Goal: Book appointment/travel/reservation

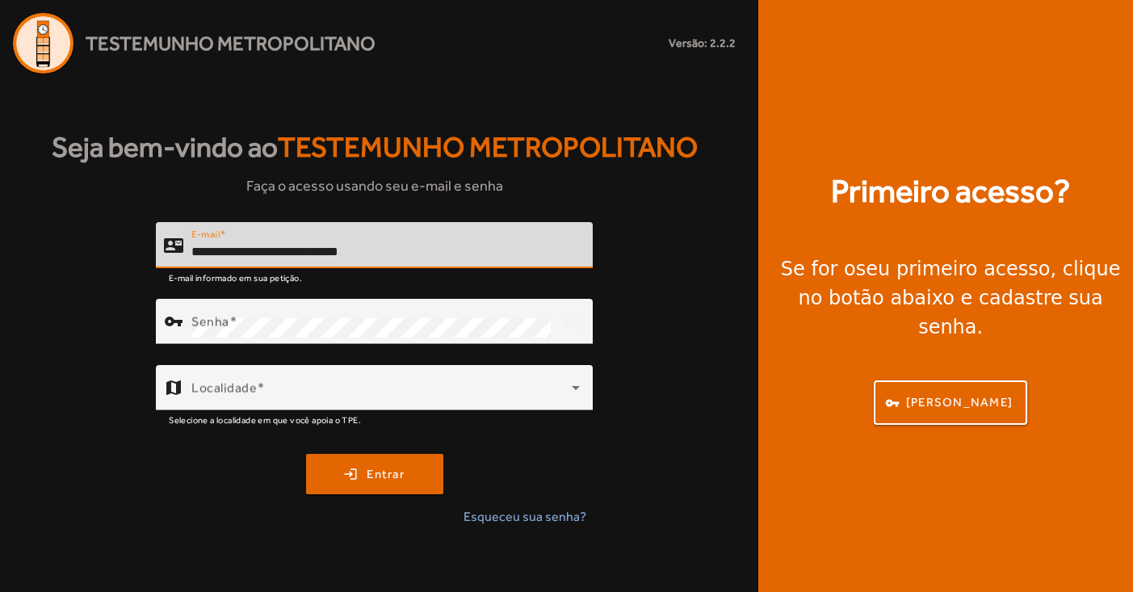
type input "**********"
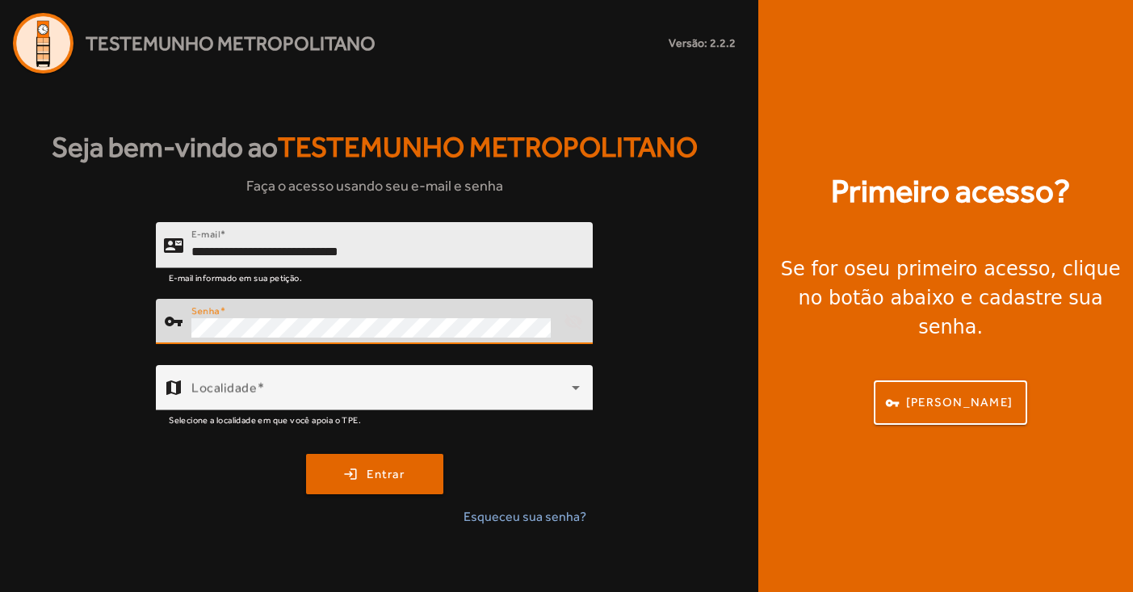
click at [374, 473] on button "login Entrar" at bounding box center [374, 474] width 137 height 40
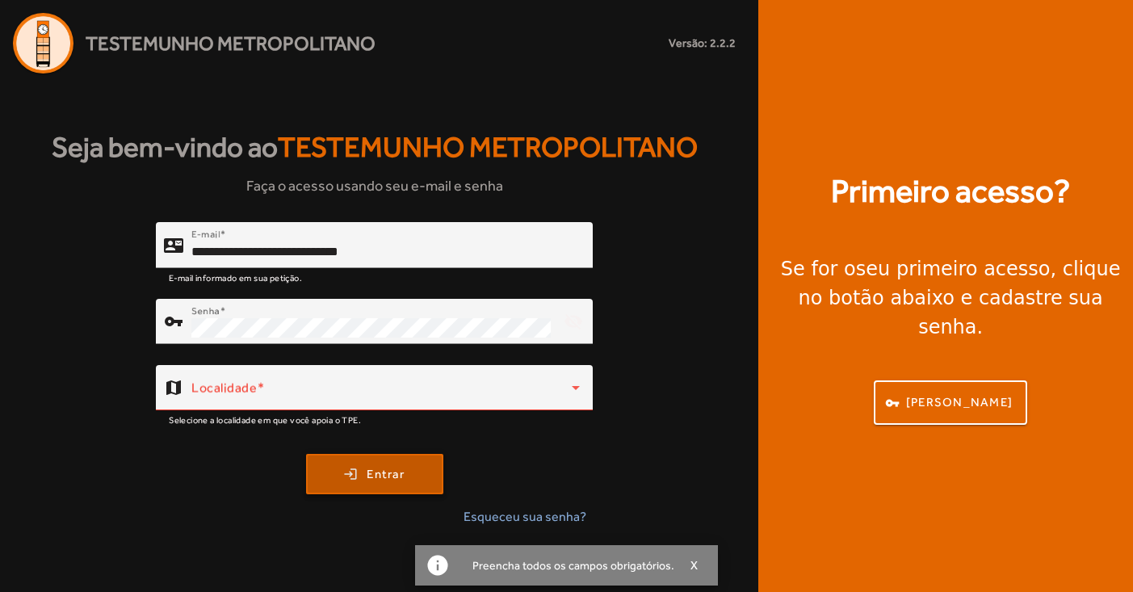
click at [388, 467] on span "Entrar" at bounding box center [386, 474] width 38 height 19
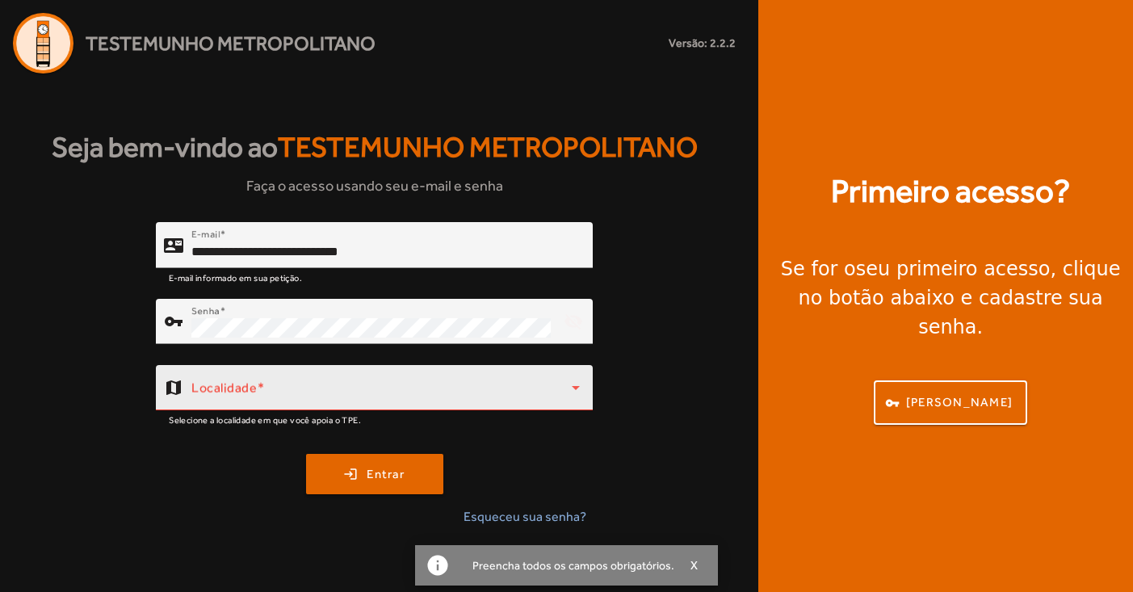
click at [325, 400] on span at bounding box center [381, 393] width 380 height 19
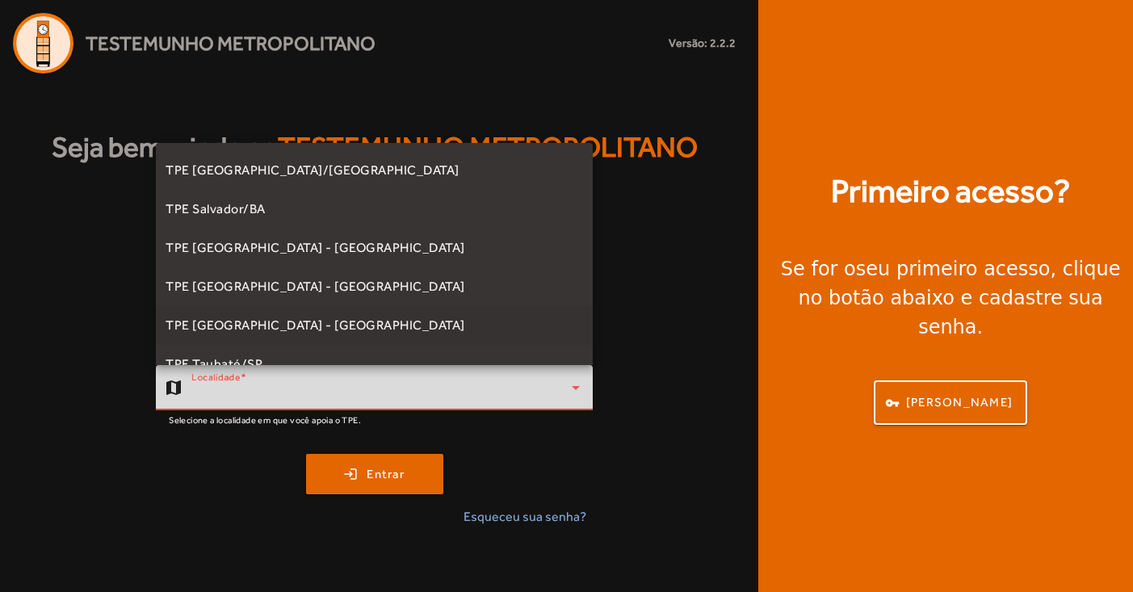
scroll to position [399, 0]
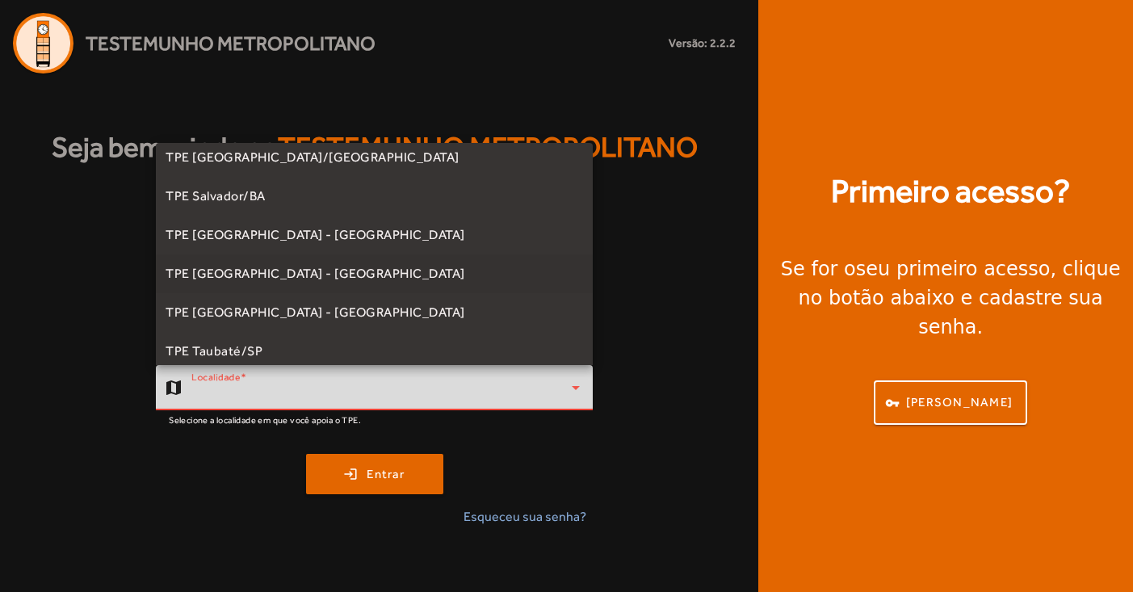
click at [279, 269] on span "TPE [GEOGRAPHIC_DATA] - [GEOGRAPHIC_DATA]" at bounding box center [316, 273] width 300 height 19
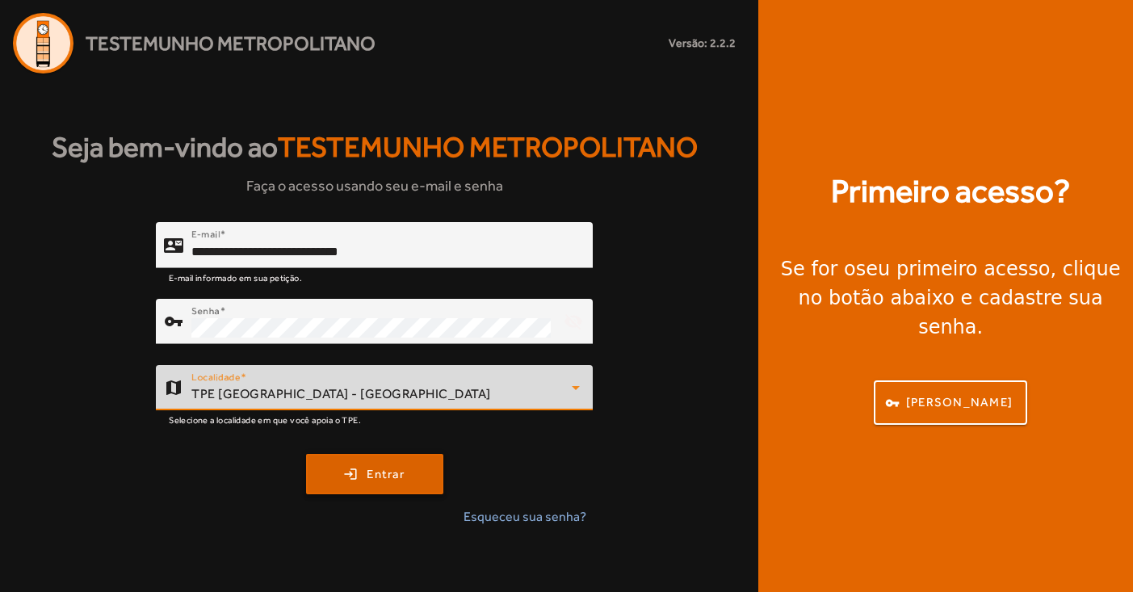
click at [379, 476] on span "Entrar" at bounding box center [386, 474] width 38 height 19
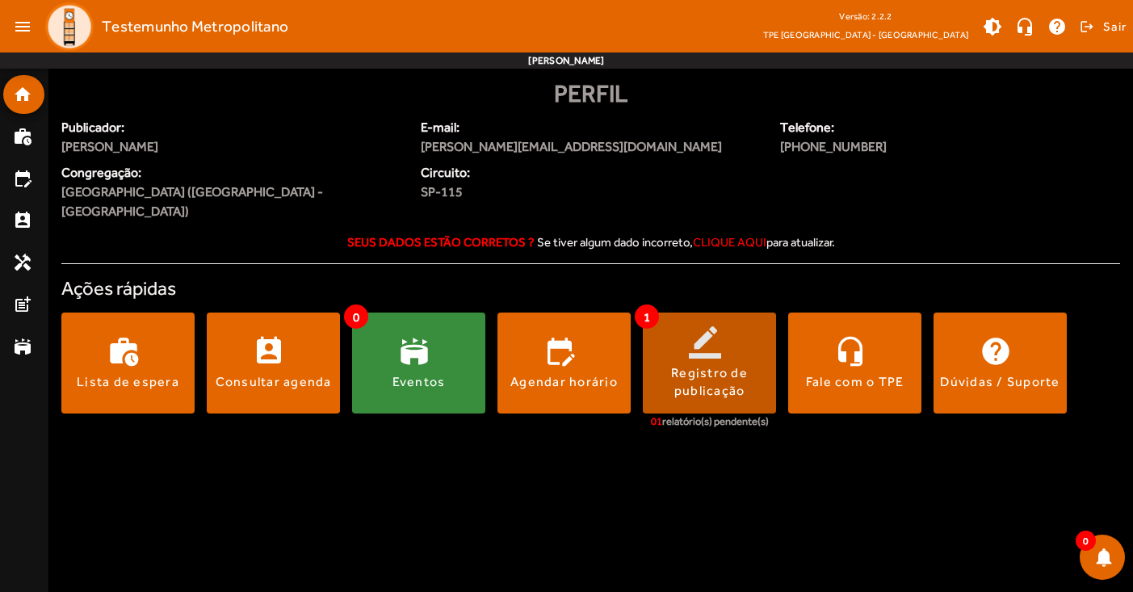
click at [740, 344] on span at bounding box center [709, 363] width 133 height 39
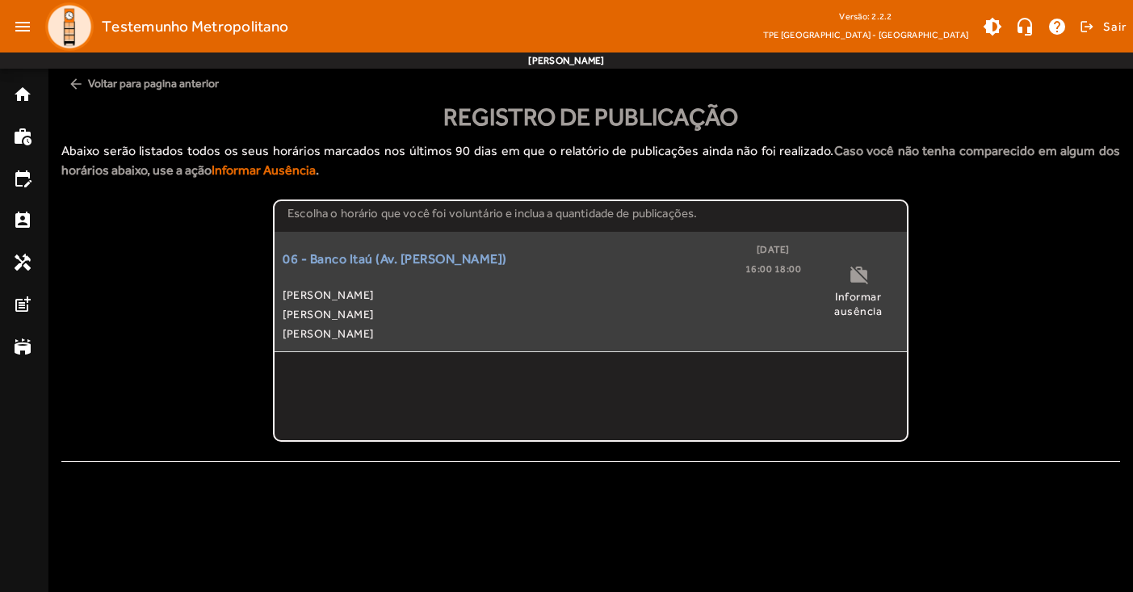
click at [365, 305] on span "[PERSON_NAME]" at bounding box center [542, 313] width 518 height 19
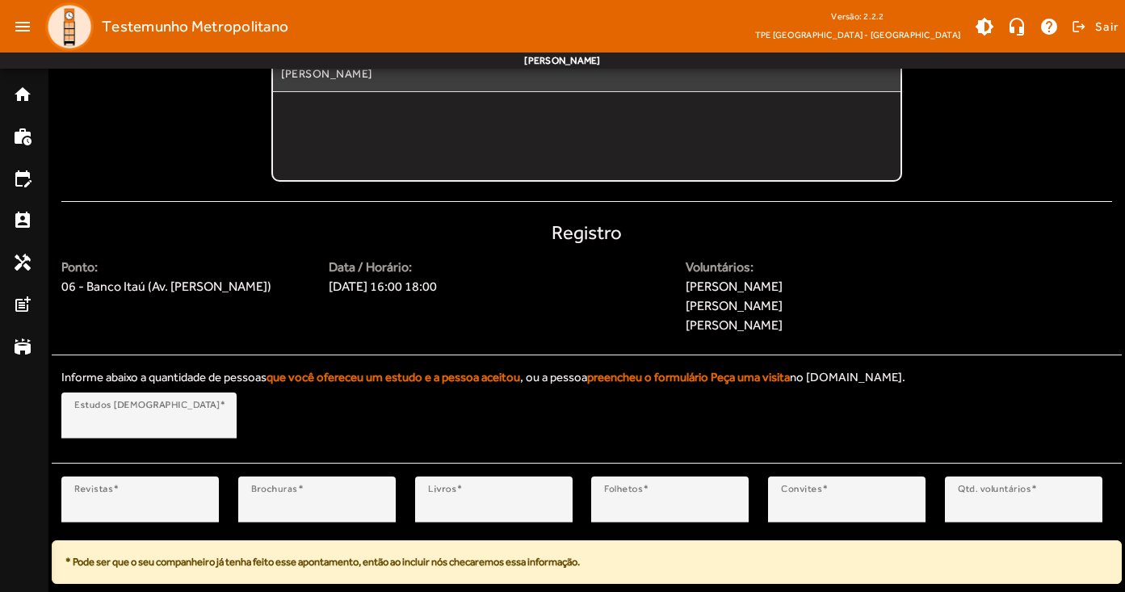
scroll to position [297, 0]
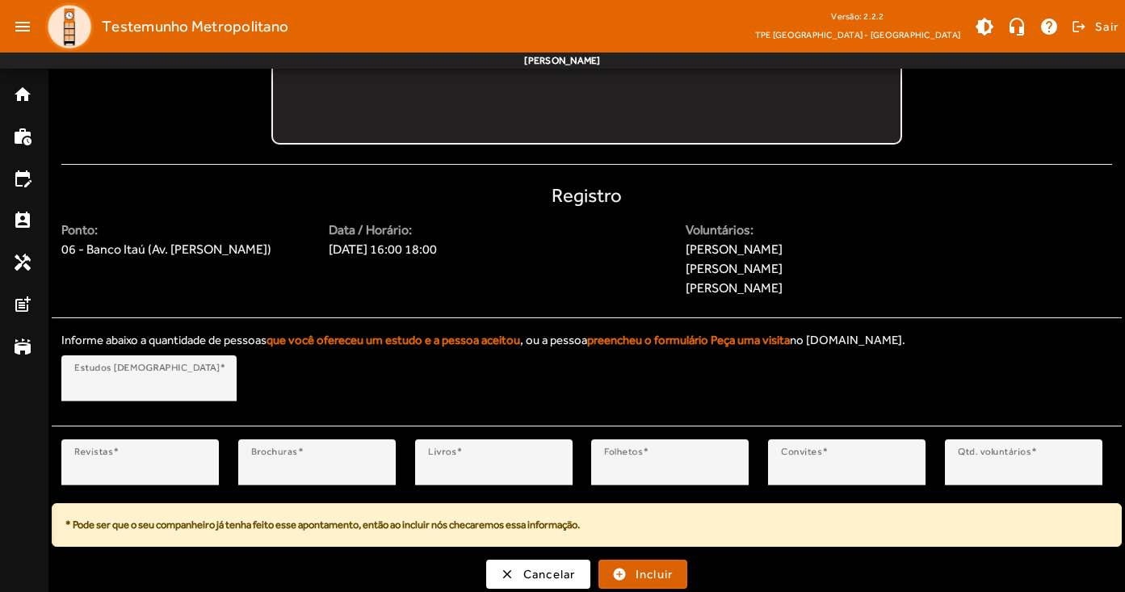
click at [648, 574] on span "Incluir" at bounding box center [654, 574] width 38 height 19
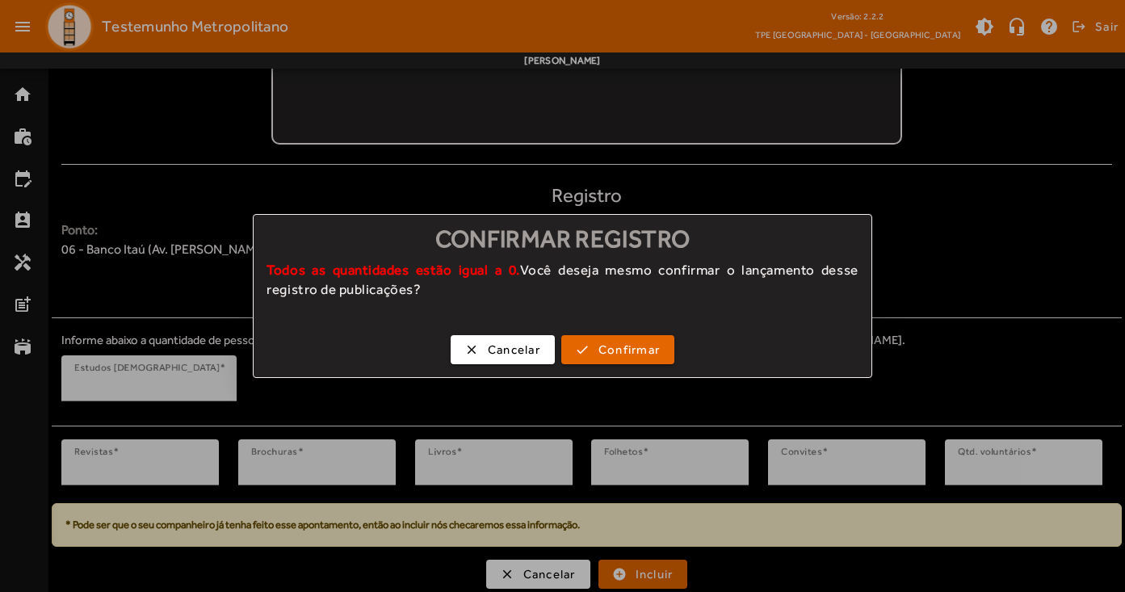
scroll to position [0, 0]
click at [632, 348] on span "Confirmar" at bounding box center [628, 350] width 61 height 19
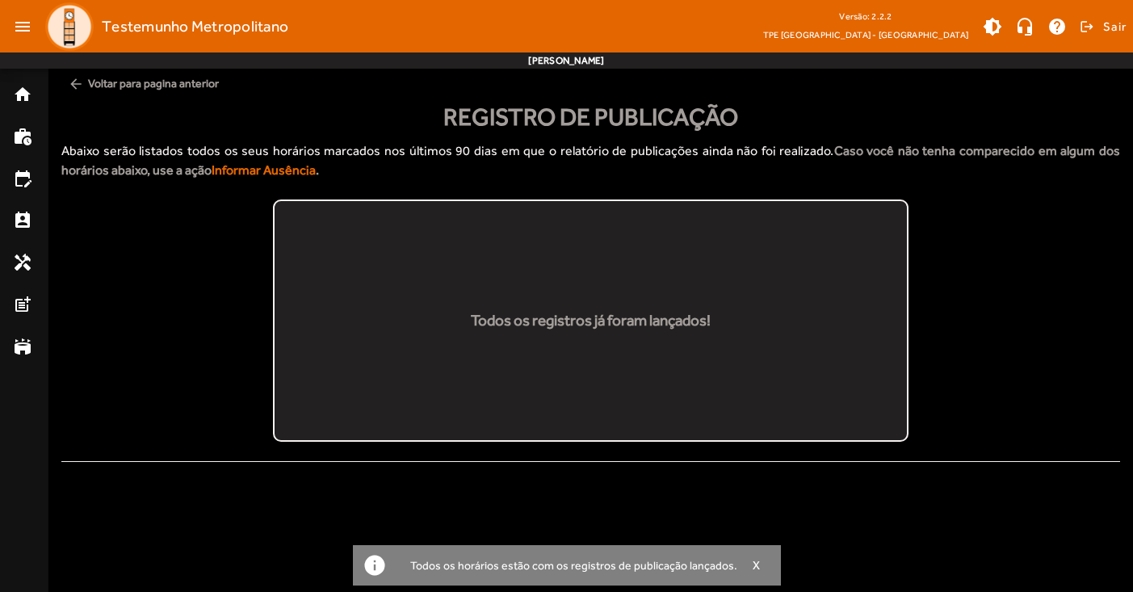
click at [73, 82] on mat-icon "arrow_back" at bounding box center [76, 84] width 16 height 16
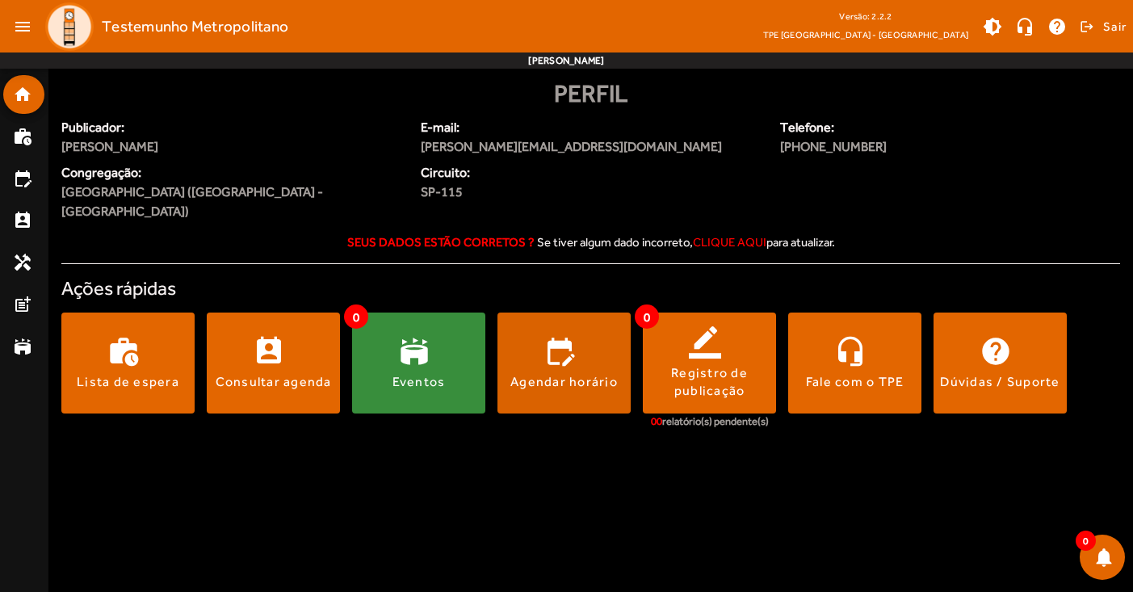
click at [568, 346] on span at bounding box center [563, 363] width 133 height 39
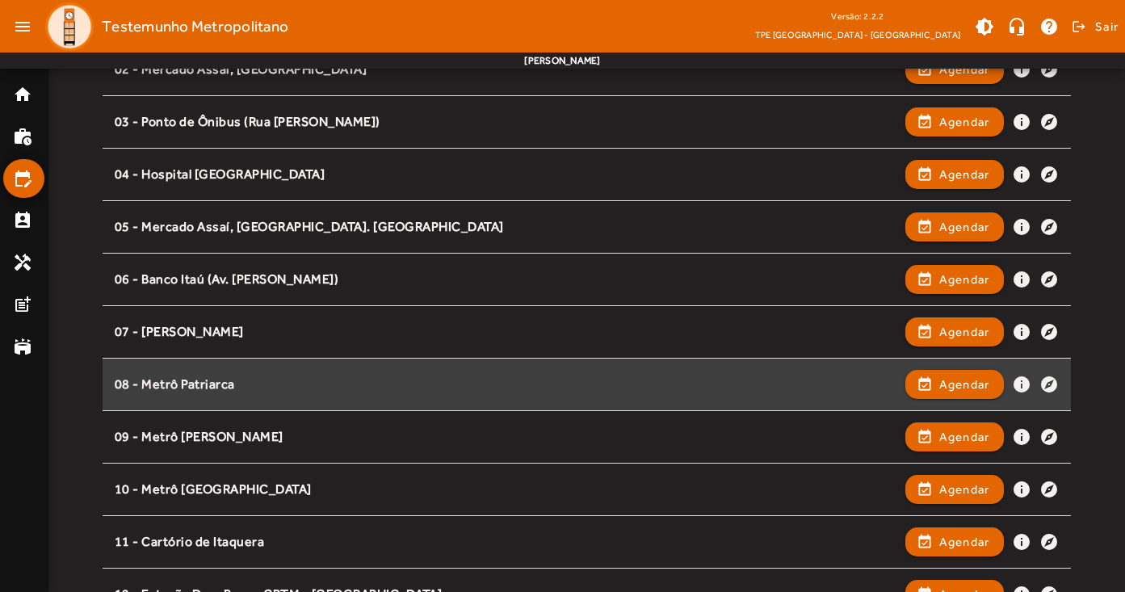
scroll to position [281, 0]
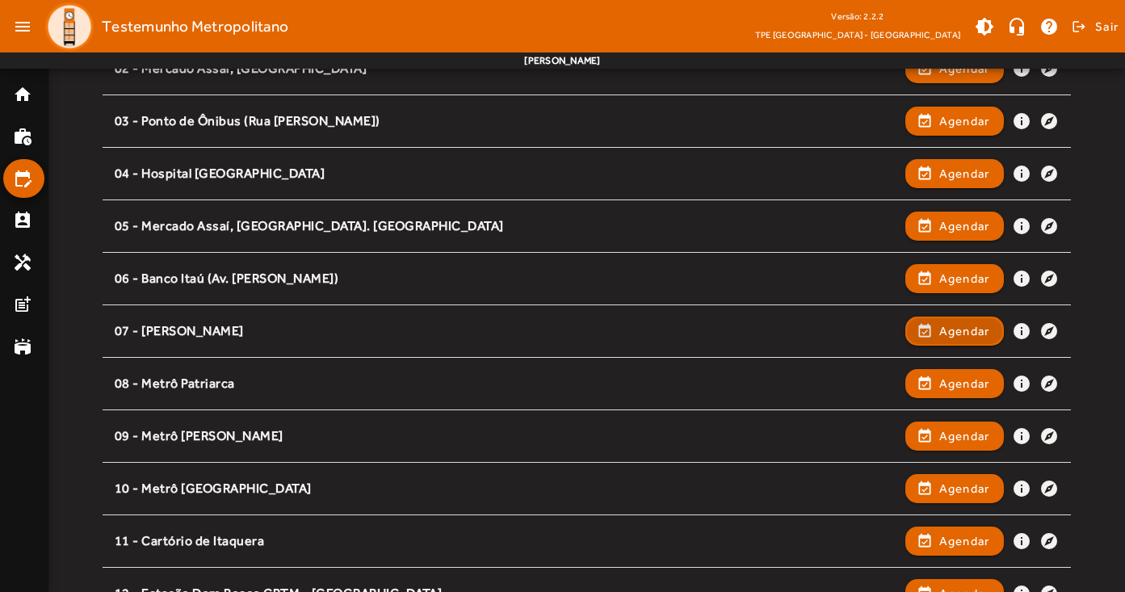
click at [961, 329] on span "Agendar" at bounding box center [964, 330] width 51 height 19
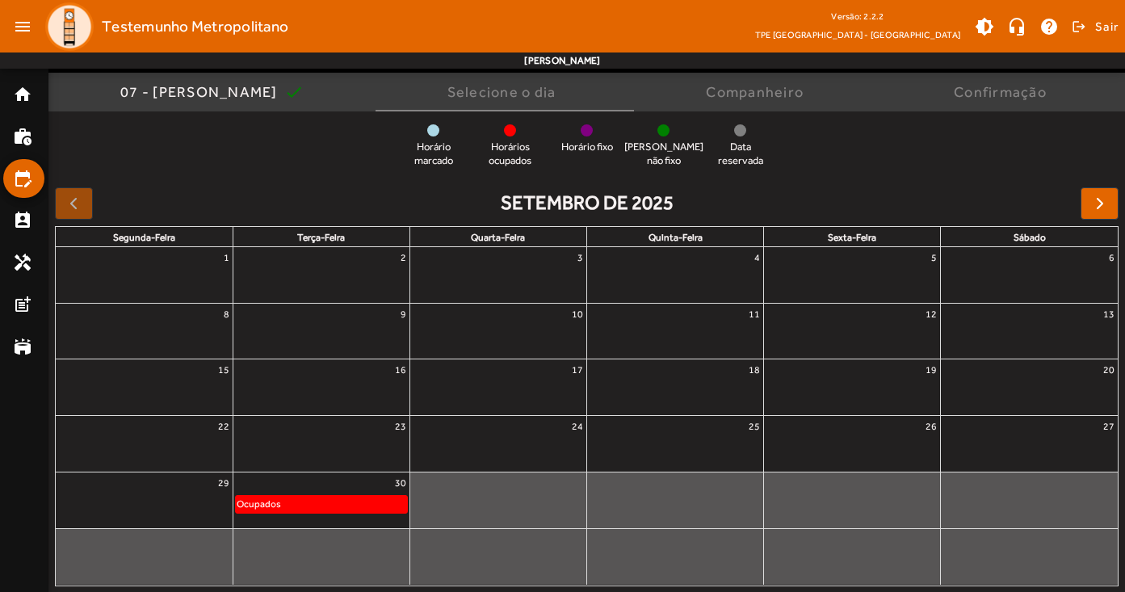
scroll to position [122, 0]
click at [1102, 202] on span "button" at bounding box center [1099, 204] width 19 height 19
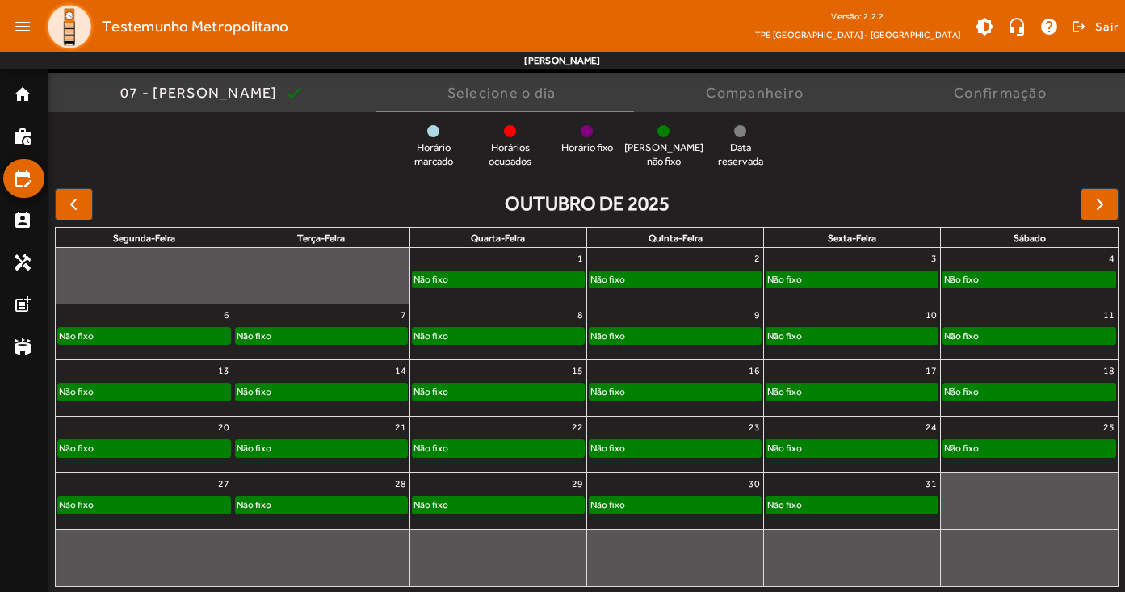
click at [149, 322] on div "6" at bounding box center [144, 314] width 177 height 21
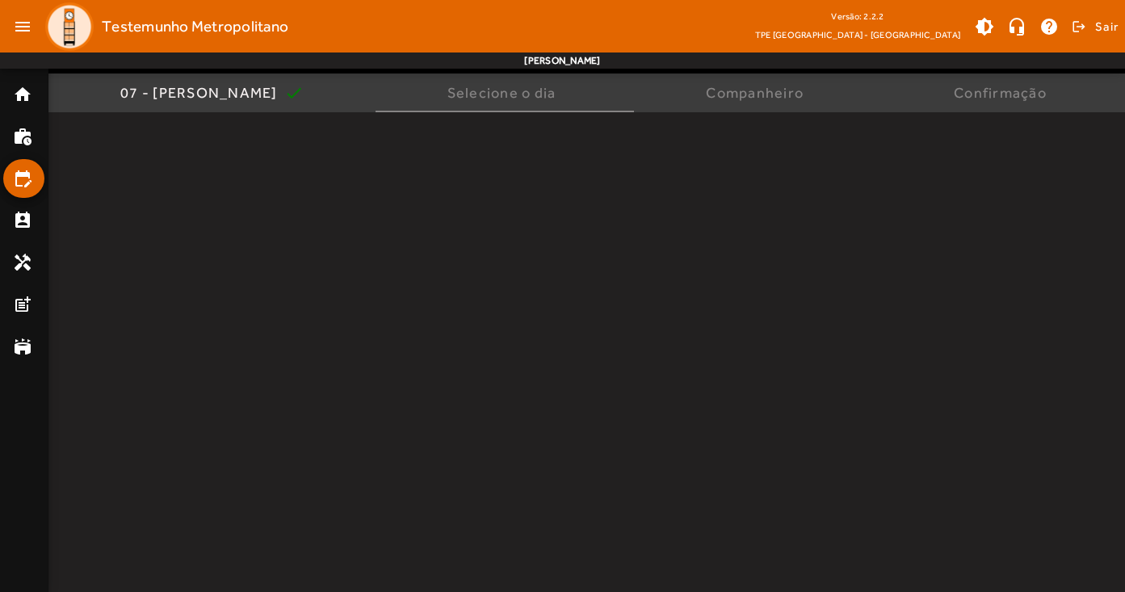
scroll to position [0, 0]
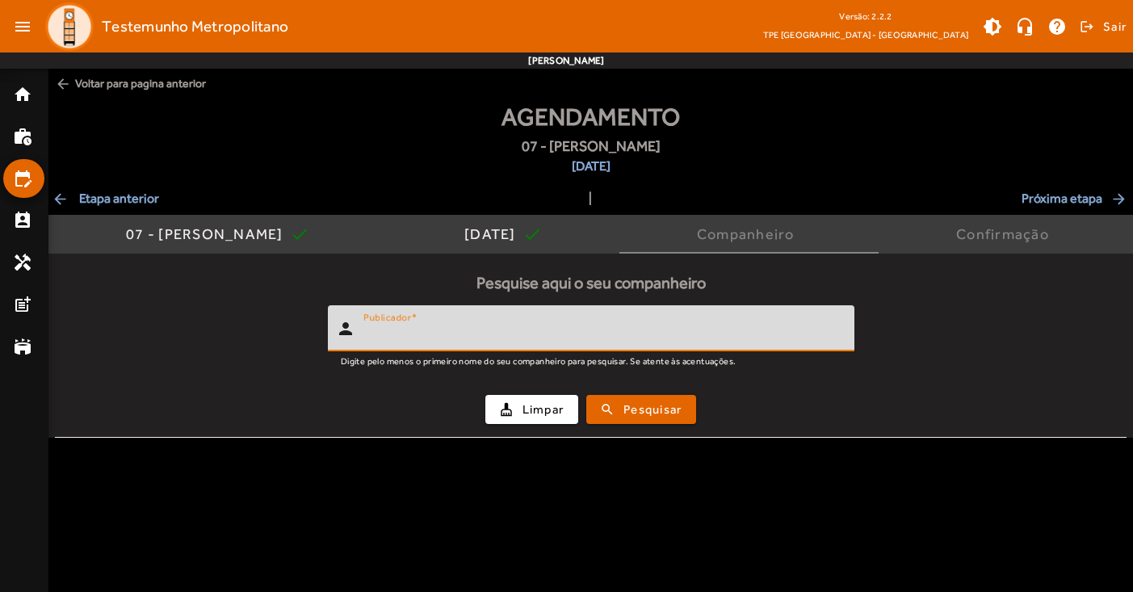
click at [718, 325] on input "Publicador" at bounding box center [602, 334] width 478 height 19
type input "******"
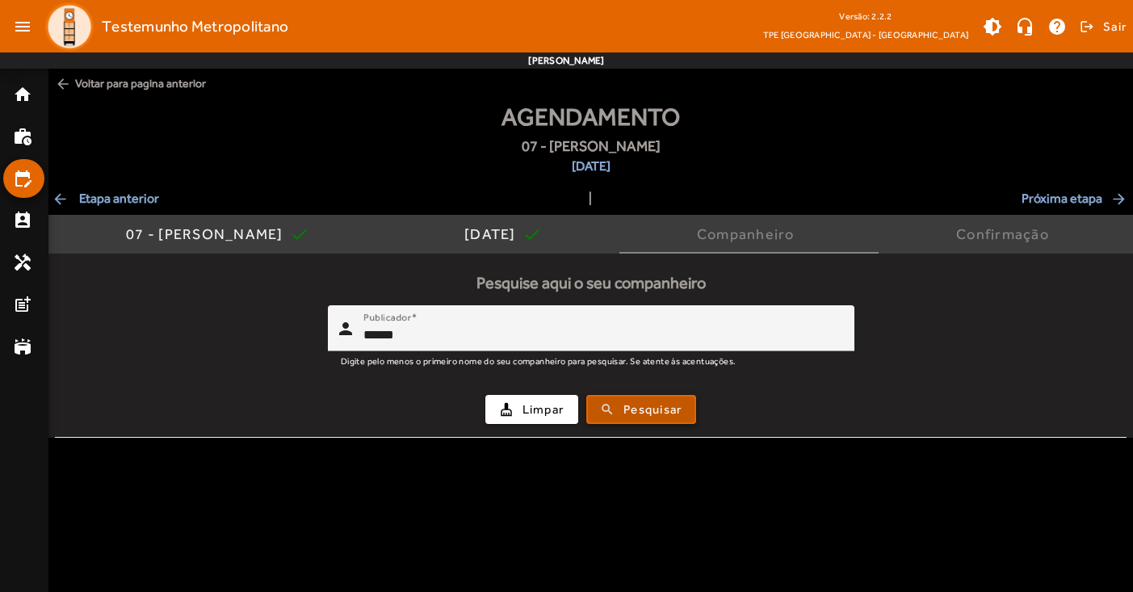
drag, startPoint x: 716, startPoint y: 325, endPoint x: 669, endPoint y: 411, distance: 97.9
click at [669, 411] on span "Pesquisar" at bounding box center [652, 409] width 58 height 19
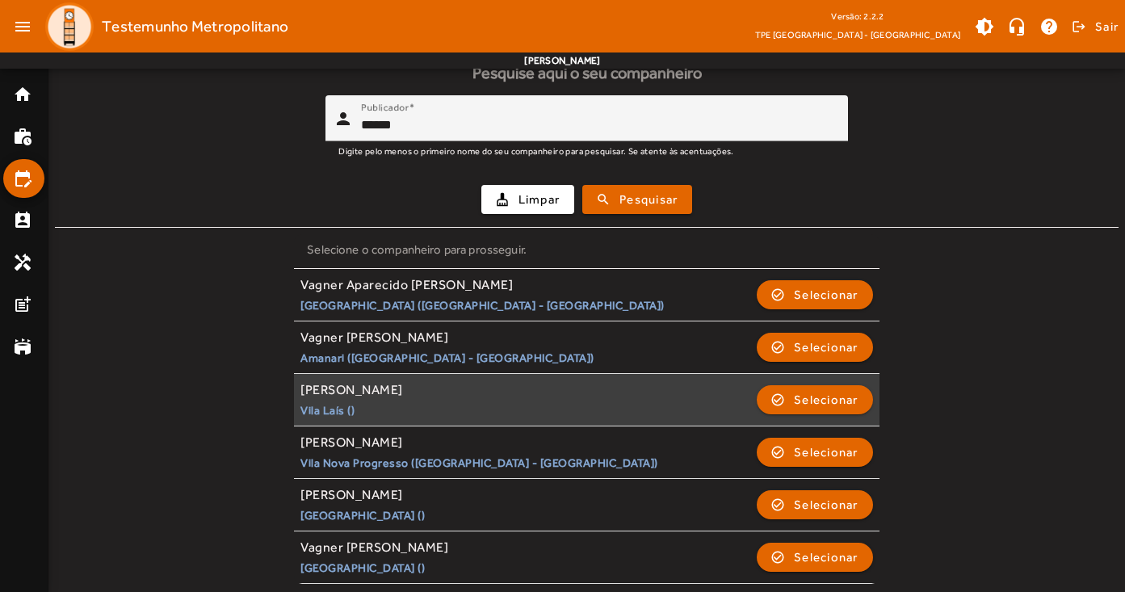
scroll to position [209, 0]
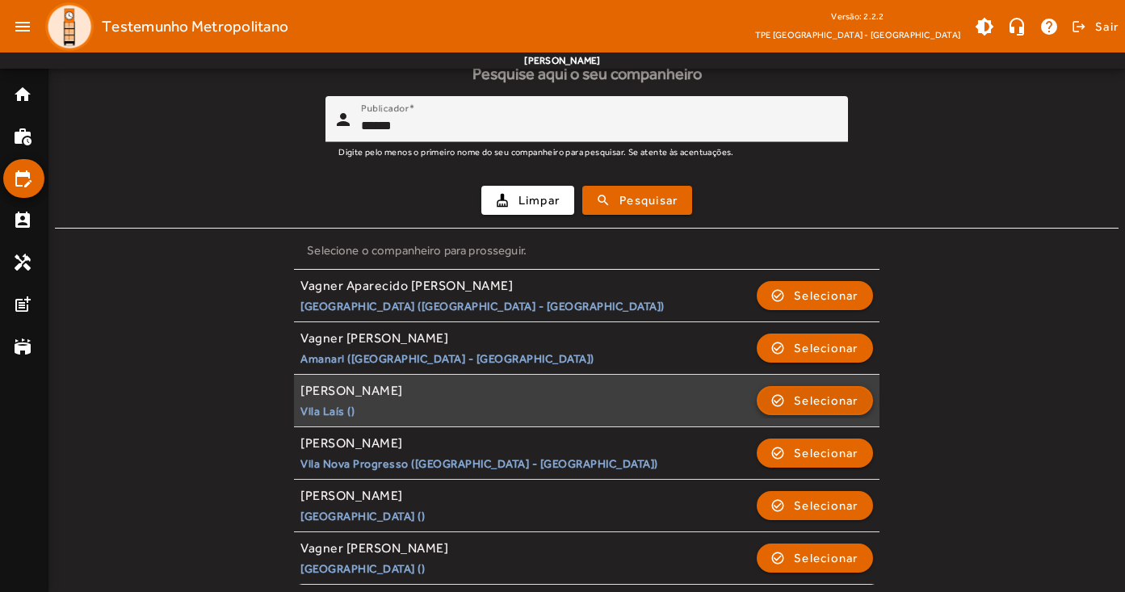
click at [819, 396] on span "Selecionar" at bounding box center [826, 400] width 65 height 19
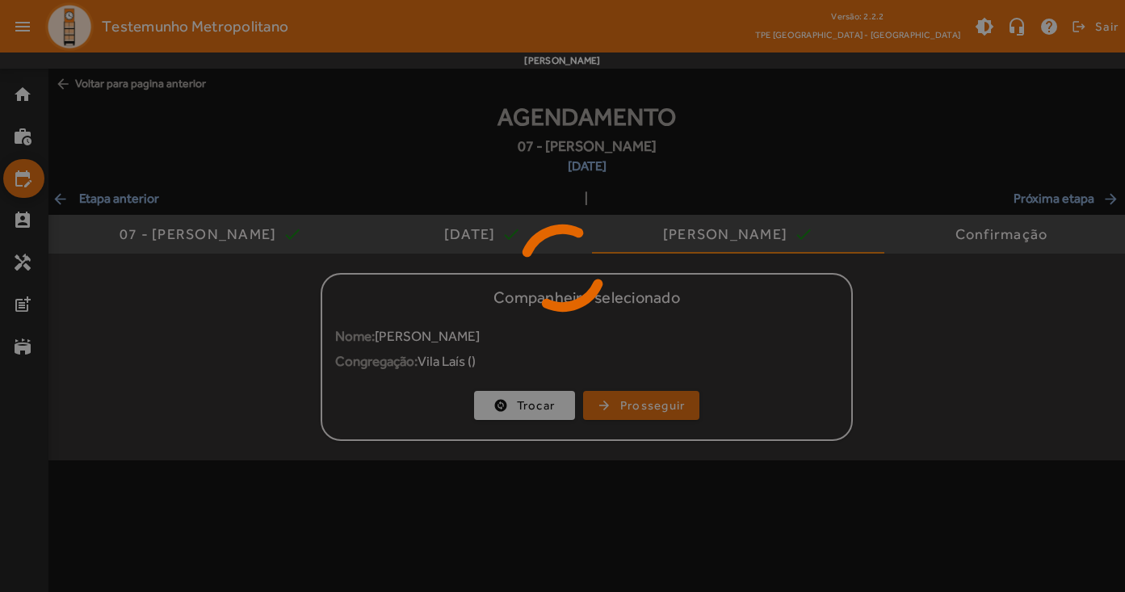
scroll to position [0, 0]
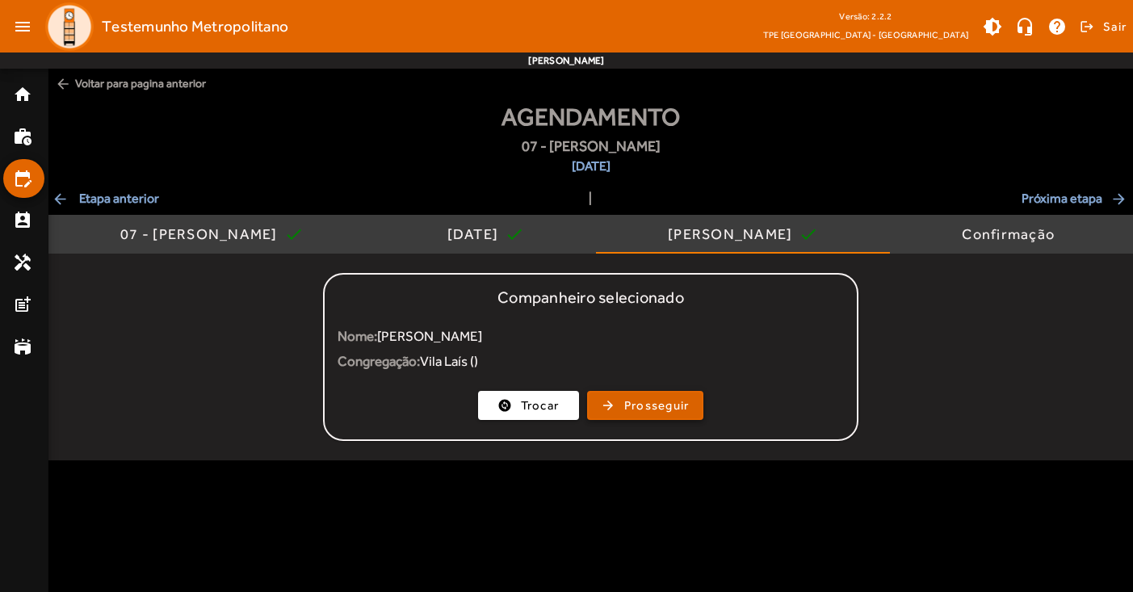
click at [660, 409] on span "Prosseguir" at bounding box center [656, 405] width 65 height 19
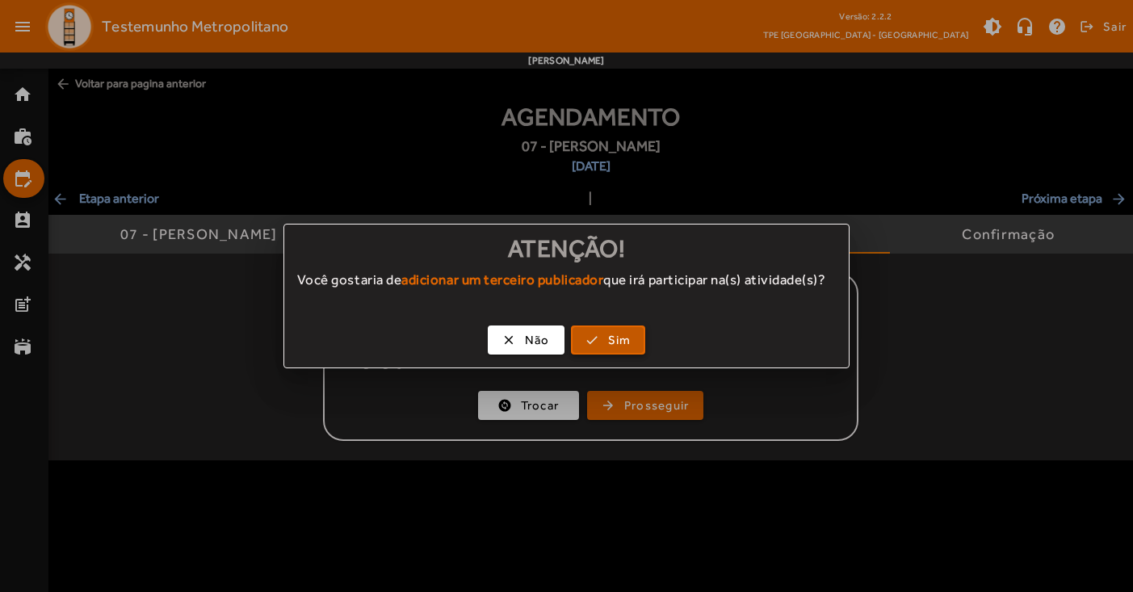
click at [613, 350] on span "Sim" at bounding box center [619, 340] width 23 height 19
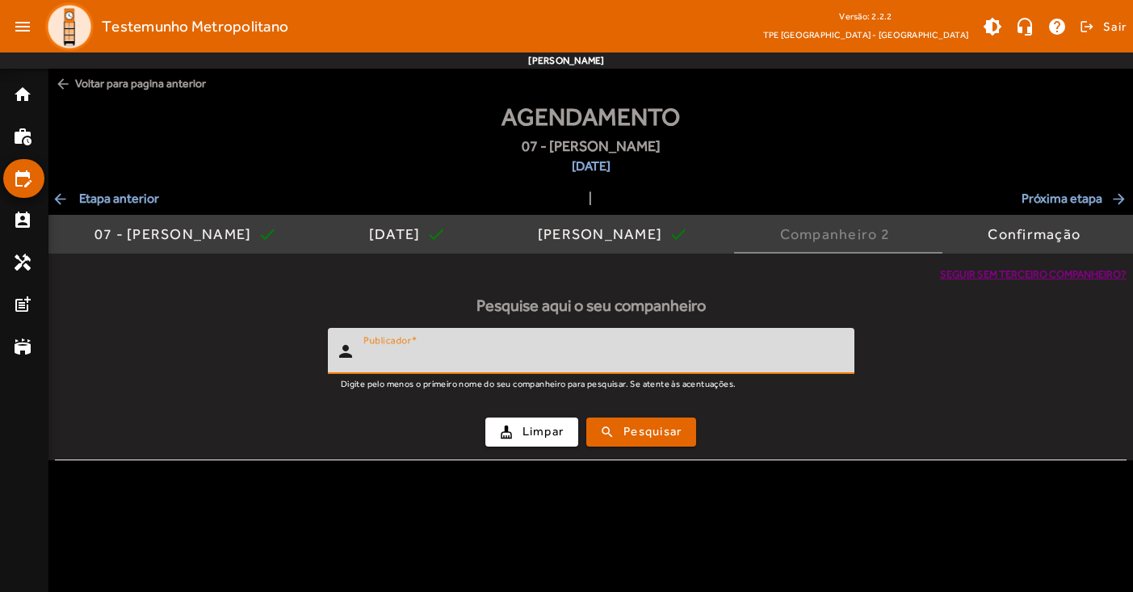
click at [596, 350] on input "Publicador" at bounding box center [602, 357] width 478 height 19
click at [655, 434] on span "Pesquisar" at bounding box center [652, 431] width 58 height 19
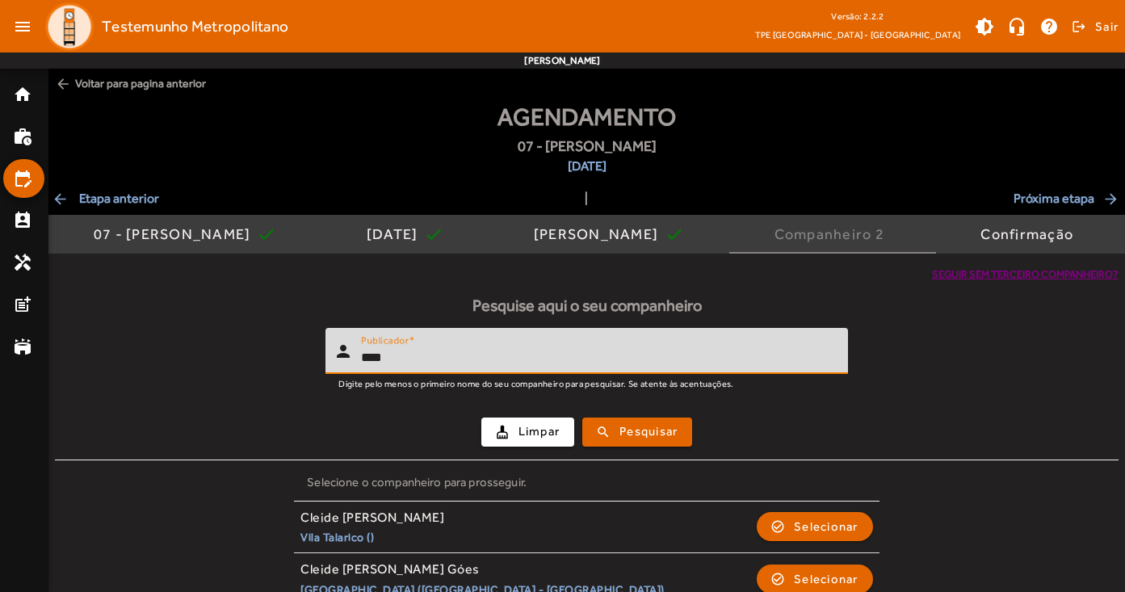
click at [446, 357] on input "****" at bounding box center [598, 357] width 474 height 19
drag, startPoint x: 393, startPoint y: 384, endPoint x: 632, endPoint y: 434, distance: 244.3
click at [632, 435] on span "Pesquisar" at bounding box center [648, 431] width 58 height 19
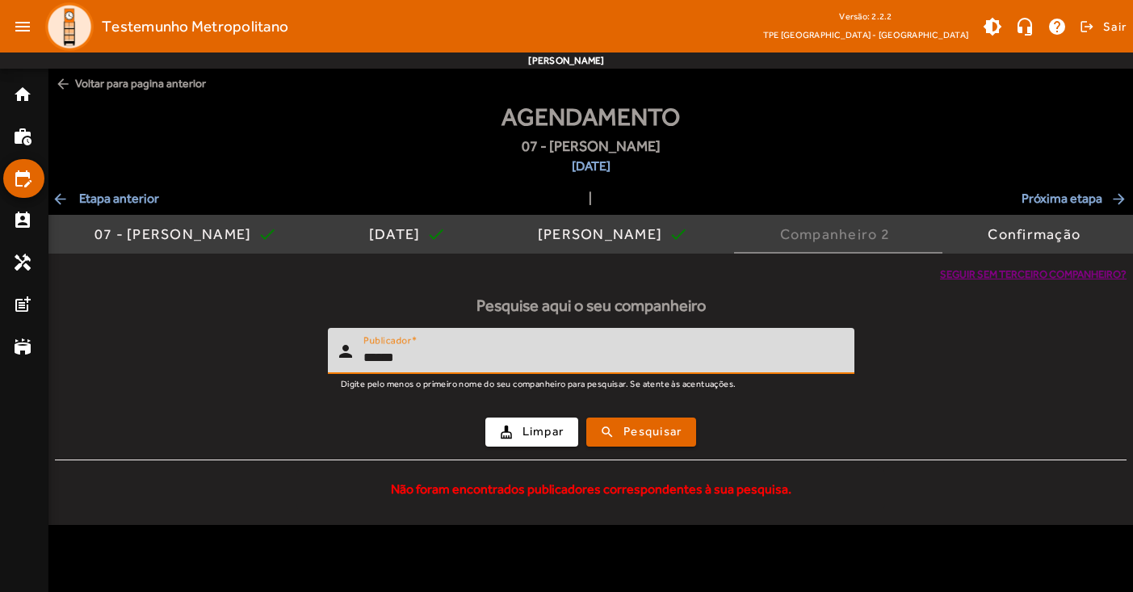
click at [506, 358] on input "******" at bounding box center [602, 357] width 478 height 19
click at [646, 431] on span "Pesquisar" at bounding box center [652, 431] width 58 height 19
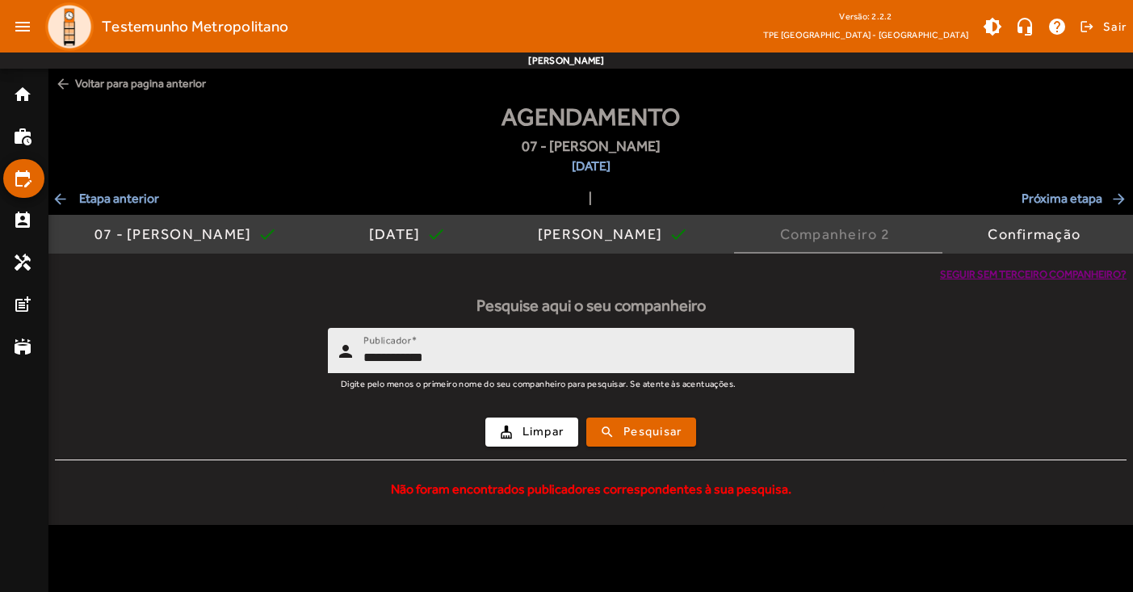
click at [467, 355] on input "**********" at bounding box center [602, 357] width 478 height 19
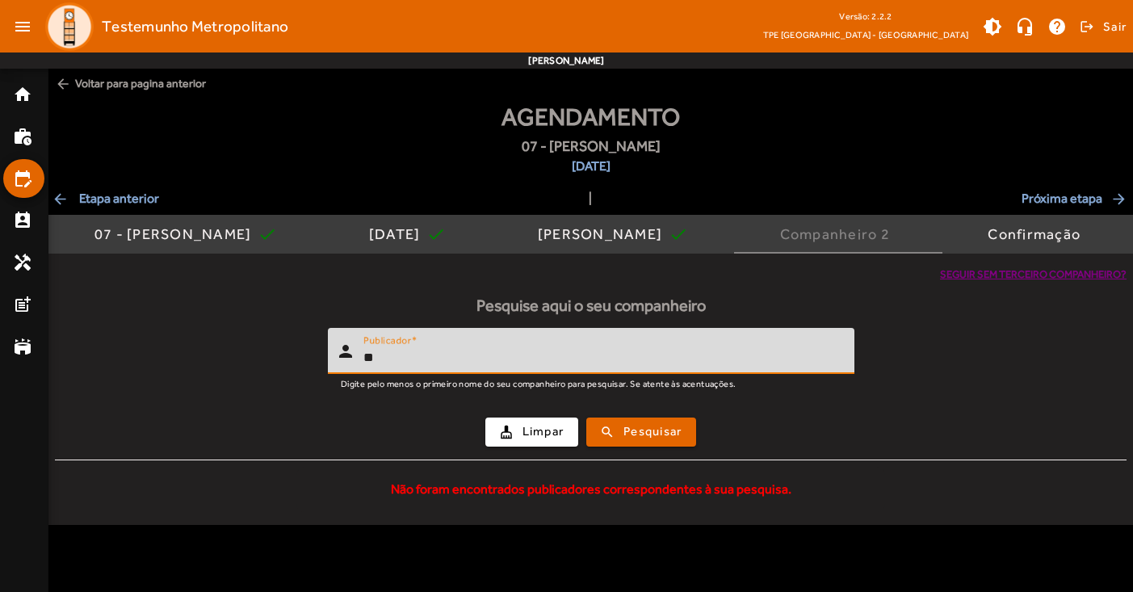
type input "*"
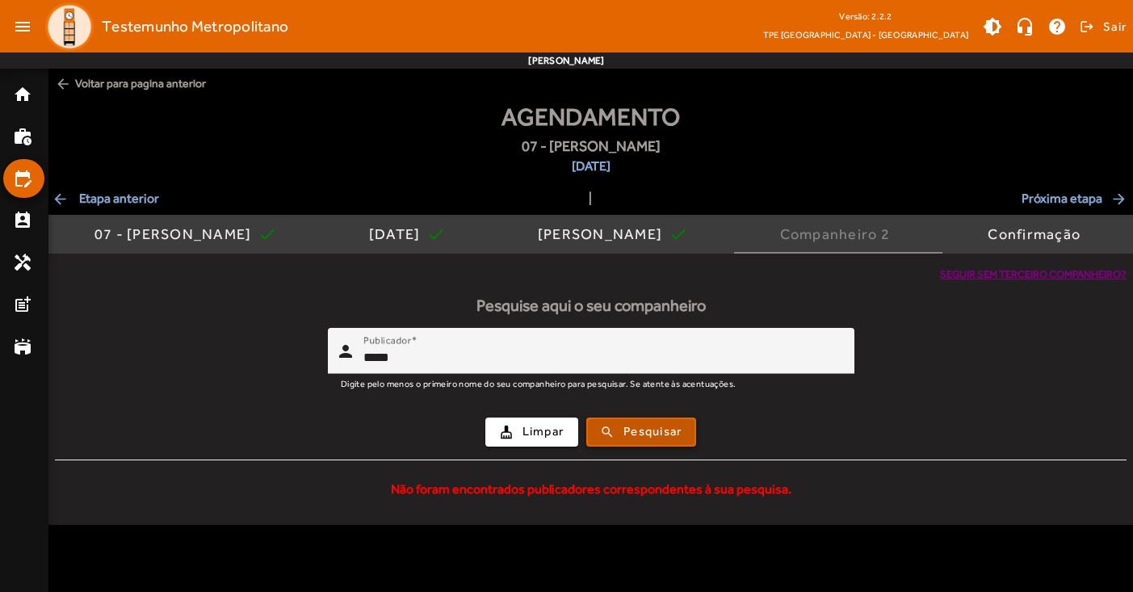
drag, startPoint x: 647, startPoint y: 430, endPoint x: 643, endPoint y: 419, distance: 11.2
click at [647, 430] on span "Pesquisar" at bounding box center [652, 431] width 58 height 19
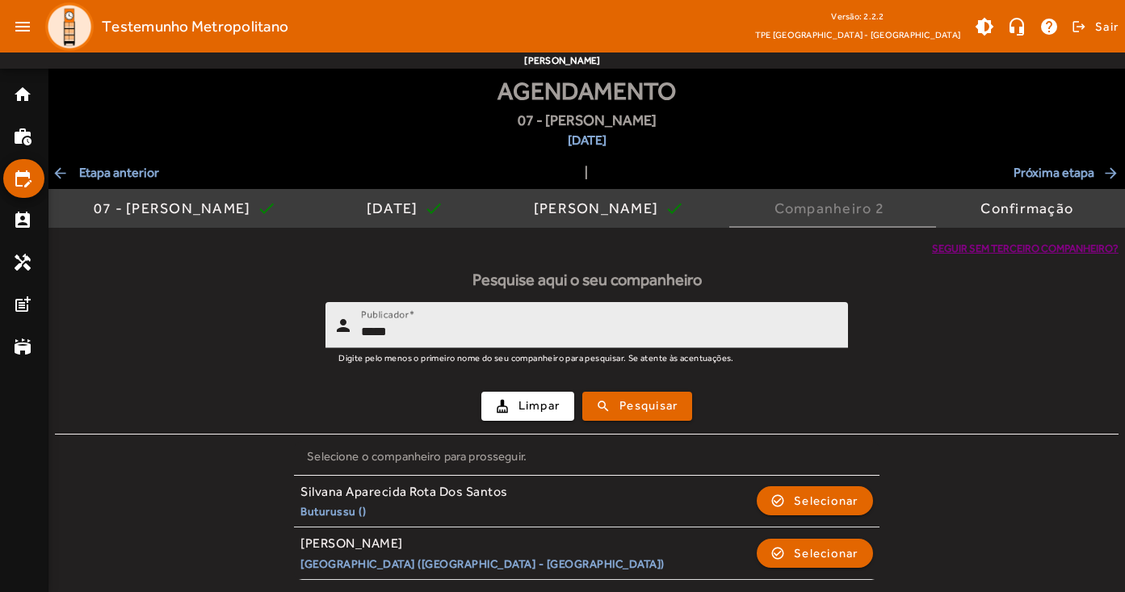
scroll to position [24, 0]
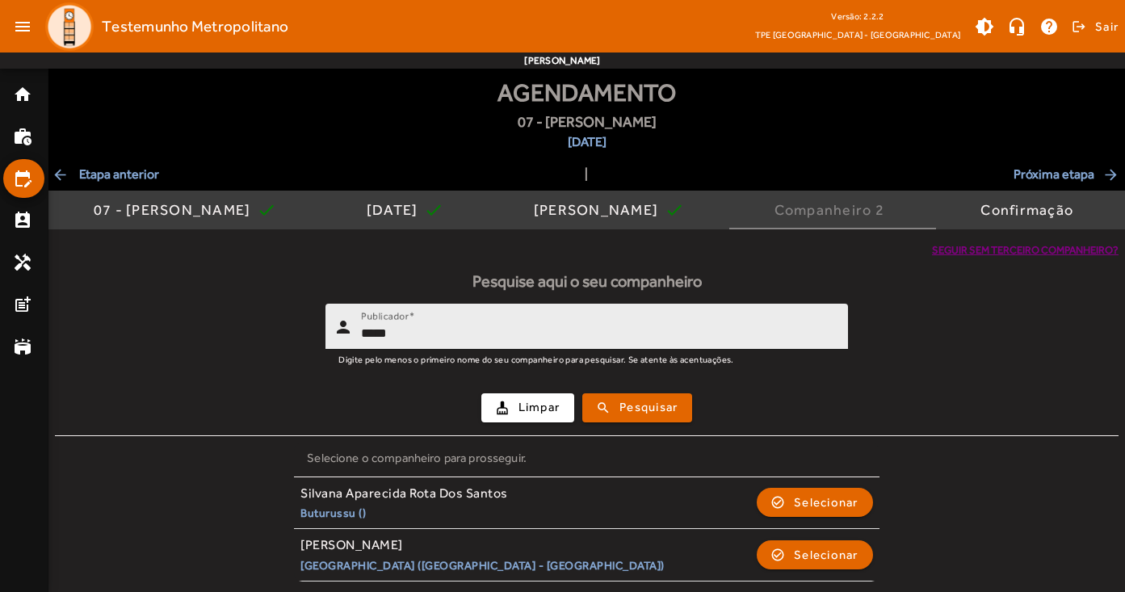
click at [476, 324] on input "*****" at bounding box center [598, 333] width 474 height 19
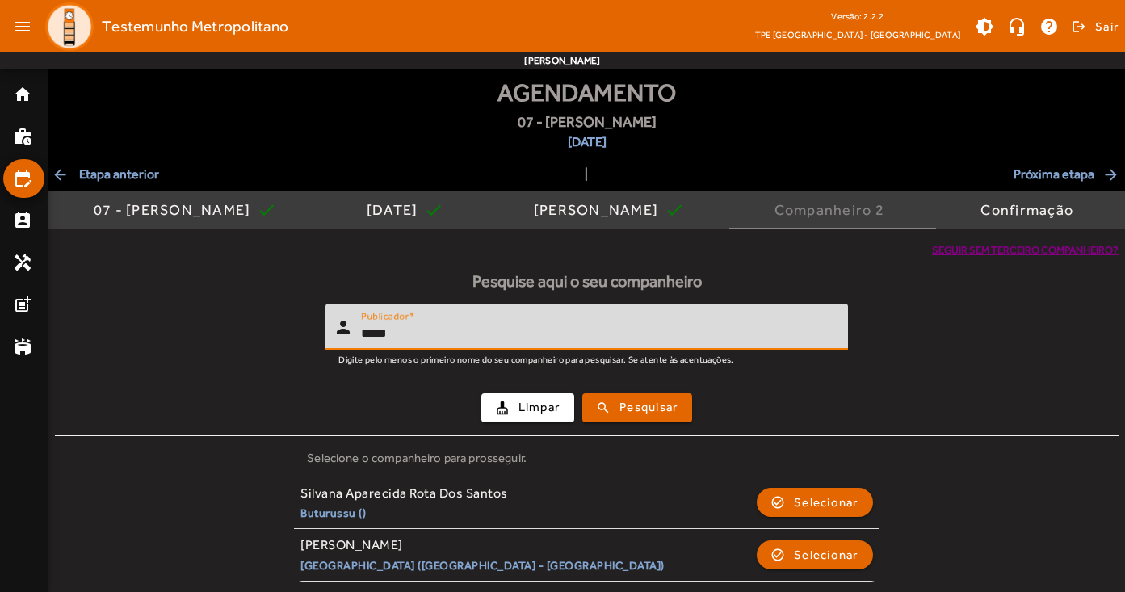
click at [476, 324] on input "*****" at bounding box center [598, 333] width 474 height 19
type input "******"
click at [638, 406] on button "search Pesquisar" at bounding box center [637, 407] width 110 height 29
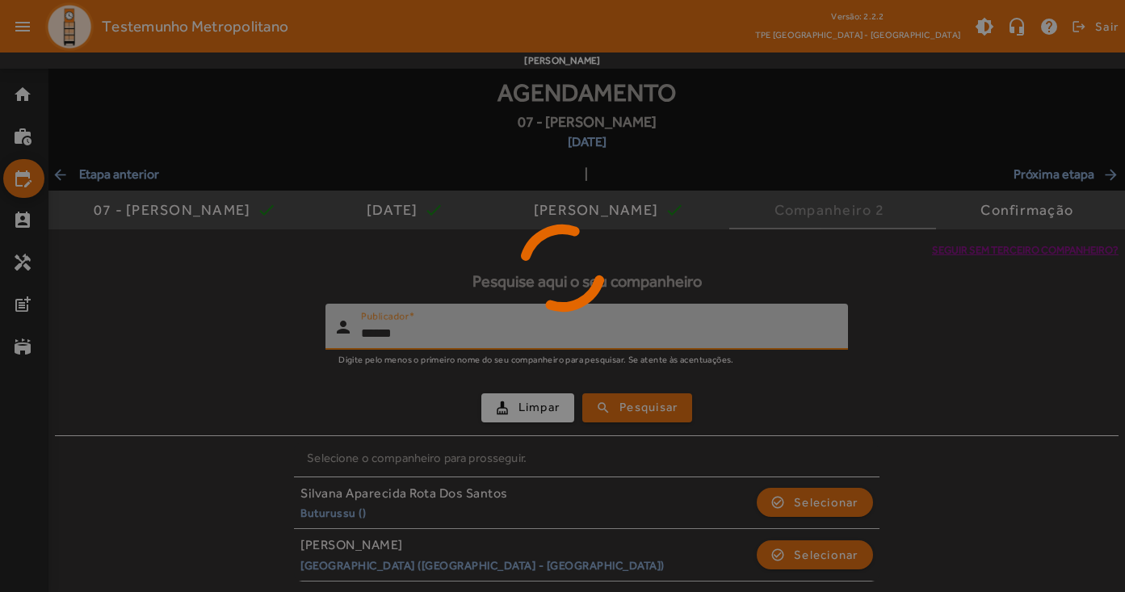
scroll to position [0, 0]
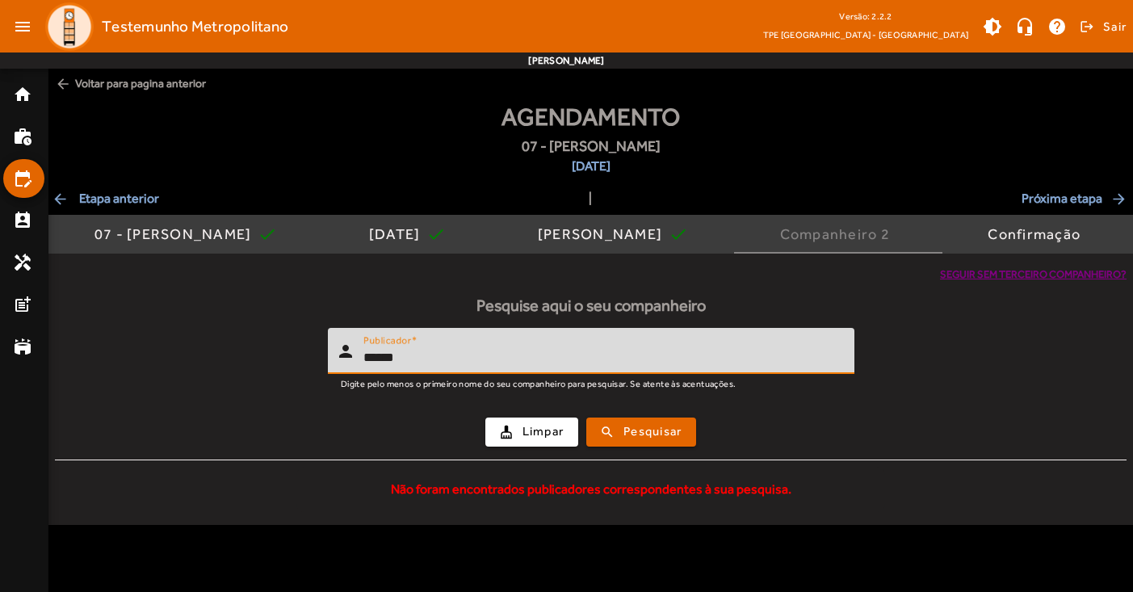
click at [993, 273] on span "Seguir sem terceiro companheiro?" at bounding box center [1033, 274] width 187 height 16
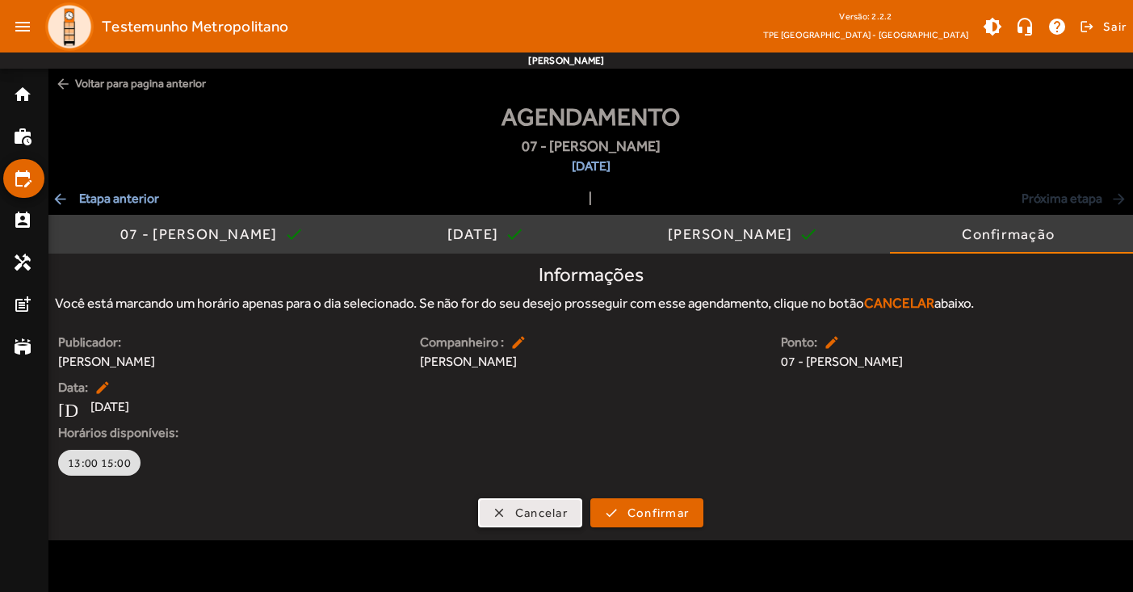
click at [528, 511] on span "Cancelar" at bounding box center [541, 513] width 52 height 19
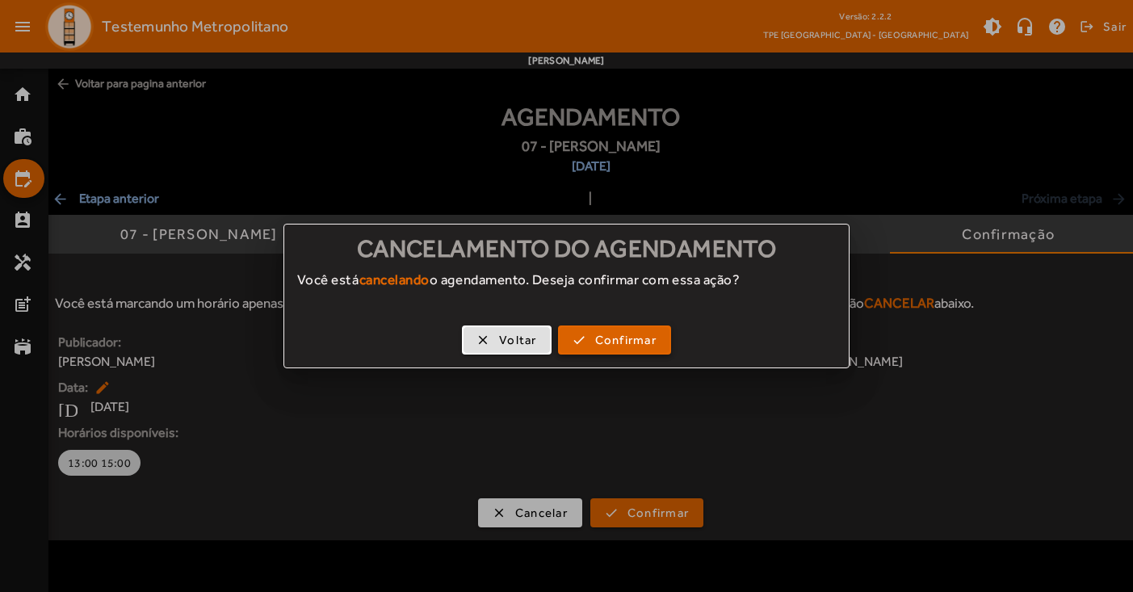
click at [623, 341] on span "Confirmar" at bounding box center [625, 340] width 61 height 19
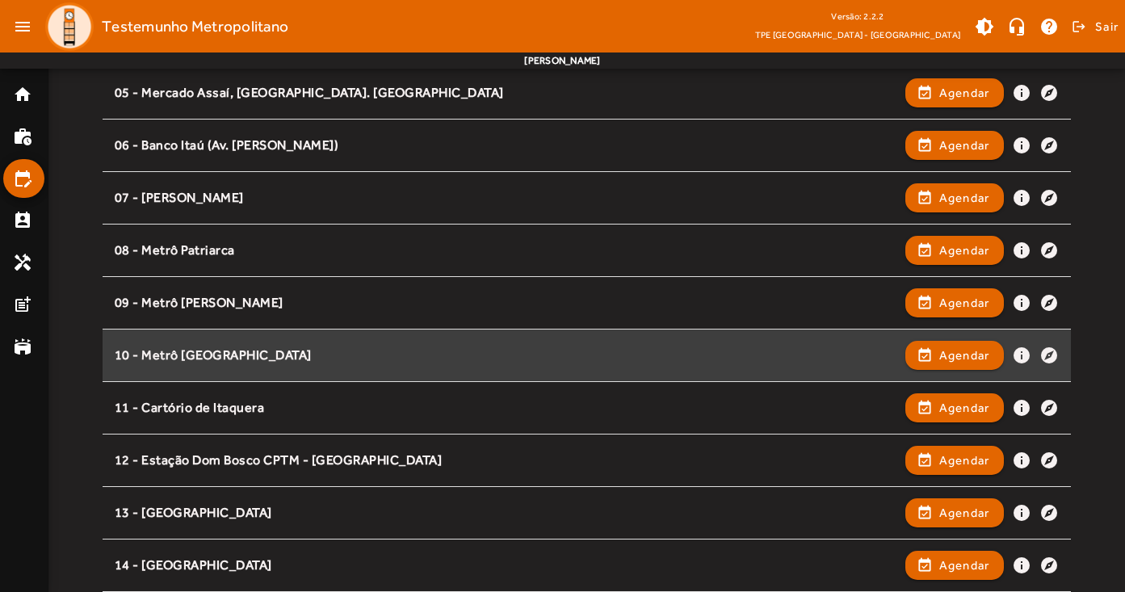
scroll to position [413, 0]
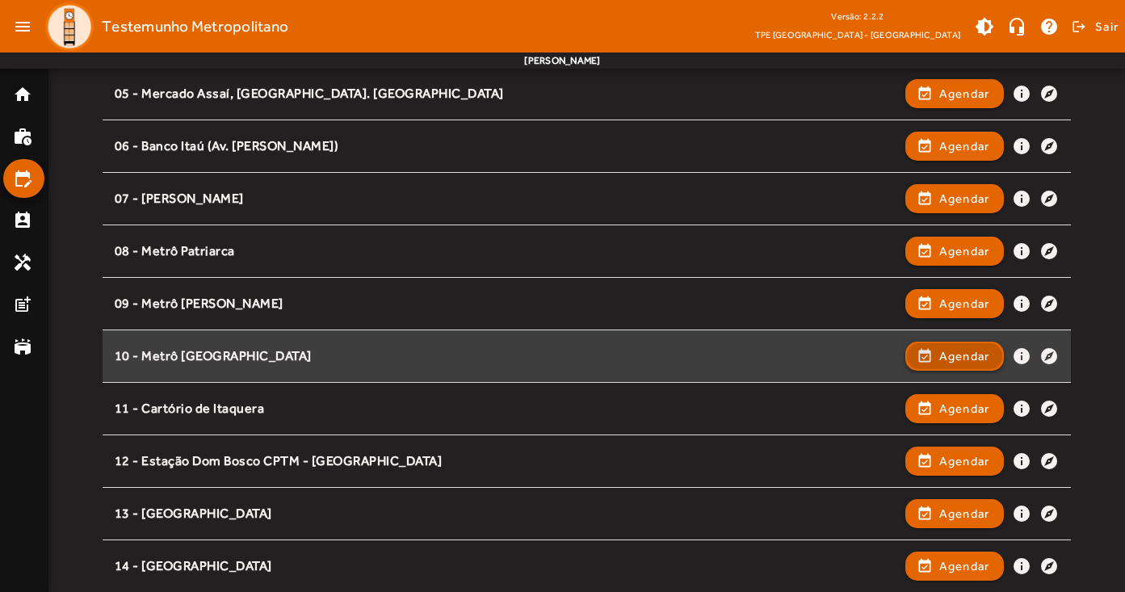
click at [958, 352] on span "Agendar" at bounding box center [964, 355] width 51 height 19
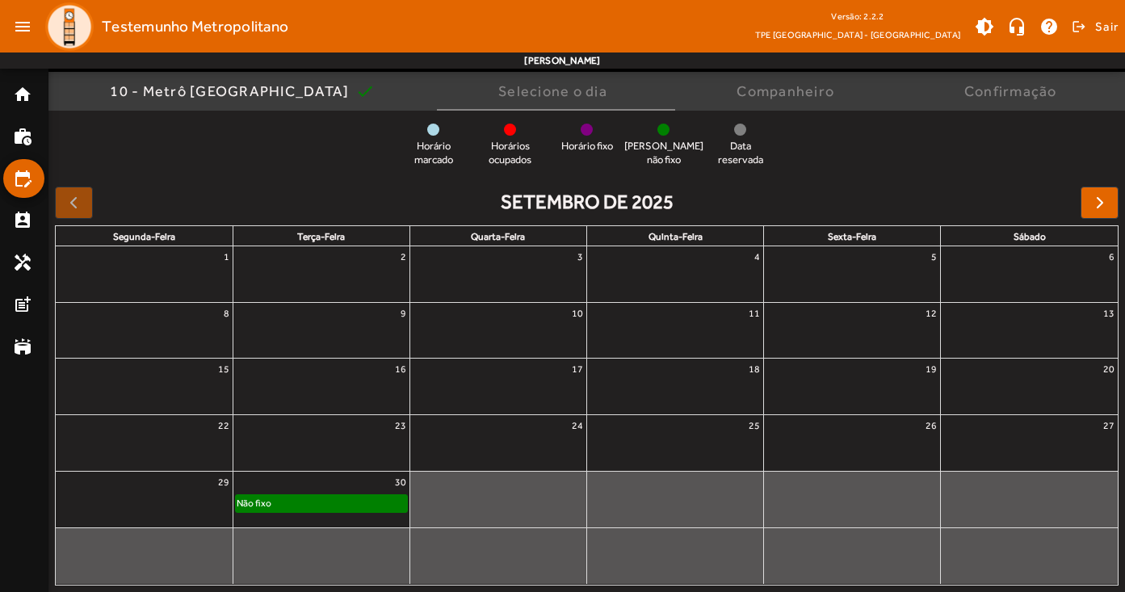
scroll to position [122, 0]
click at [1100, 205] on span "button" at bounding box center [1099, 204] width 19 height 19
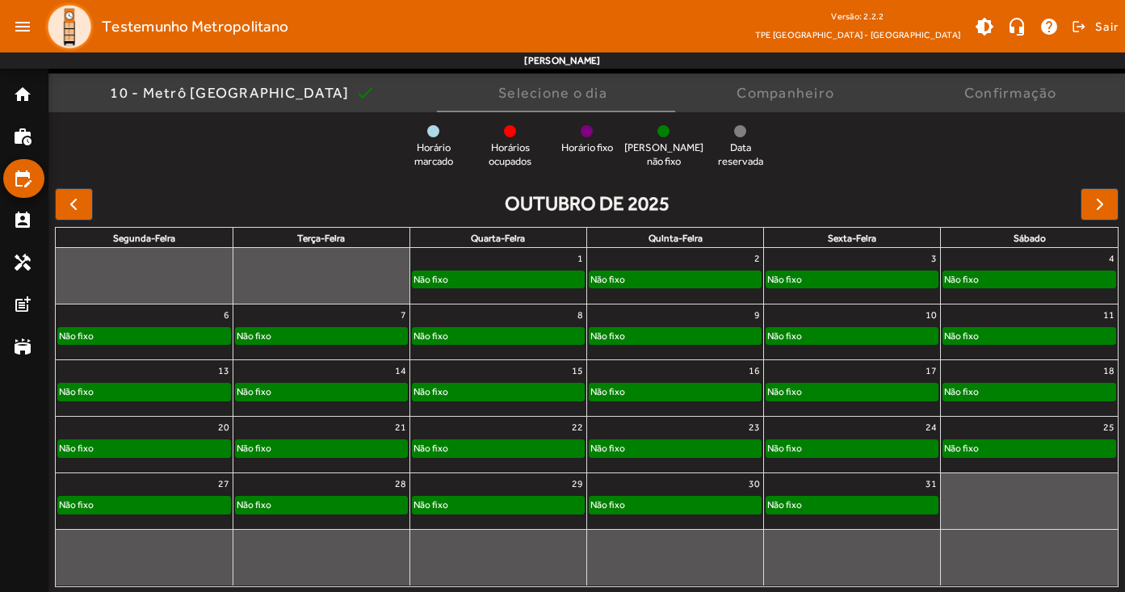
click at [124, 334] on div "Não fixo" at bounding box center [144, 336] width 172 height 16
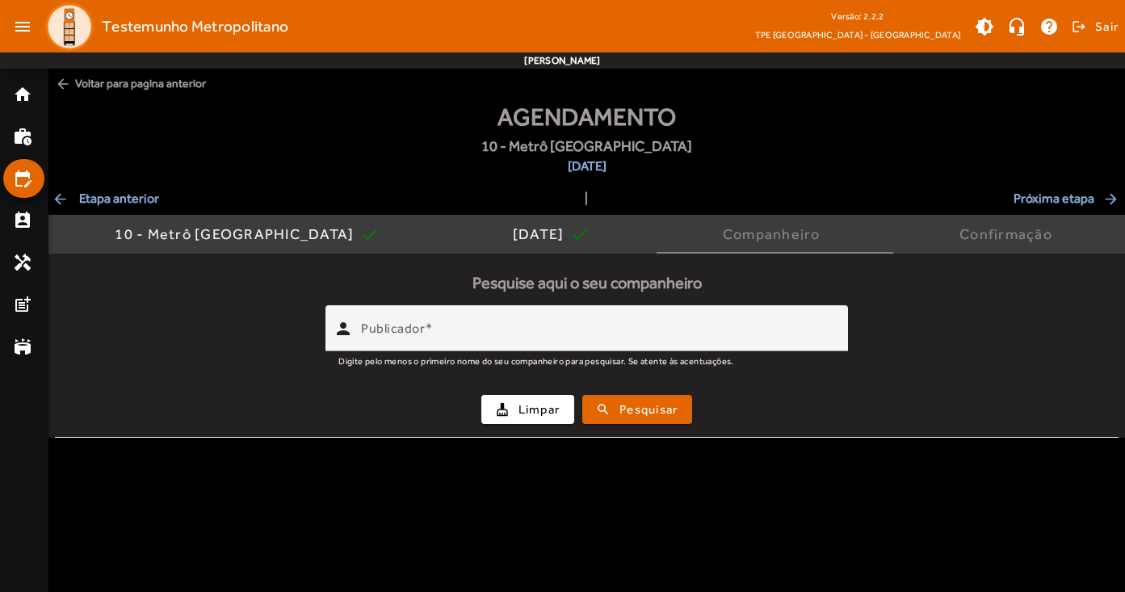
scroll to position [0, 0]
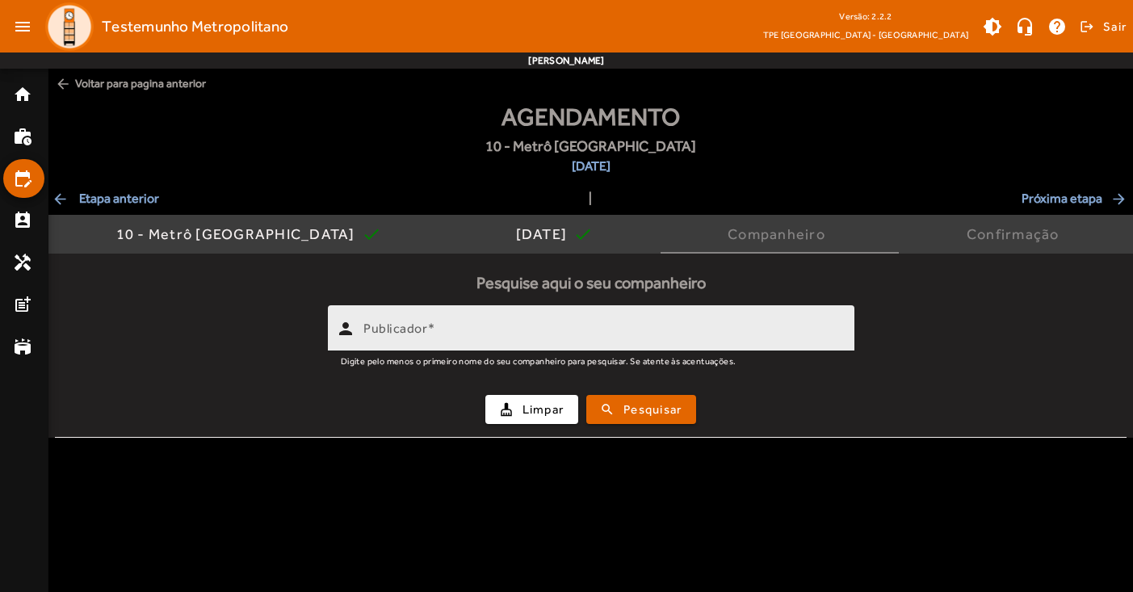
click at [476, 326] on input "Publicador" at bounding box center [602, 334] width 478 height 19
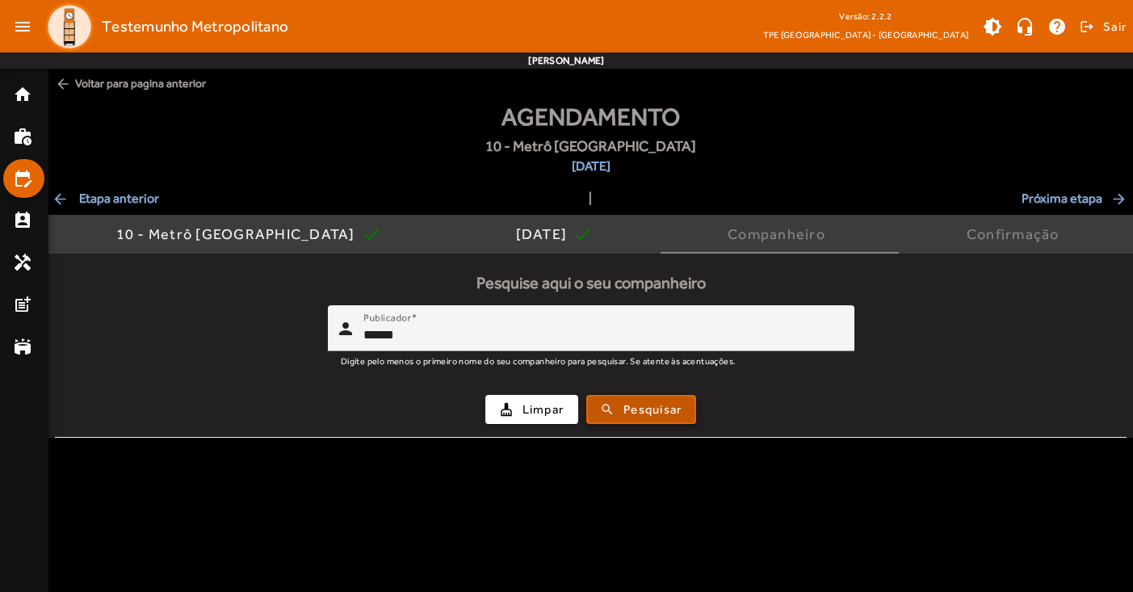
drag, startPoint x: 641, startPoint y: 413, endPoint x: 640, endPoint y: 403, distance: 9.7
click at [642, 413] on span "Pesquisar" at bounding box center [652, 409] width 58 height 19
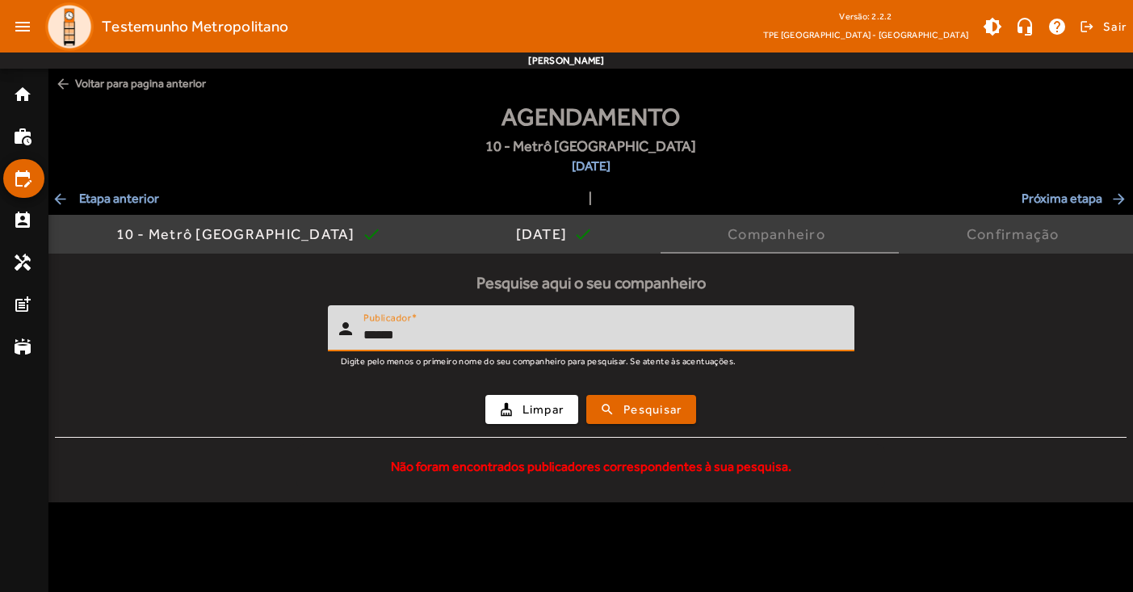
click at [493, 337] on input "******" at bounding box center [602, 334] width 478 height 19
click at [657, 410] on span "Pesquisar" at bounding box center [652, 409] width 58 height 19
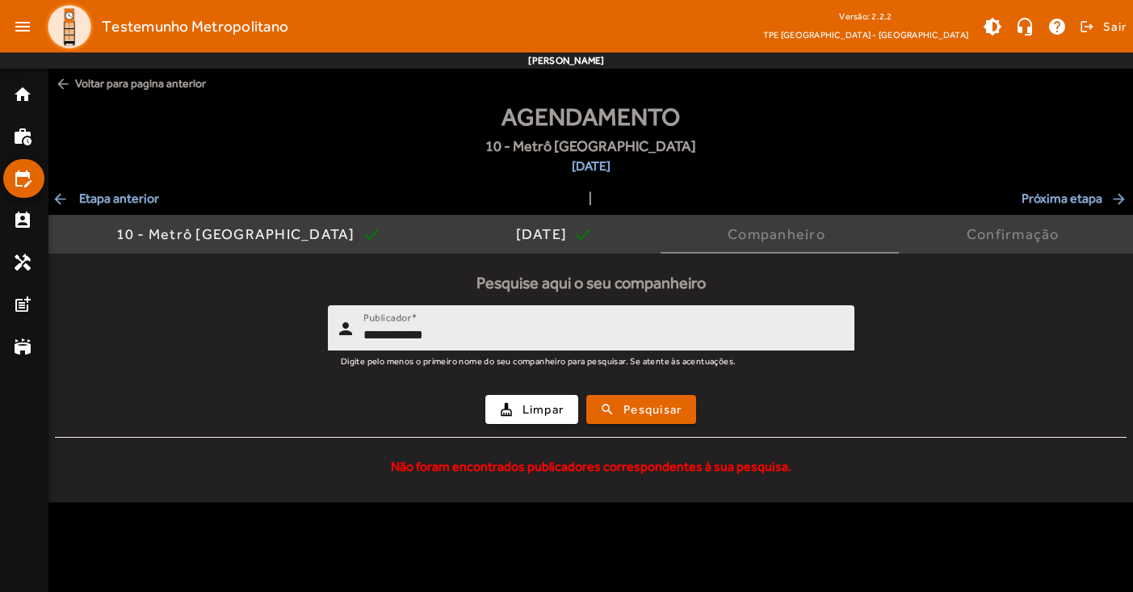
click at [566, 344] on div "**********" at bounding box center [602, 328] width 478 height 46
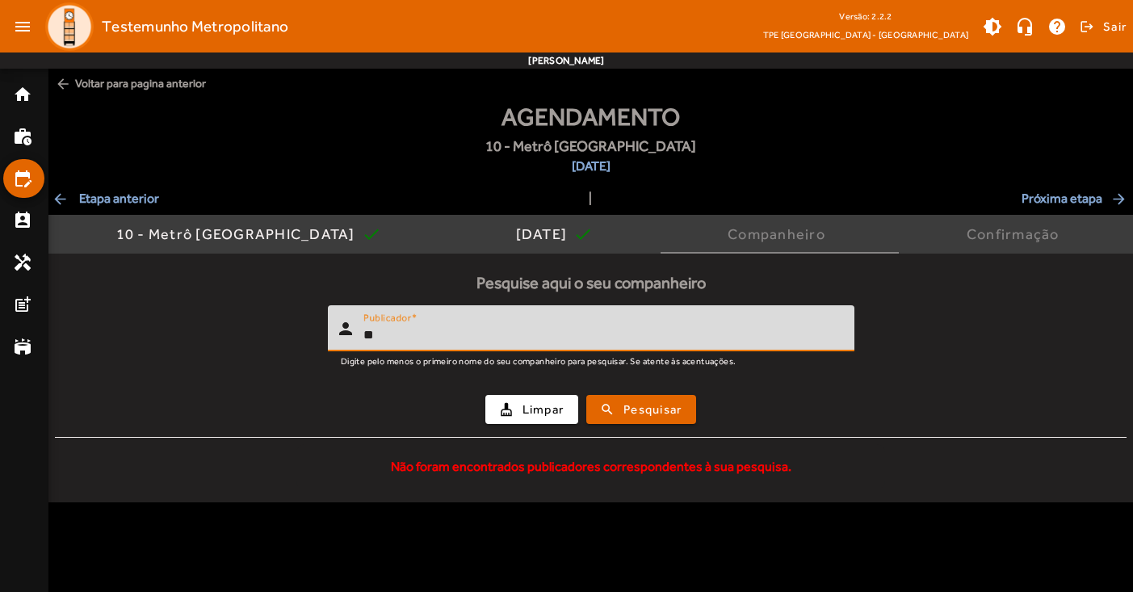
type input "*"
type input "******"
click at [668, 409] on span "Pesquisar" at bounding box center [652, 409] width 58 height 19
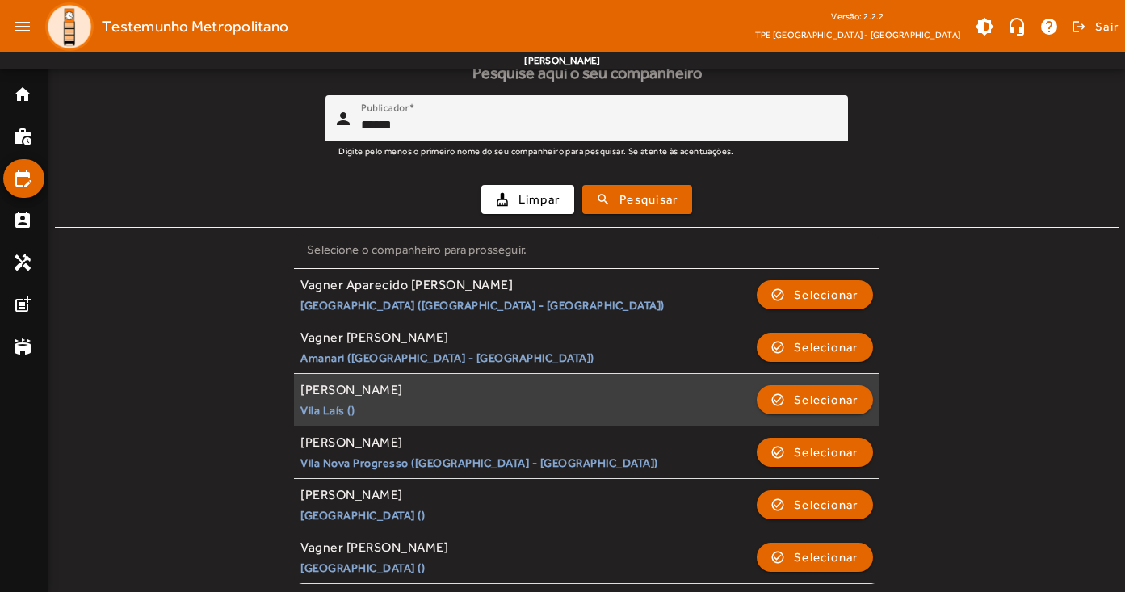
scroll to position [209, 0]
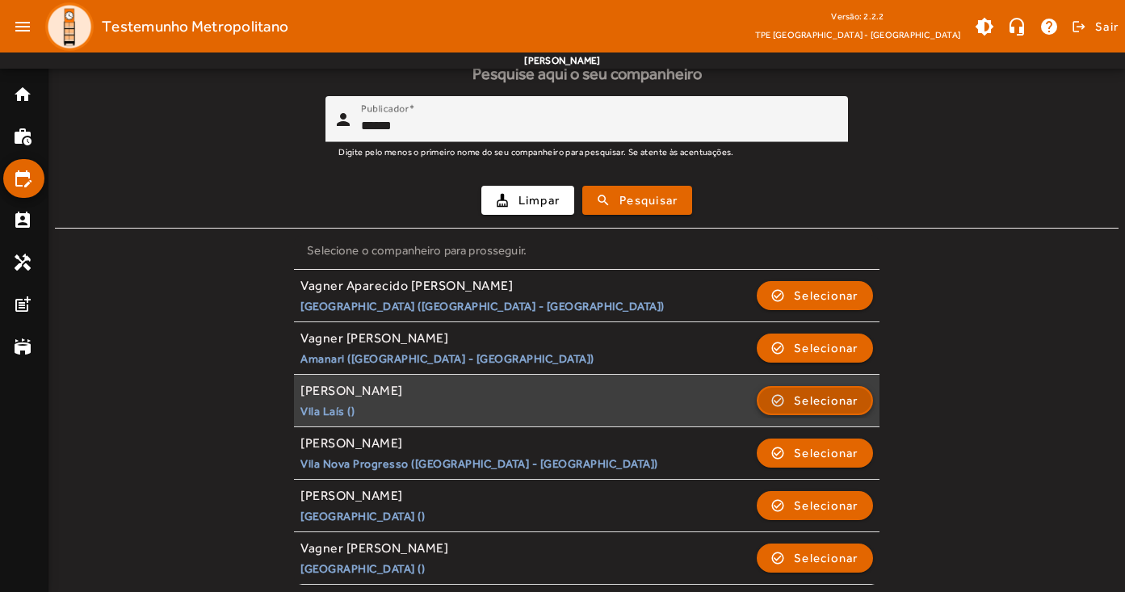
click at [817, 394] on span "Selecionar" at bounding box center [826, 400] width 65 height 19
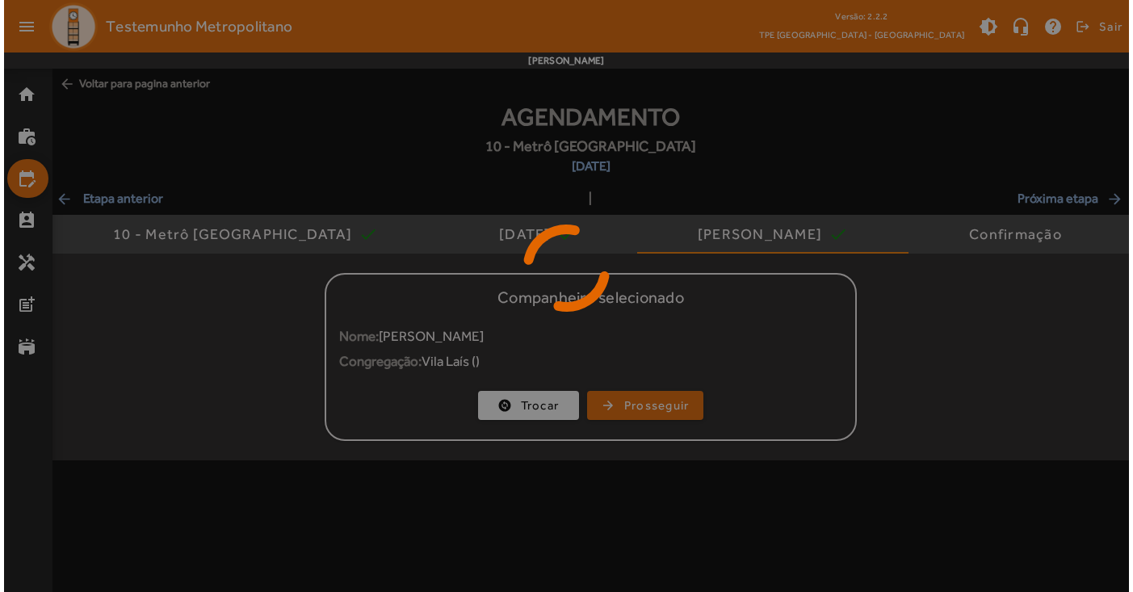
scroll to position [0, 0]
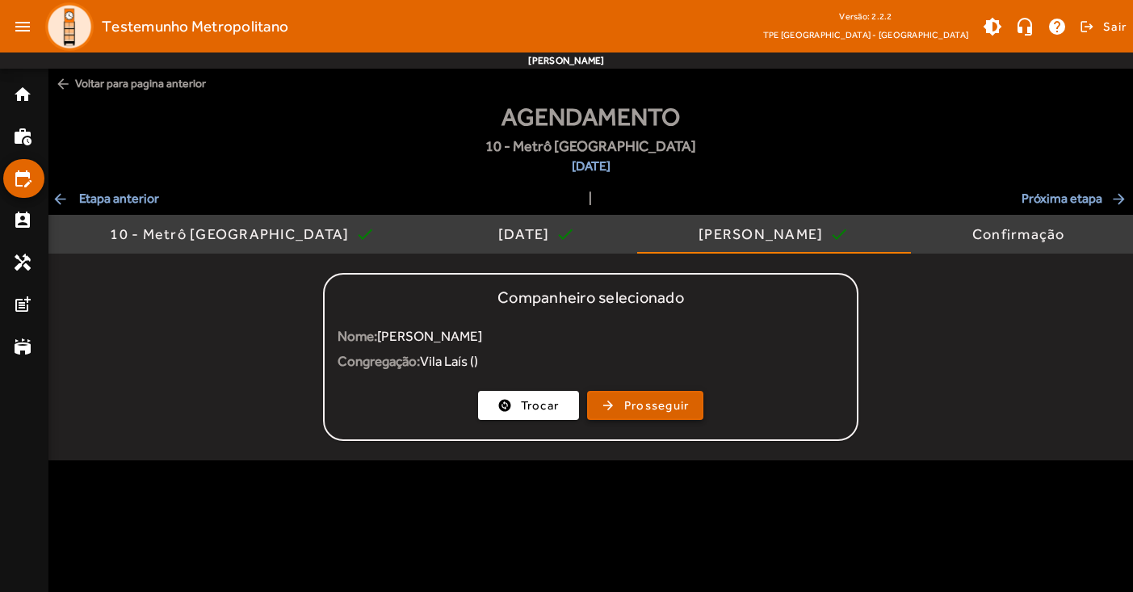
click at [656, 404] on span "Prosseguir" at bounding box center [656, 405] width 65 height 19
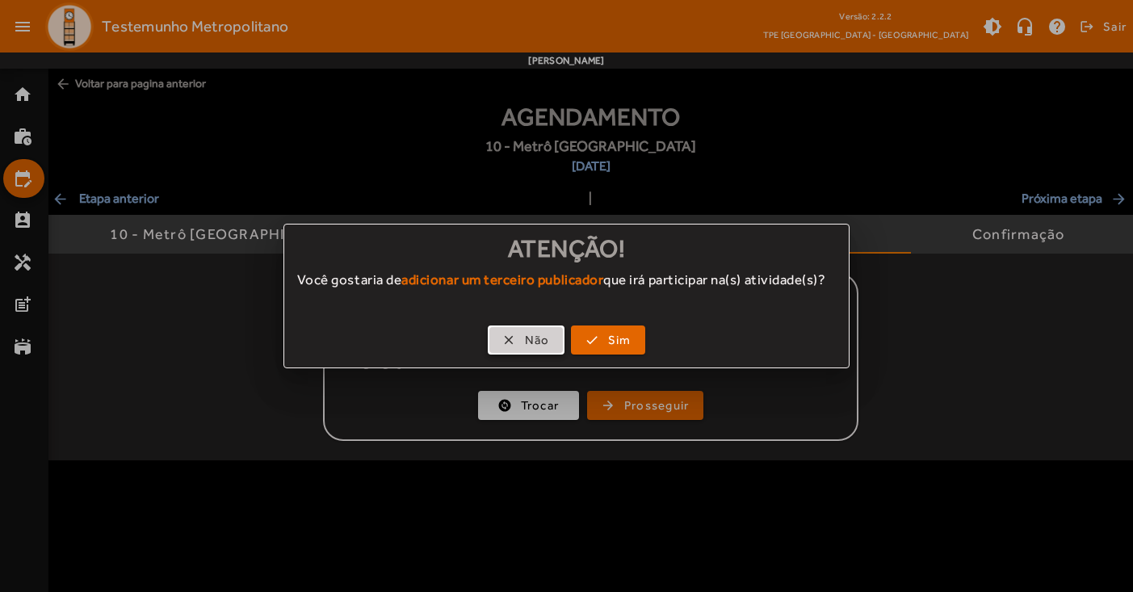
click at [531, 348] on span "Não" at bounding box center [537, 340] width 25 height 19
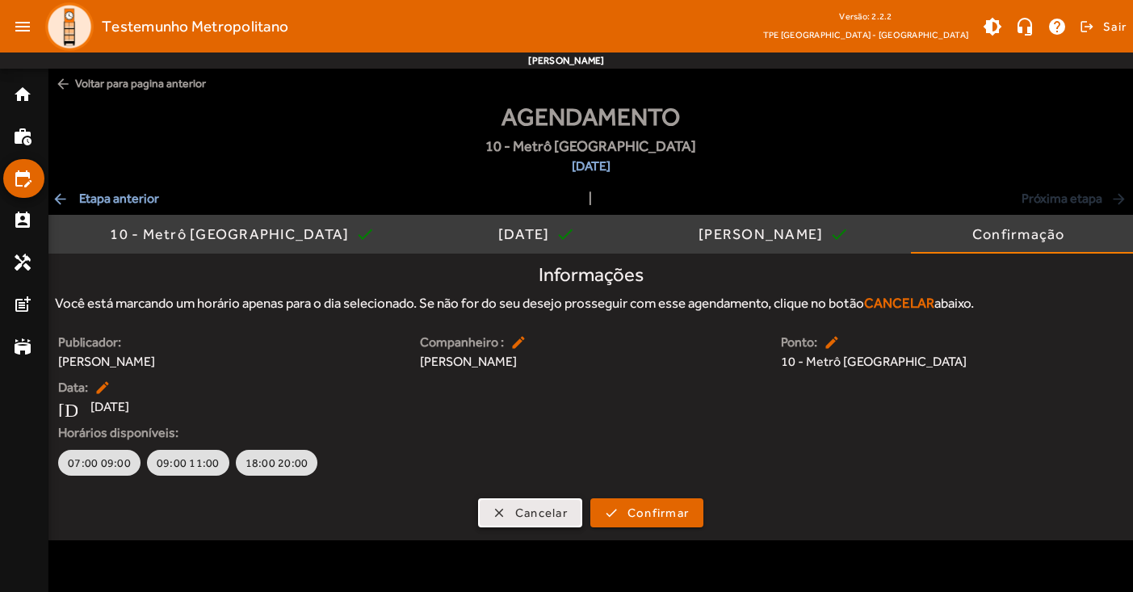
scroll to position [0, 1]
click at [560, 513] on span "Cancelar" at bounding box center [541, 513] width 52 height 19
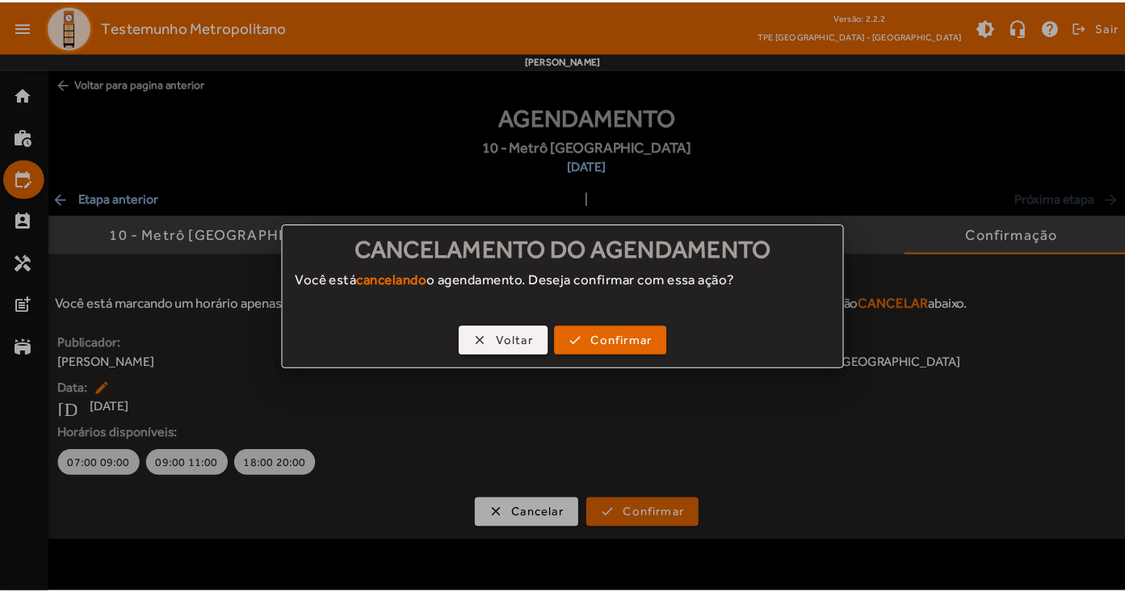
scroll to position [0, 0]
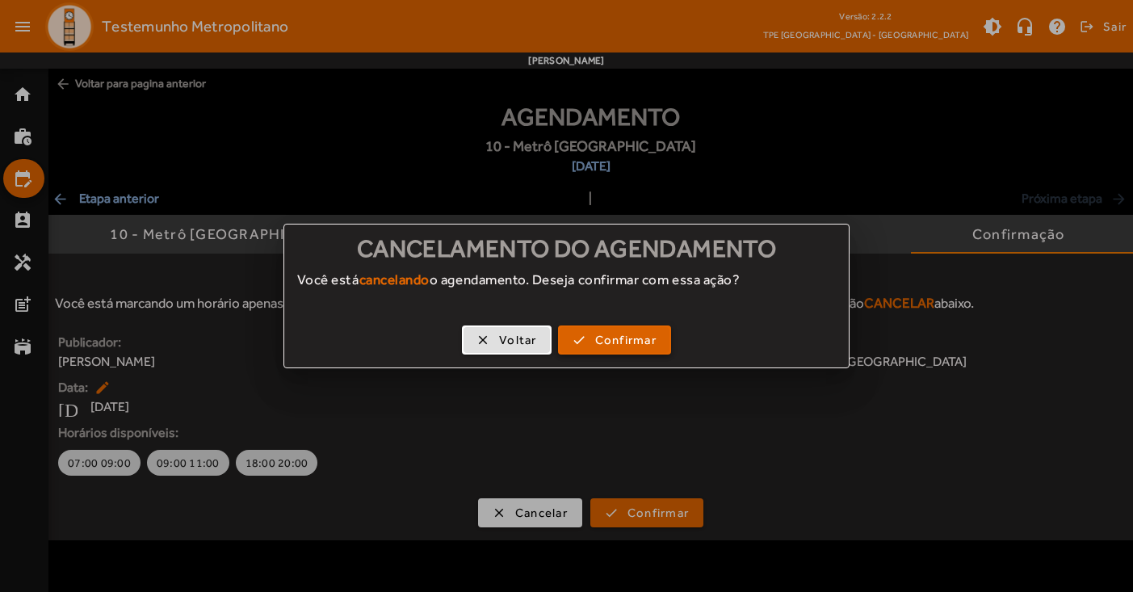
click at [662, 341] on span "button" at bounding box center [615, 340] width 110 height 39
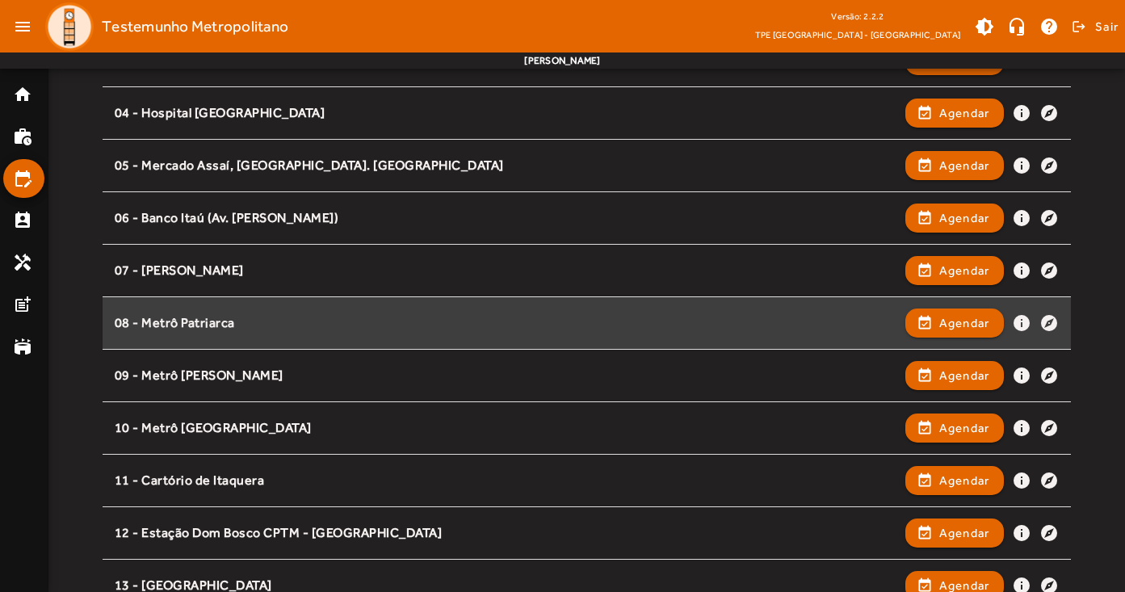
scroll to position [325, 0]
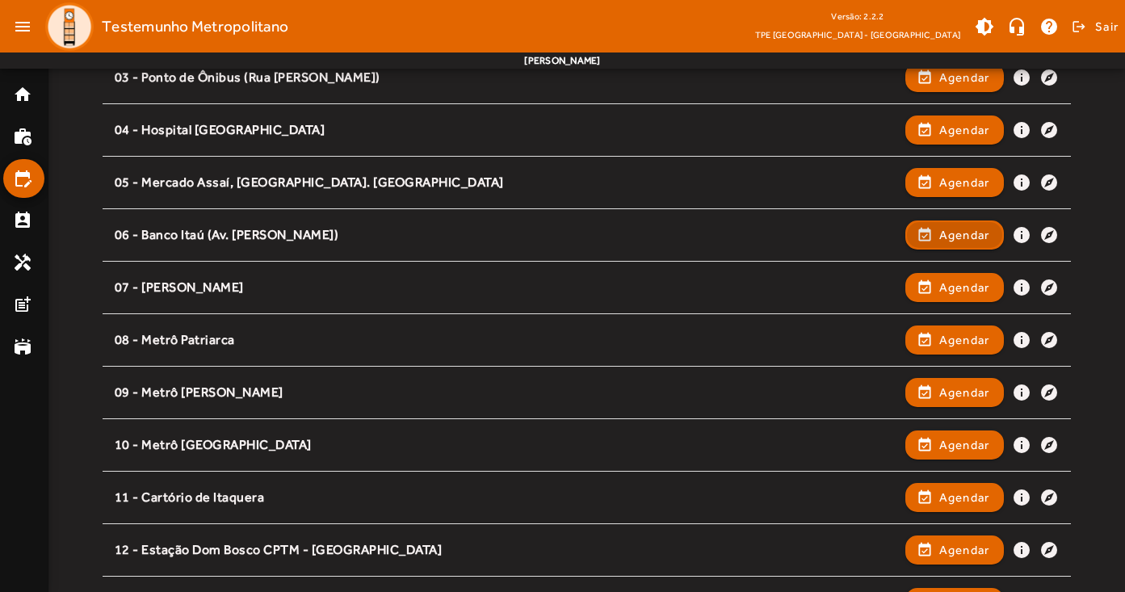
click at [946, 232] on span "Agendar" at bounding box center [964, 234] width 51 height 19
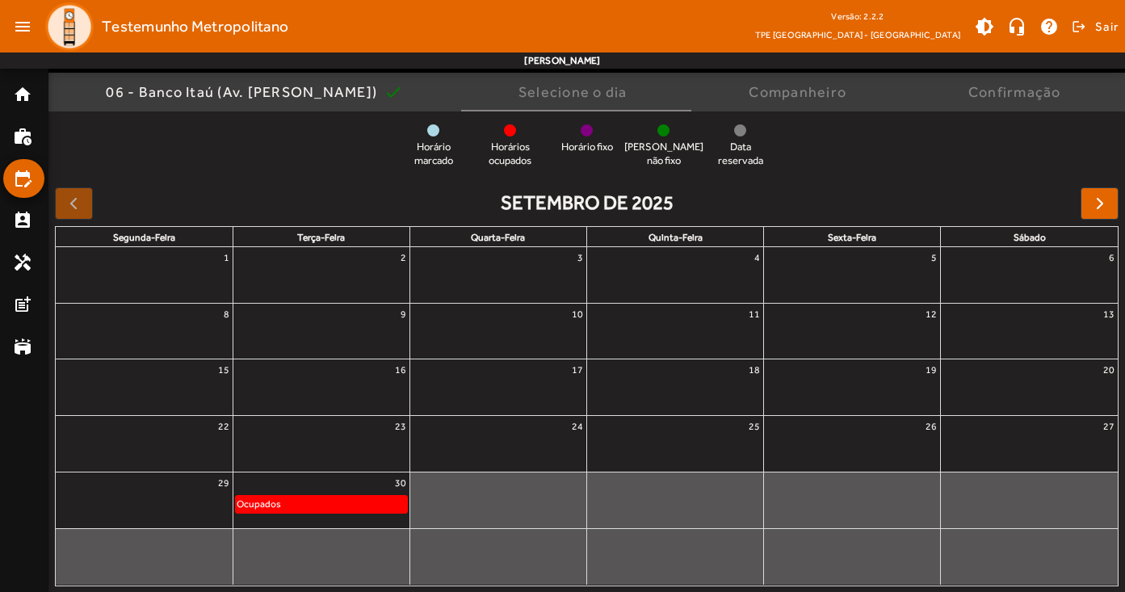
scroll to position [122, 0]
click at [1103, 203] on span "button" at bounding box center [1099, 204] width 19 height 19
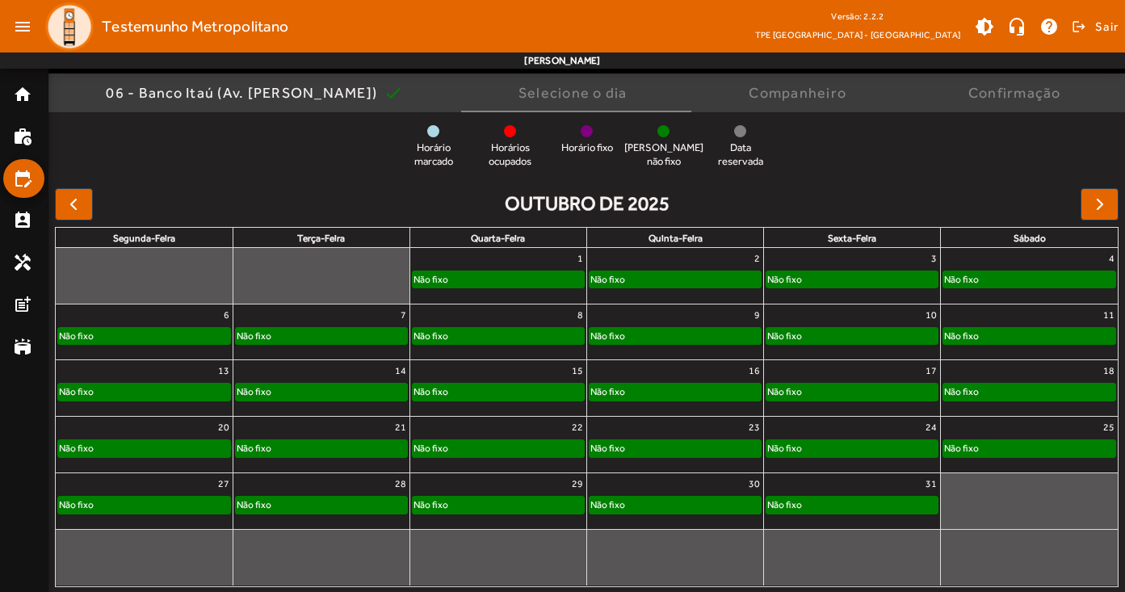
click at [131, 317] on div "6" at bounding box center [144, 314] width 177 height 21
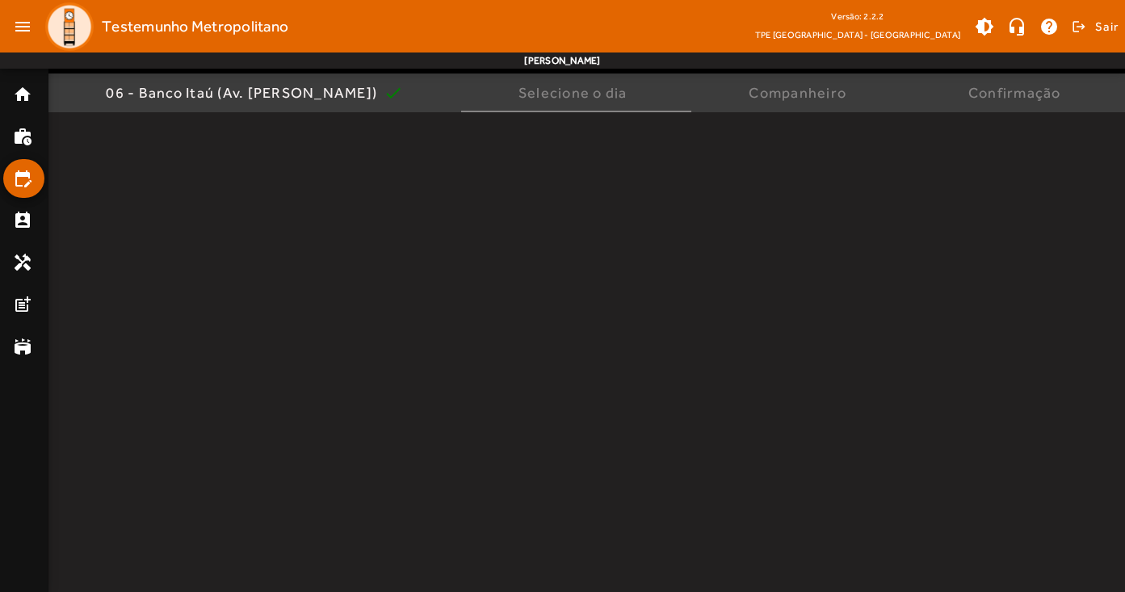
scroll to position [0, 0]
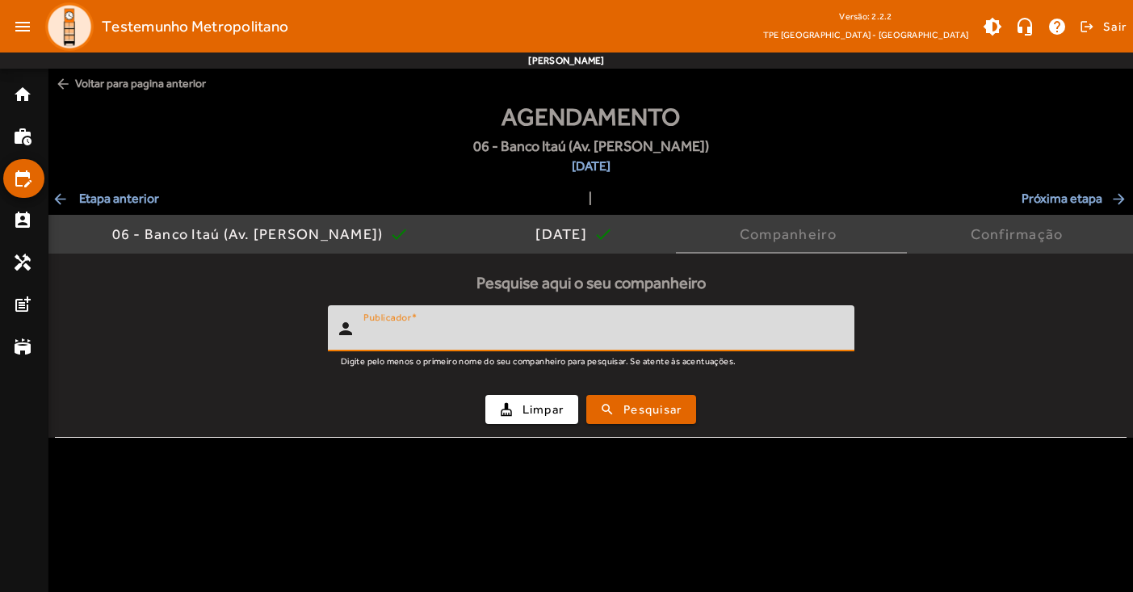
click at [540, 333] on input "Publicador" at bounding box center [602, 334] width 478 height 19
type input "******"
click at [672, 411] on span "Pesquisar" at bounding box center [652, 409] width 58 height 19
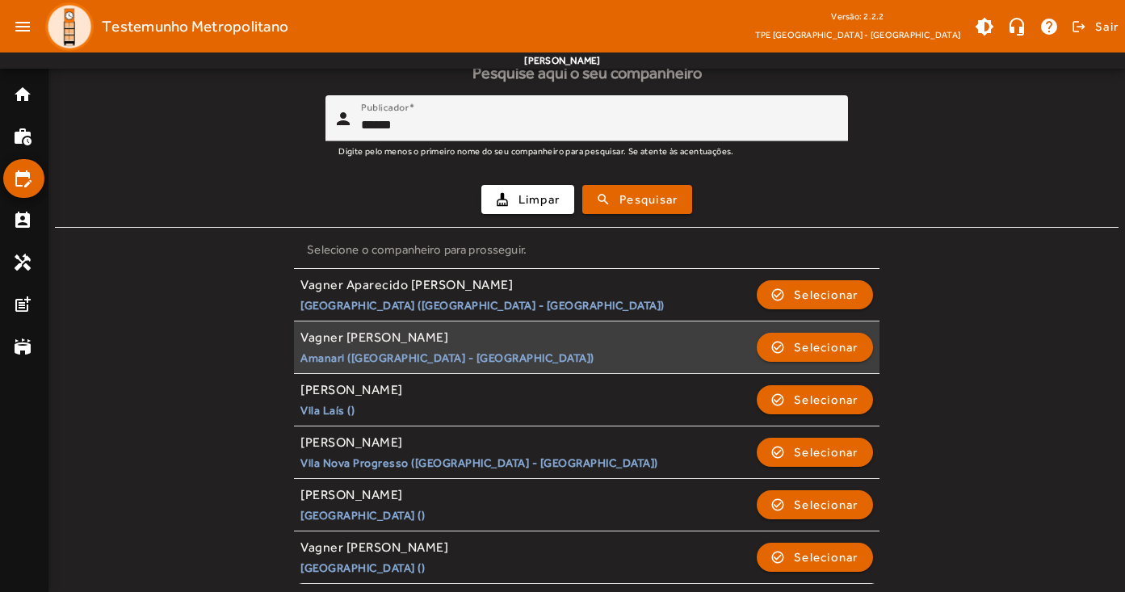
scroll to position [209, 0]
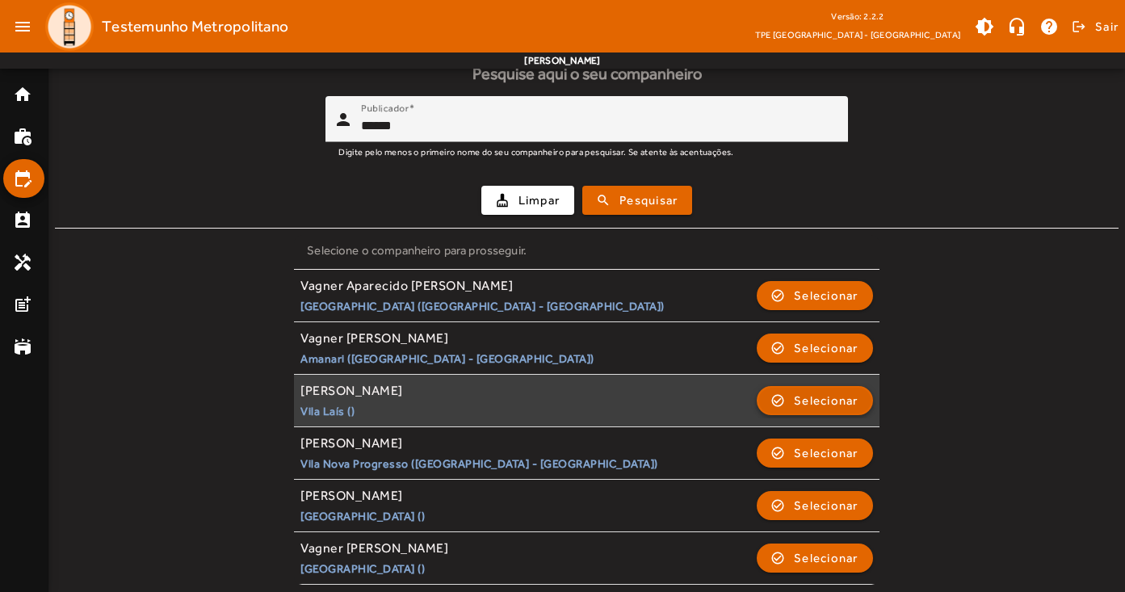
click at [839, 398] on span "Selecionar" at bounding box center [826, 400] width 65 height 19
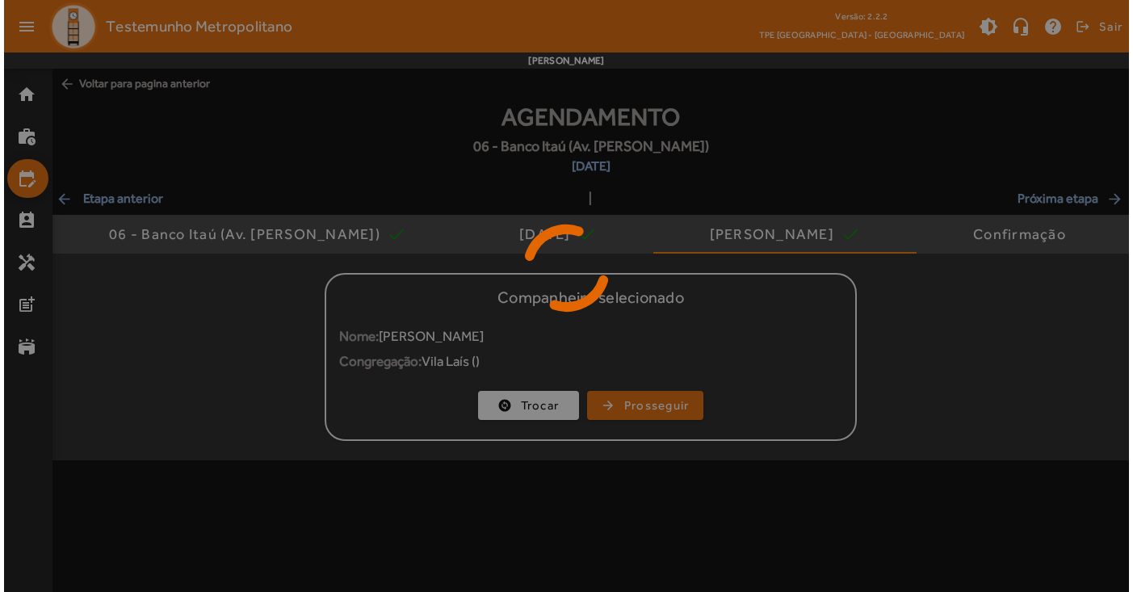
scroll to position [0, 0]
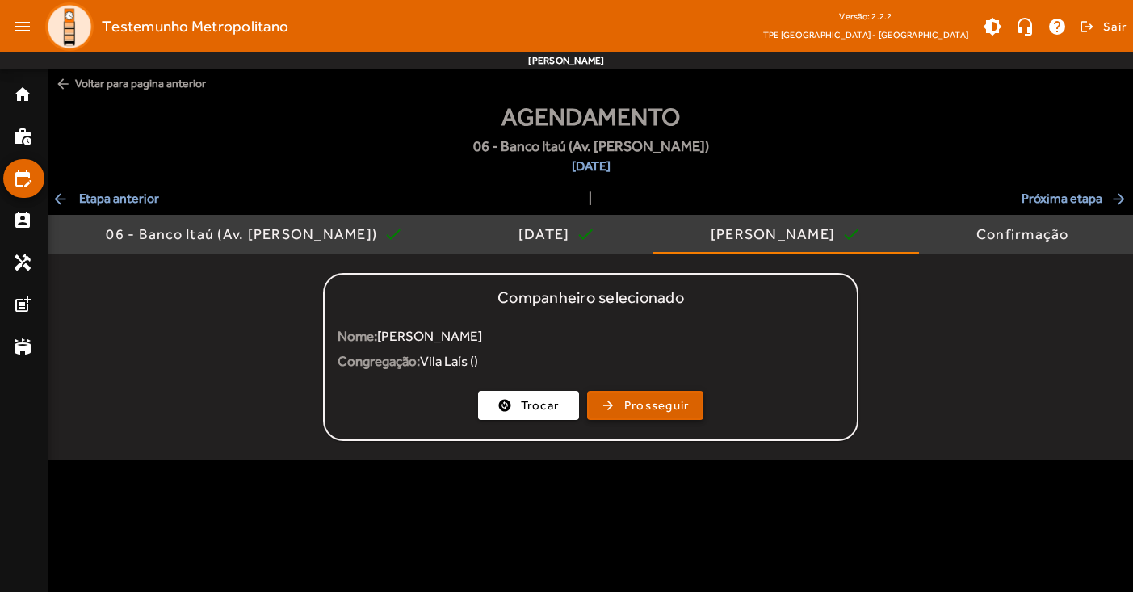
click at [669, 415] on span "button" at bounding box center [646, 405] width 114 height 39
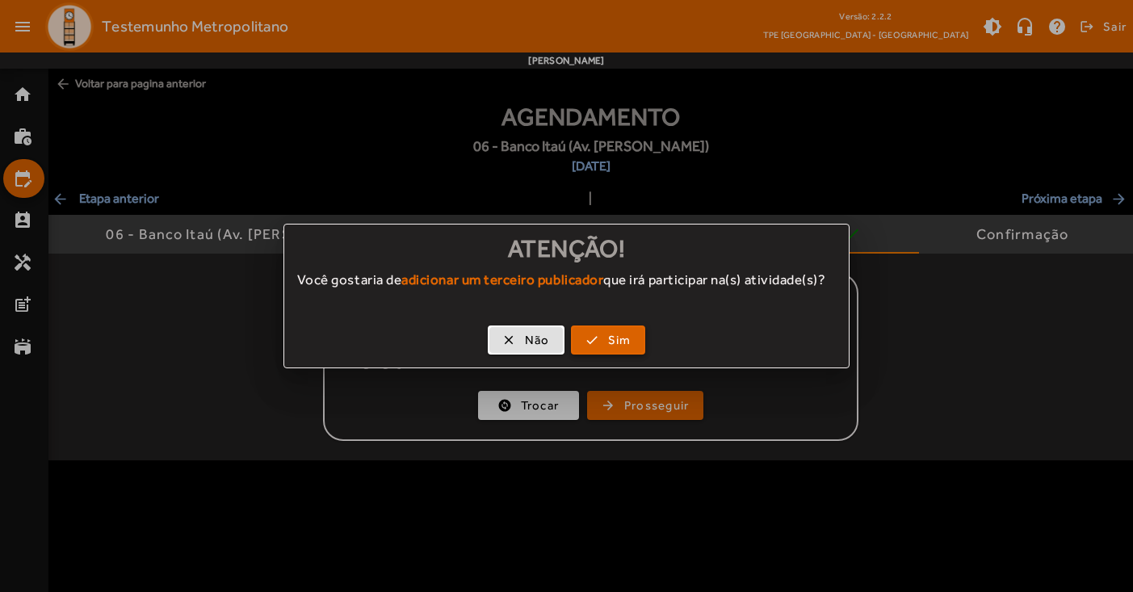
click at [622, 350] on span "Sim" at bounding box center [619, 340] width 23 height 19
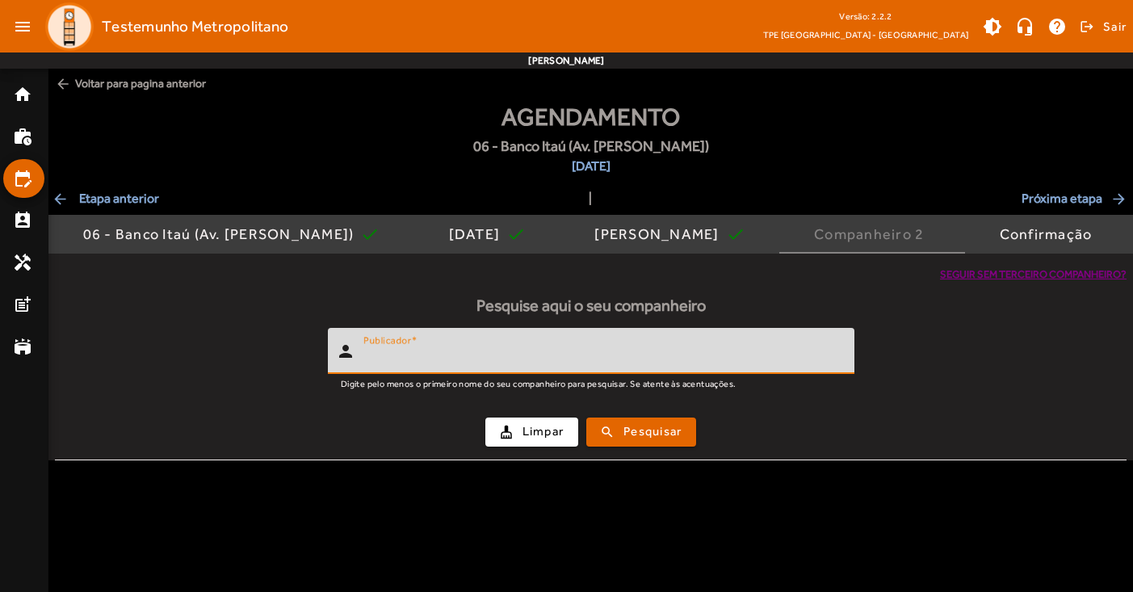
click at [512, 349] on input "Publicador" at bounding box center [602, 357] width 478 height 19
paste input "**********"
type input "**********"
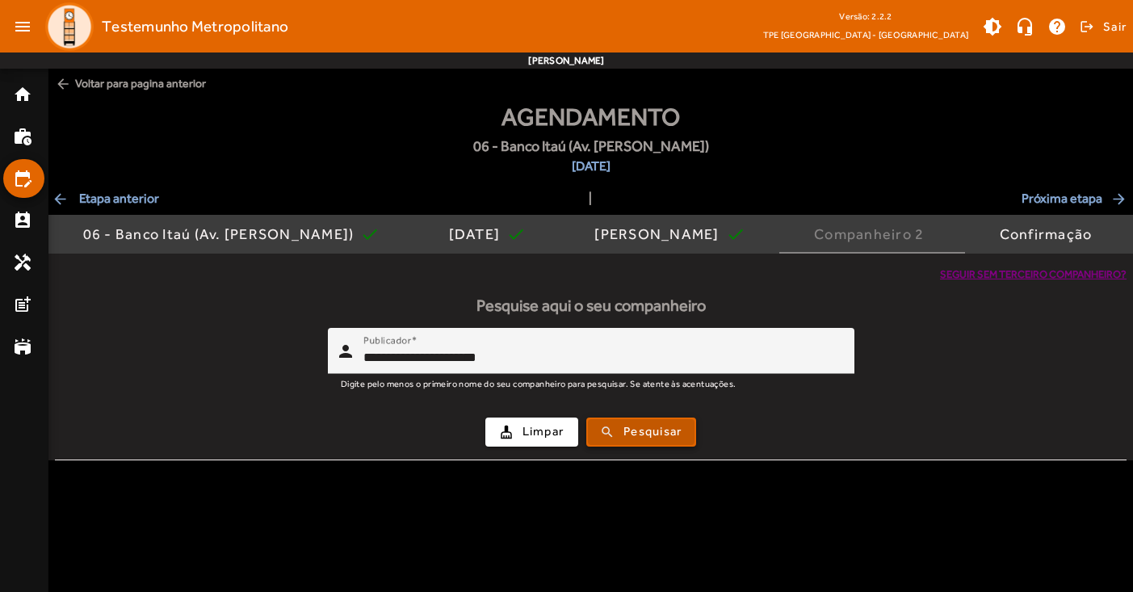
click at [651, 433] on span "Pesquisar" at bounding box center [652, 431] width 58 height 19
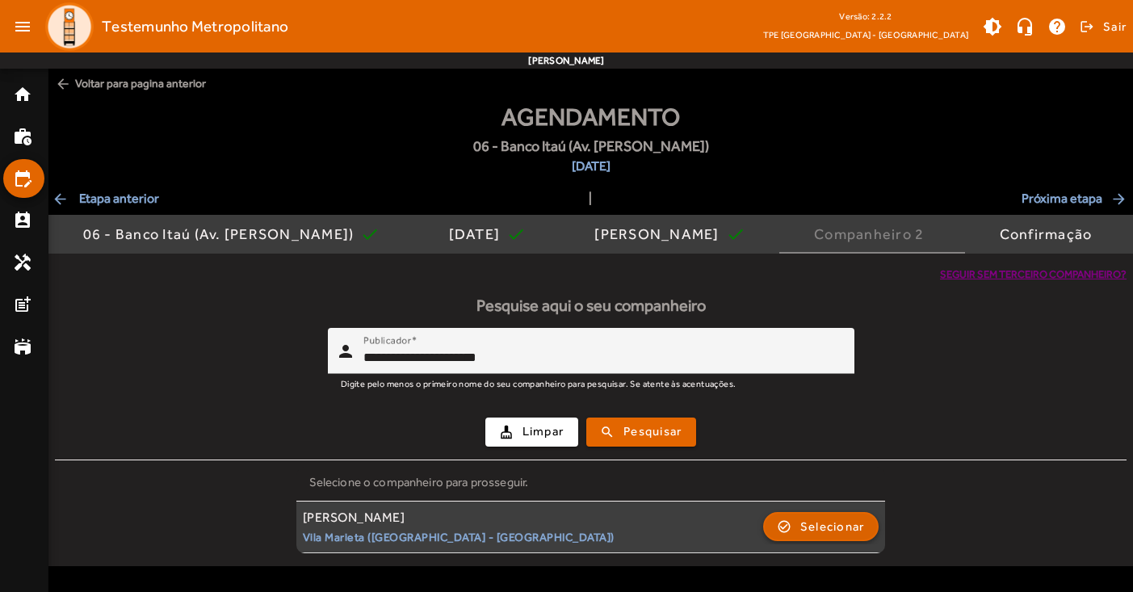
click at [836, 526] on span "Selecionar" at bounding box center [832, 526] width 65 height 19
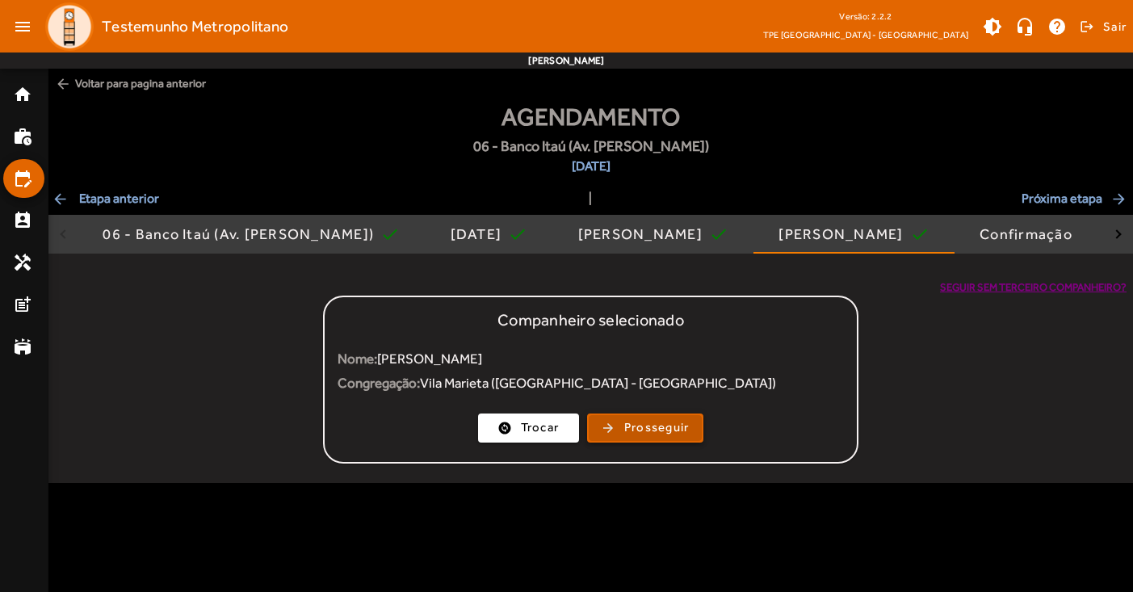
click at [660, 427] on span "Prosseguir" at bounding box center [656, 427] width 65 height 19
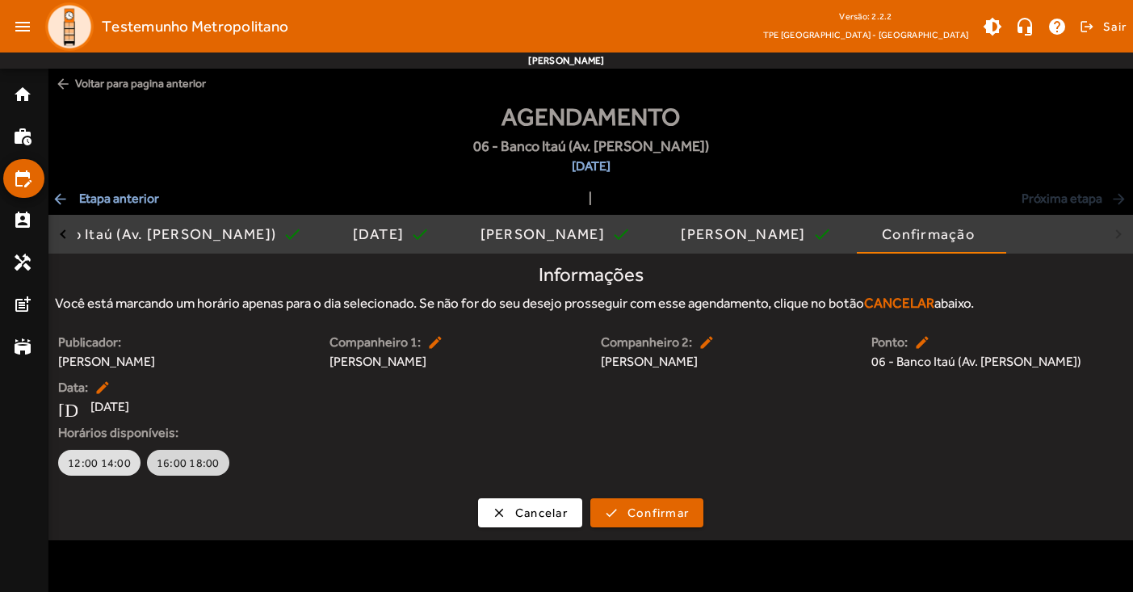
click at [191, 464] on span "16:00 18:00" at bounding box center [188, 463] width 63 height 16
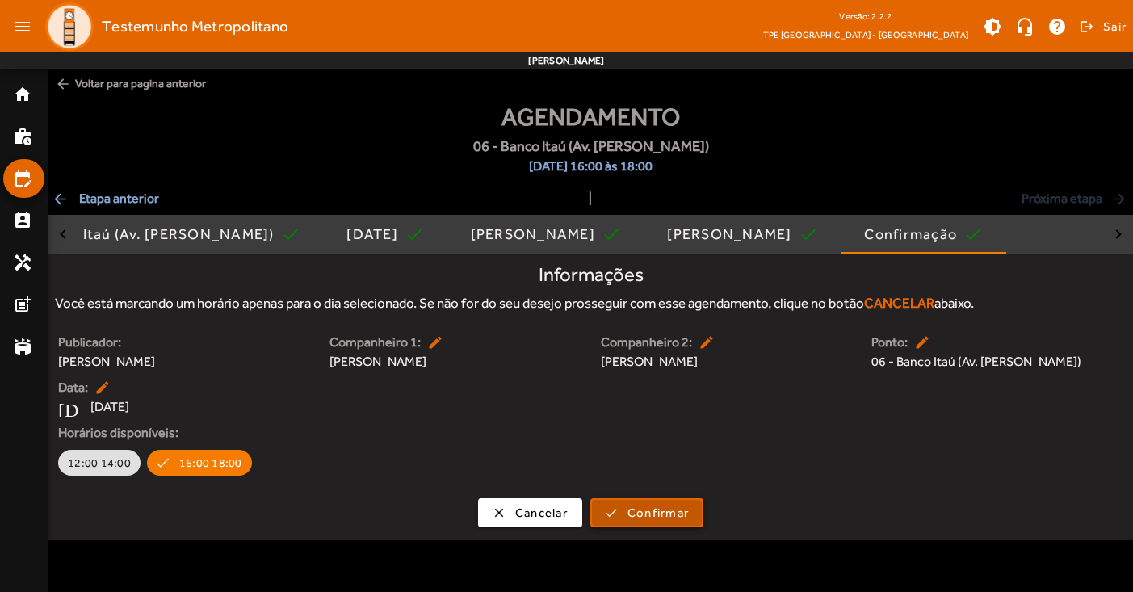
click at [642, 513] on span "Confirmar" at bounding box center [657, 513] width 61 height 19
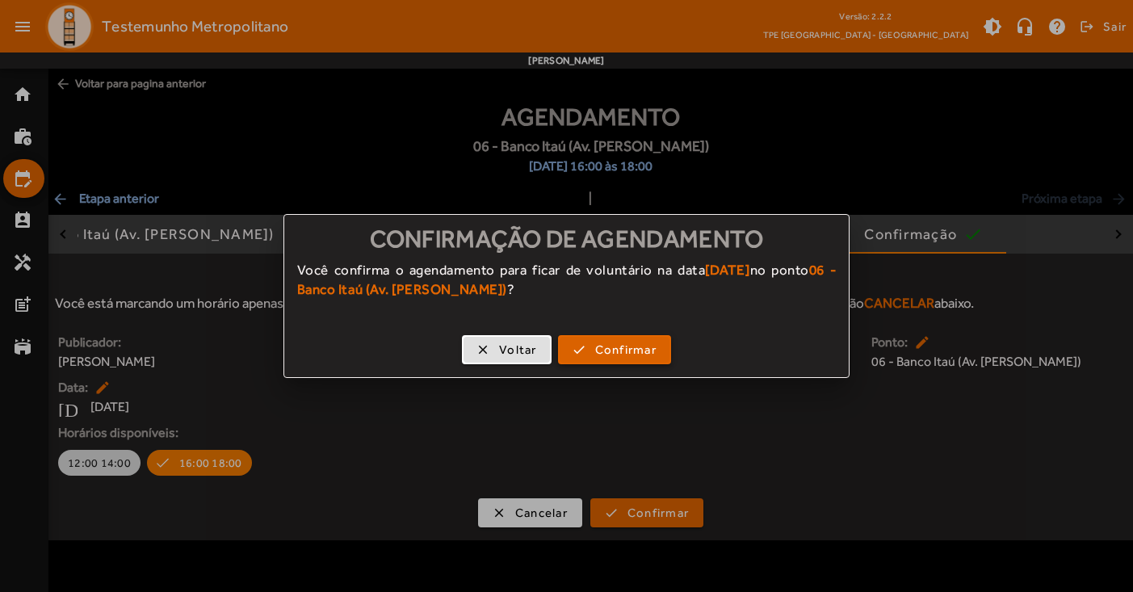
click at [646, 346] on span "Confirmar" at bounding box center [625, 350] width 61 height 19
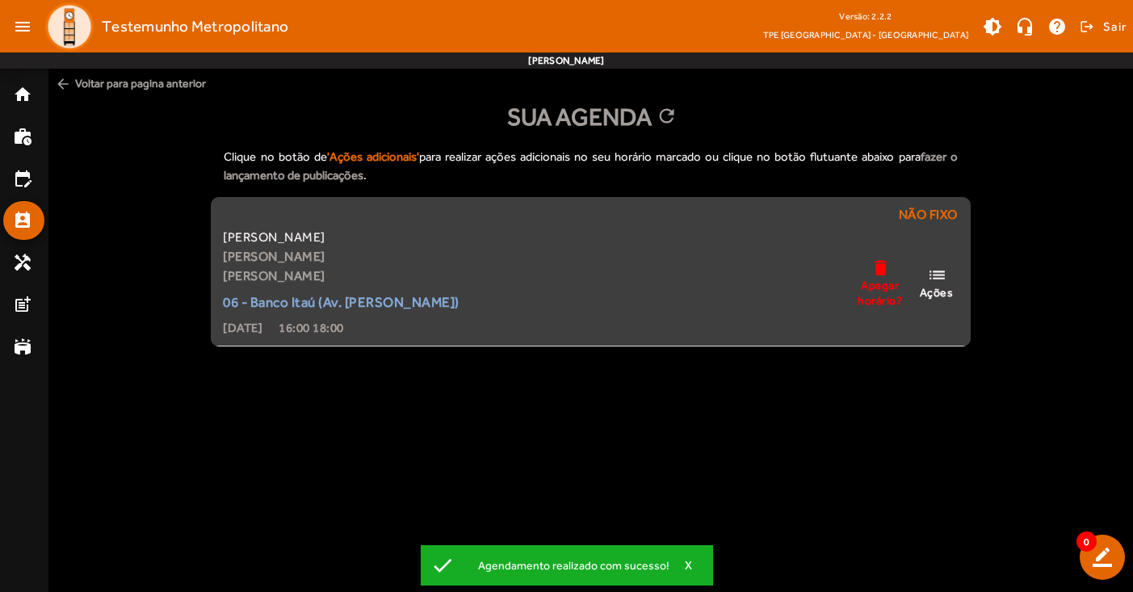
click at [945, 285] on span "Ações" at bounding box center [937, 292] width 34 height 15
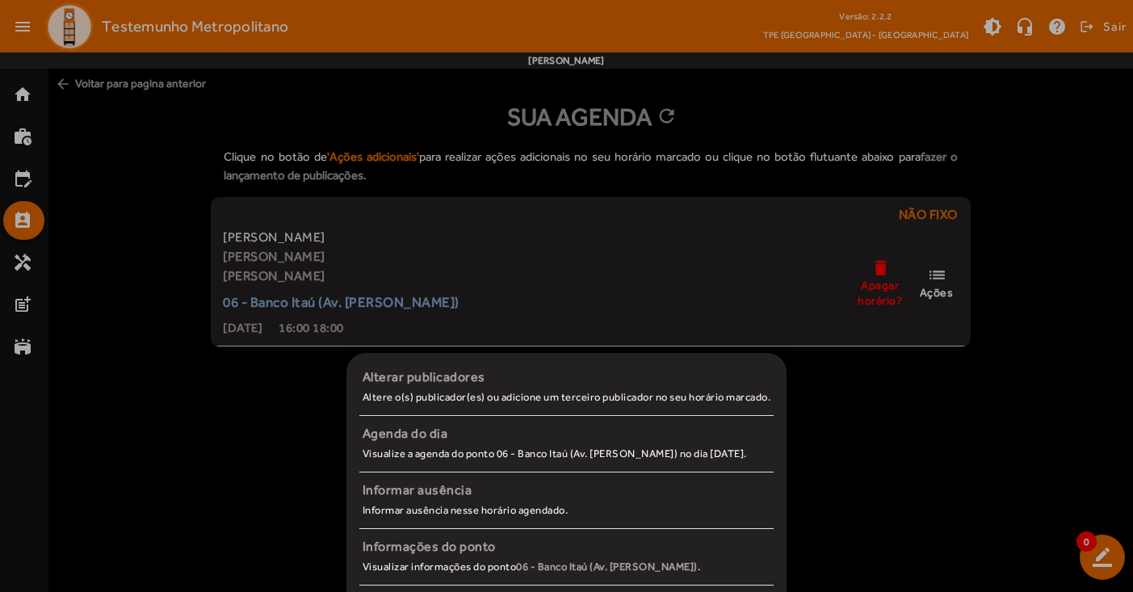
click at [952, 408] on div at bounding box center [566, 296] width 1133 height 592
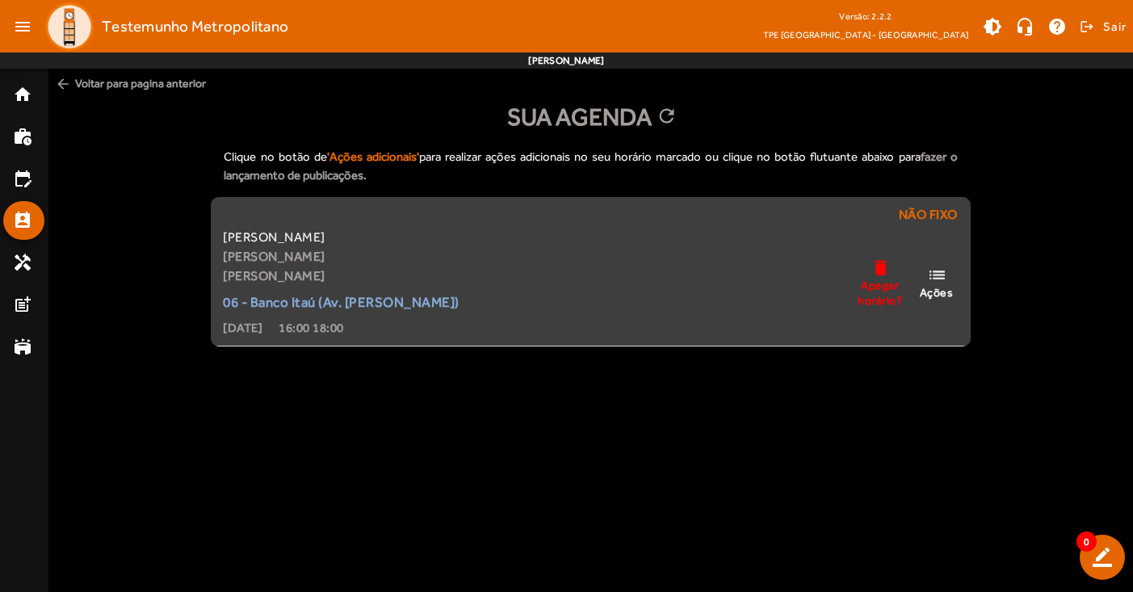
click at [938, 285] on span "Ações" at bounding box center [937, 292] width 34 height 15
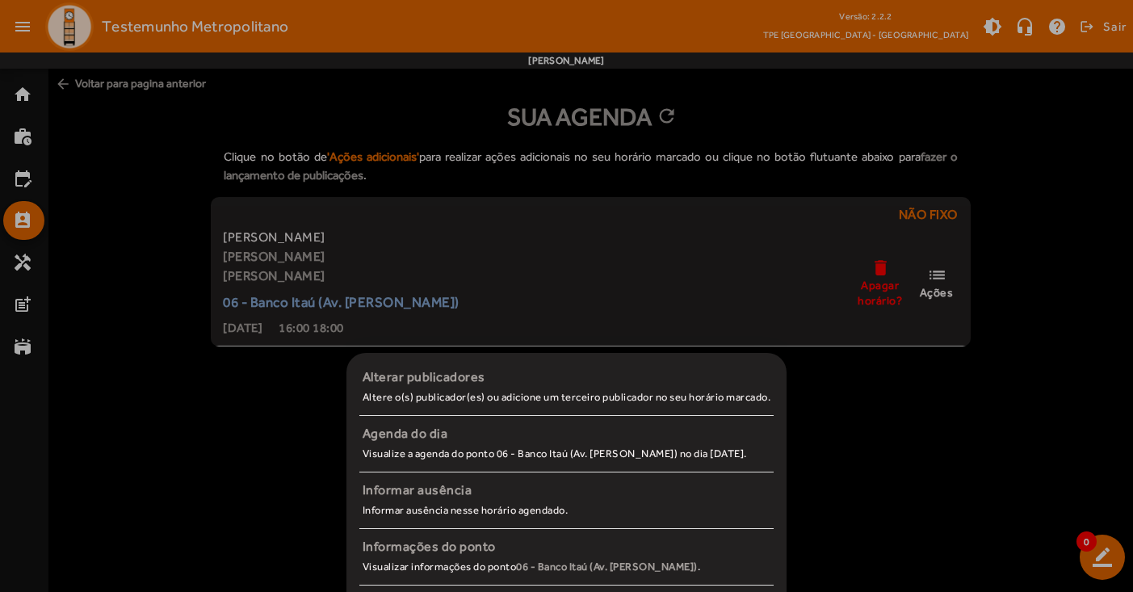
click at [991, 458] on div at bounding box center [566, 296] width 1133 height 592
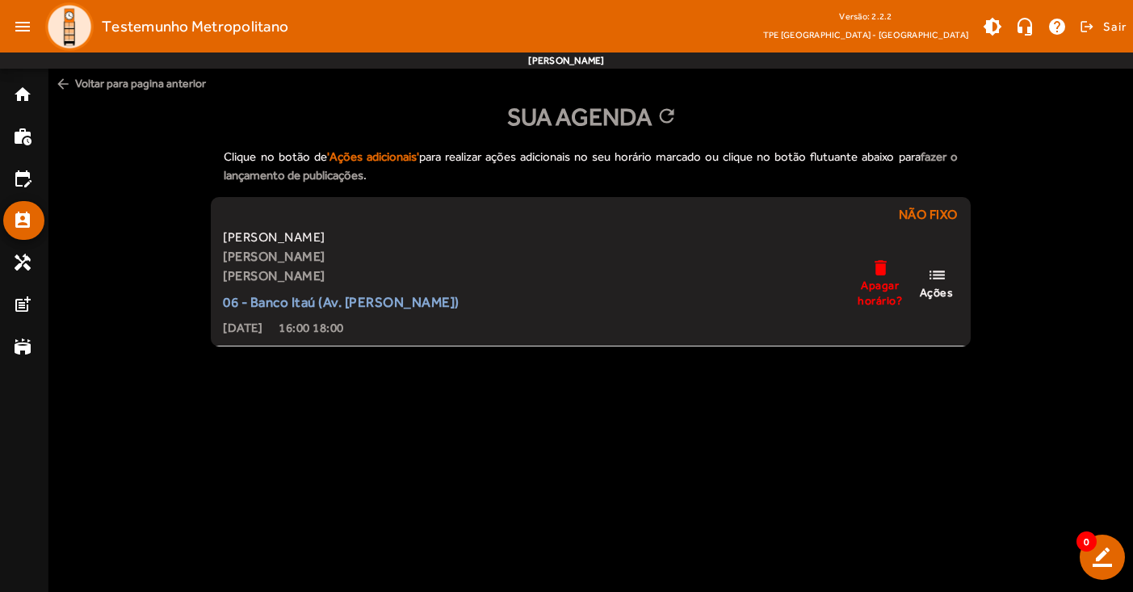
click at [61, 84] on mat-icon "arrow_back" at bounding box center [63, 84] width 16 height 16
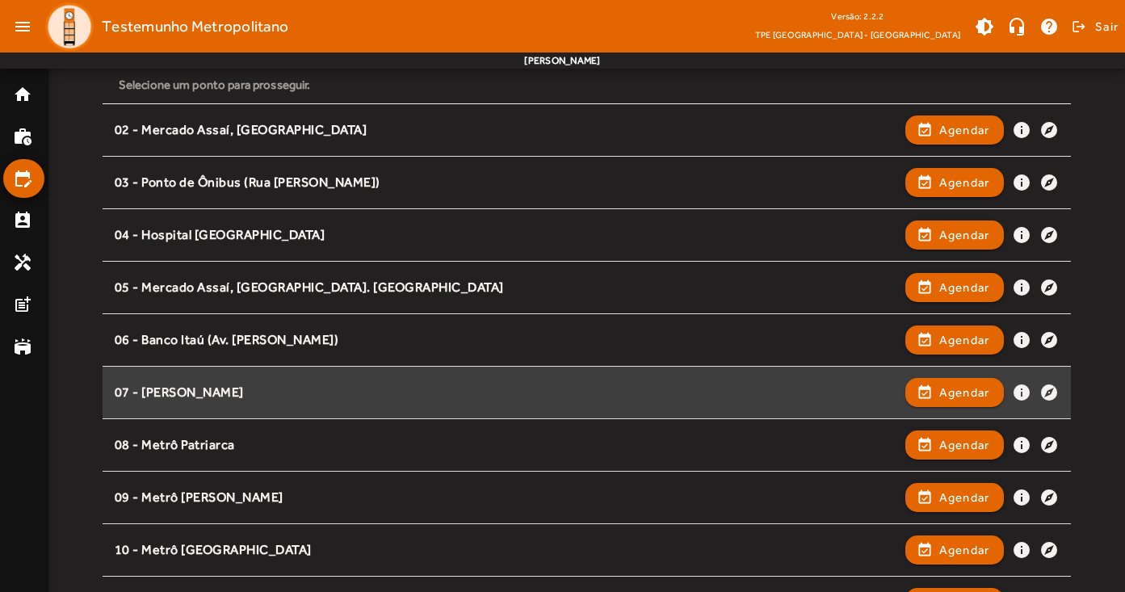
scroll to position [221, 0]
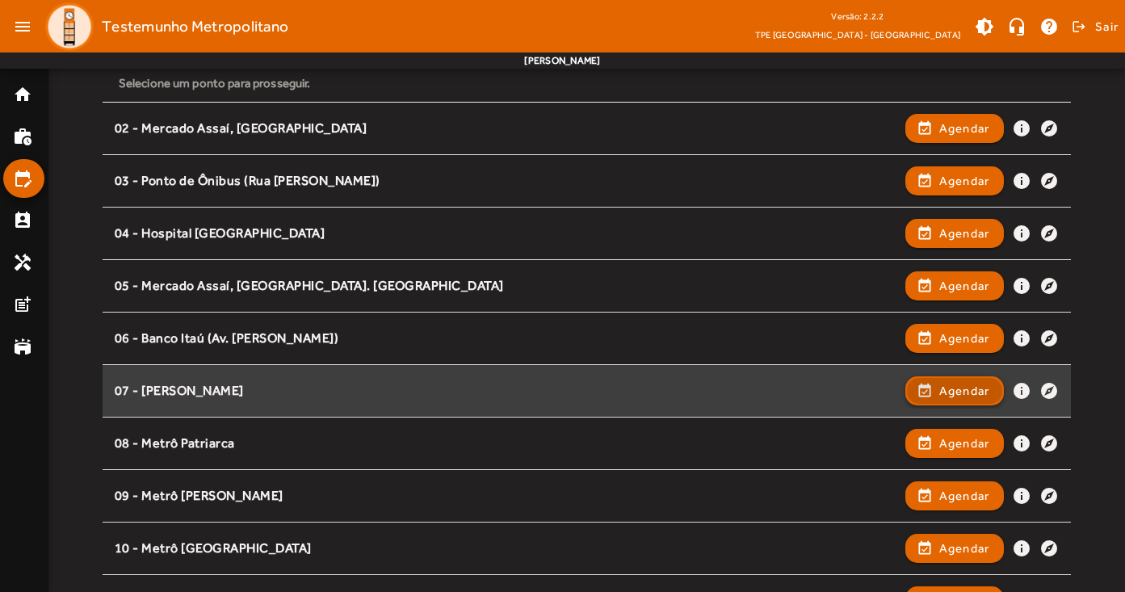
click at [945, 387] on span "Agendar" at bounding box center [964, 390] width 51 height 19
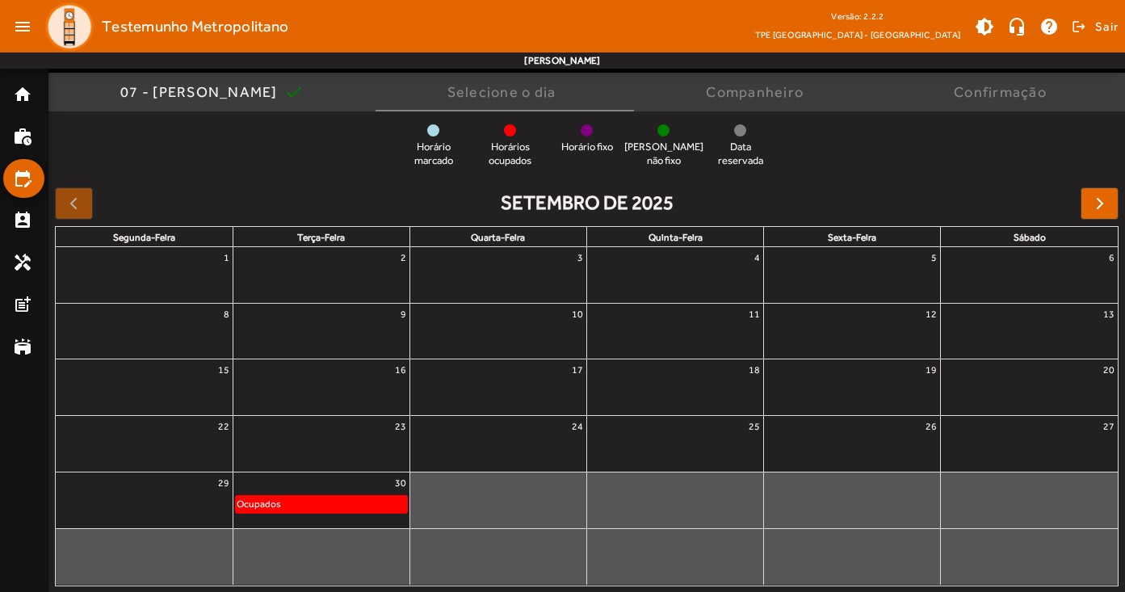
scroll to position [122, 0]
click at [1100, 203] on span "button" at bounding box center [1099, 204] width 19 height 19
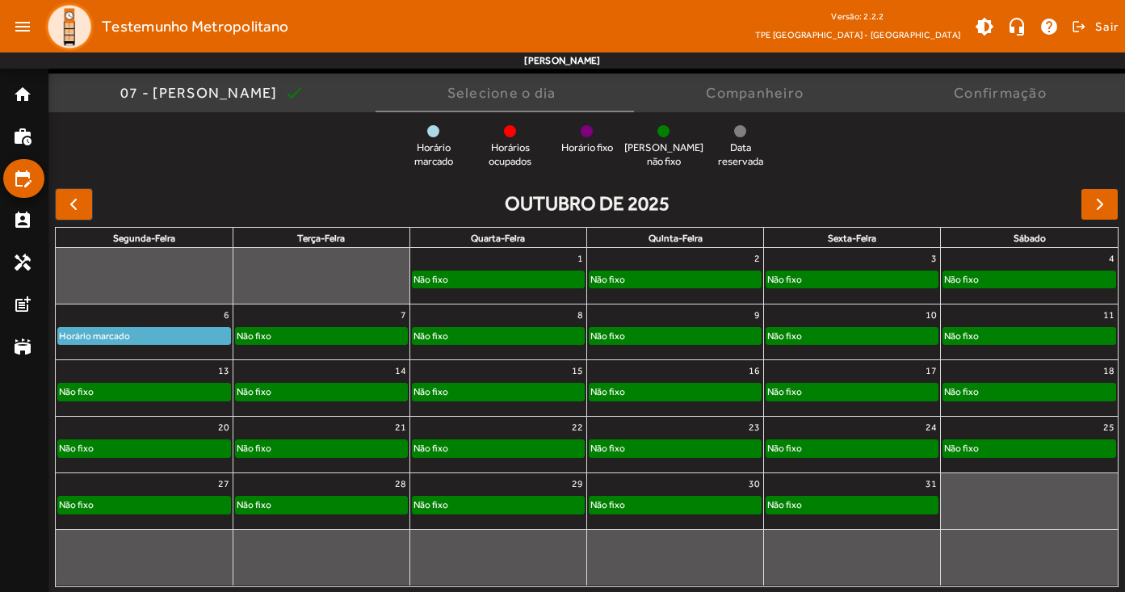
click at [1096, 200] on span "button" at bounding box center [1099, 204] width 19 height 19
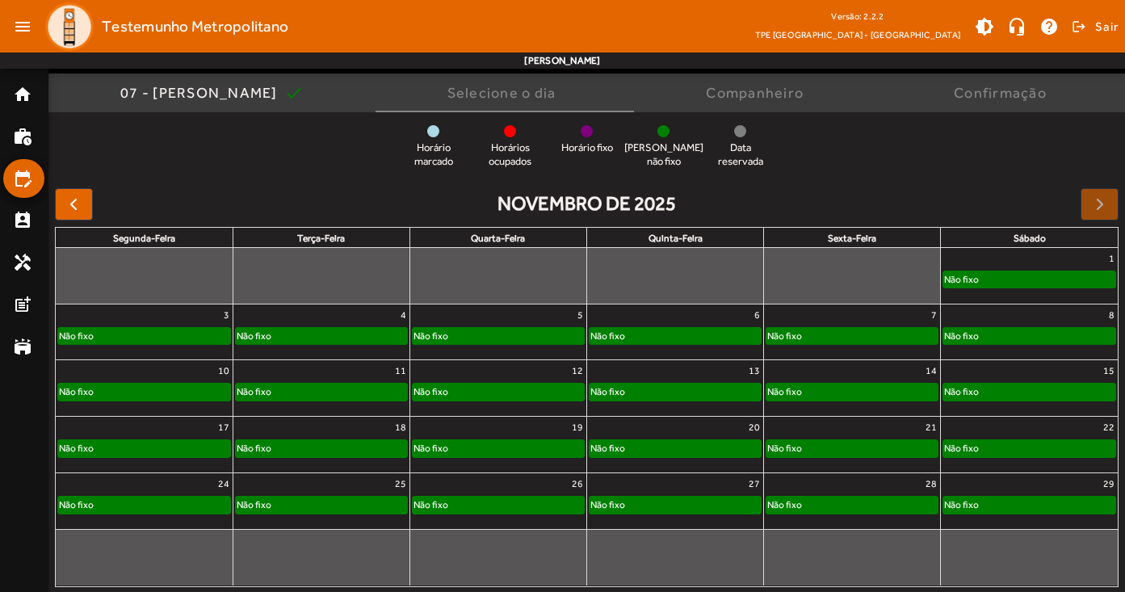
click at [152, 320] on div "3" at bounding box center [144, 314] width 177 height 21
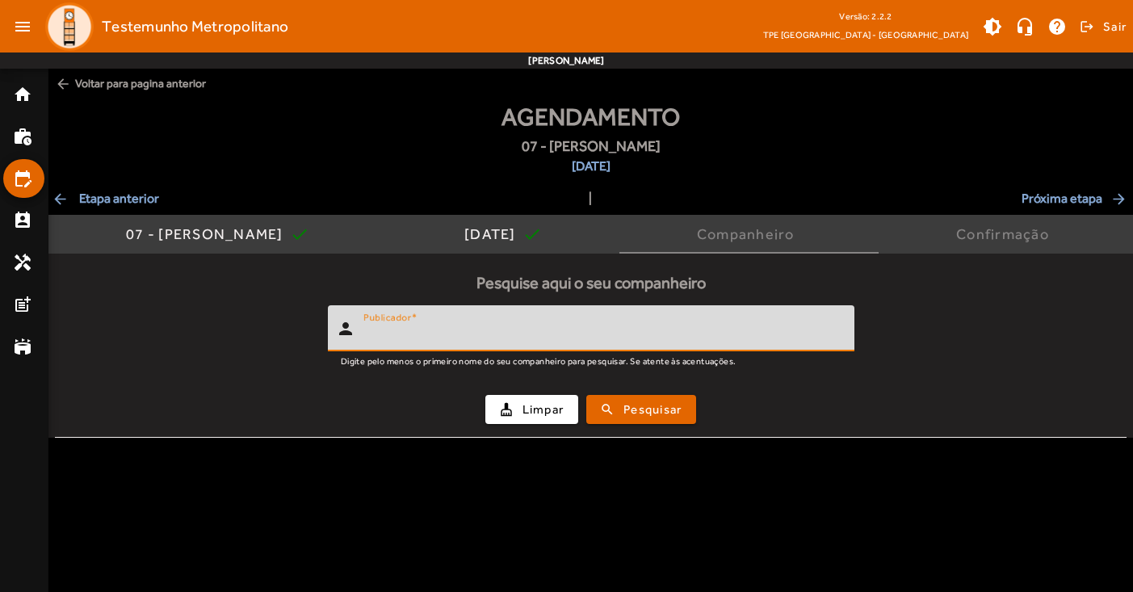
click at [562, 332] on input "Publicador" at bounding box center [602, 334] width 478 height 19
type input "******"
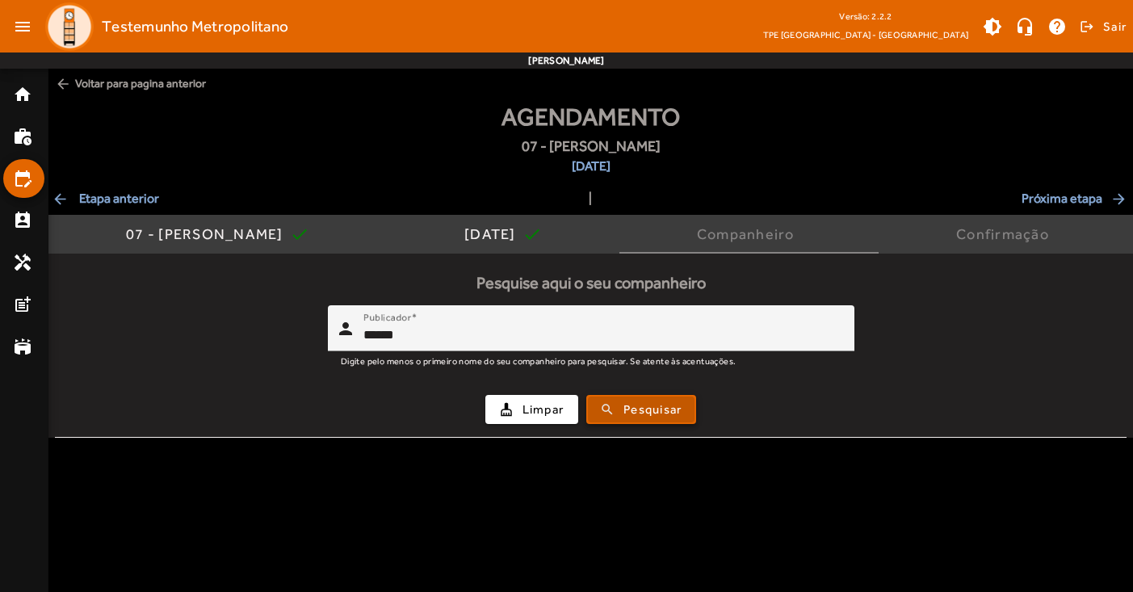
click at [665, 410] on span "Pesquisar" at bounding box center [652, 409] width 58 height 19
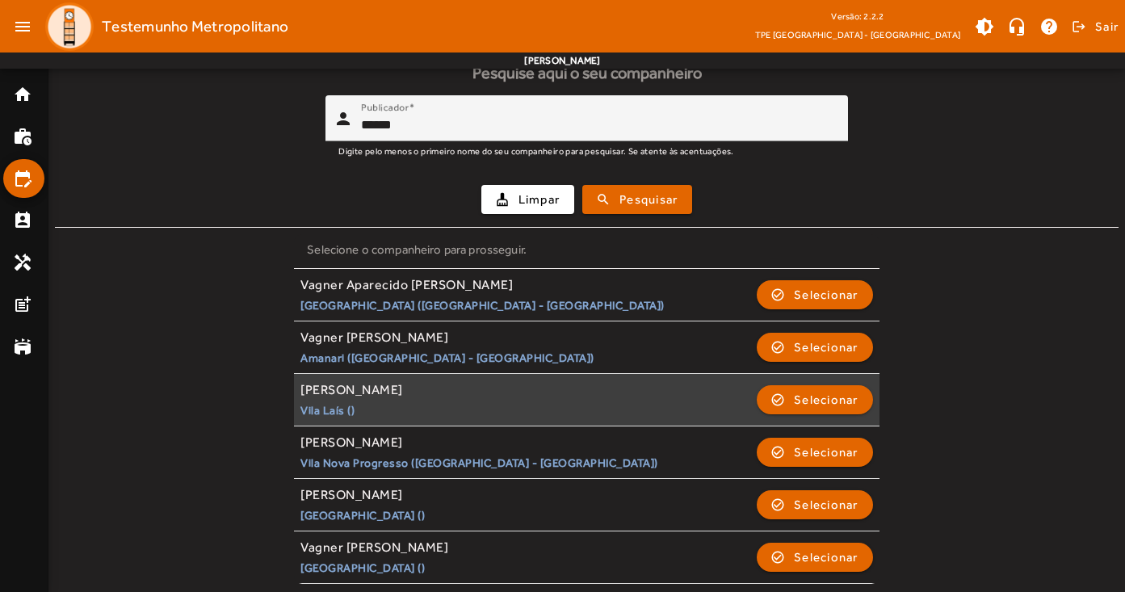
scroll to position [209, 0]
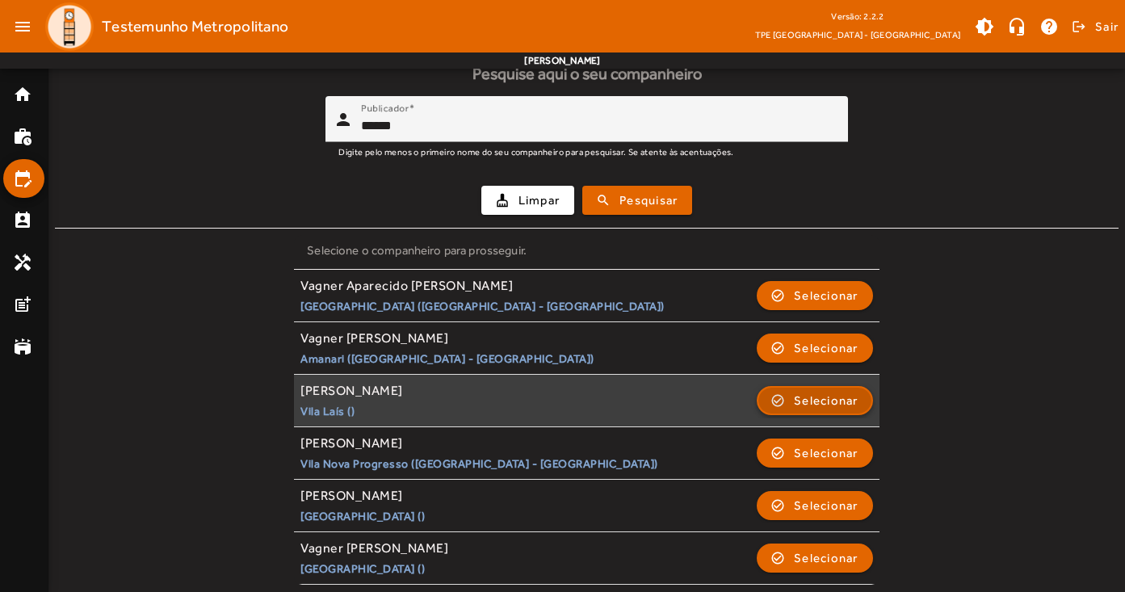
click at [819, 396] on span "Selecionar" at bounding box center [826, 400] width 65 height 19
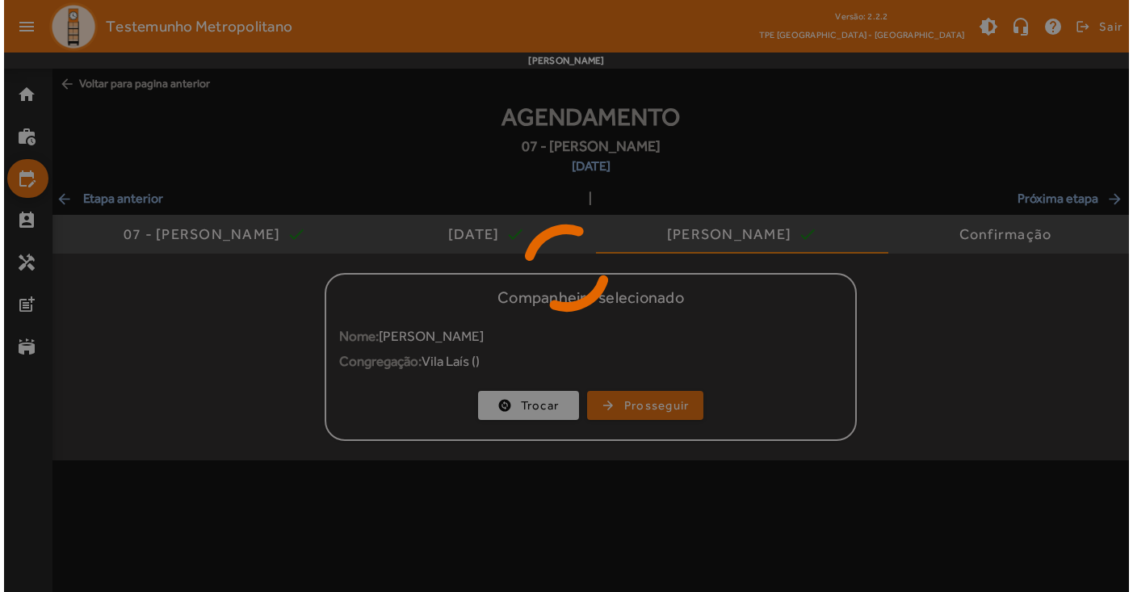
scroll to position [0, 0]
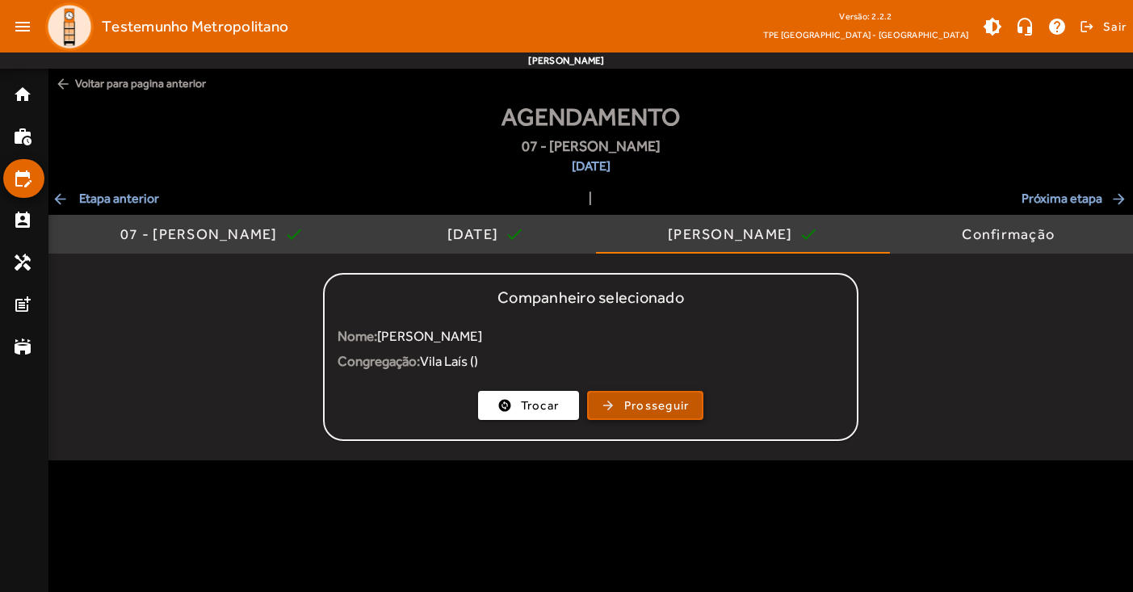
click at [624, 399] on span "Prosseguir" at bounding box center [656, 405] width 65 height 19
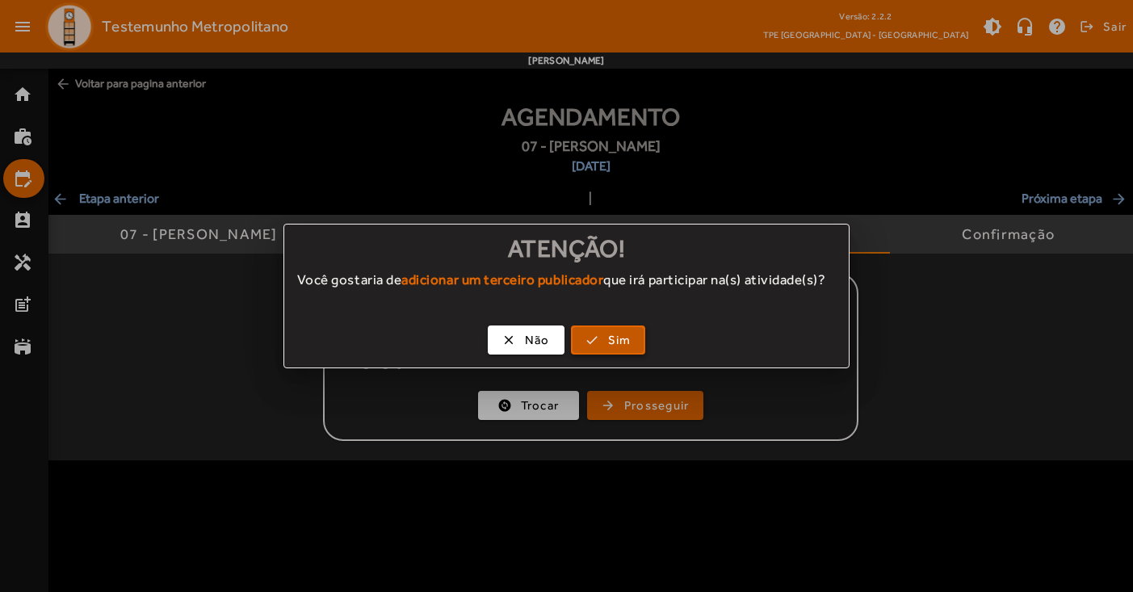
click at [603, 350] on span "button" at bounding box center [608, 340] width 72 height 39
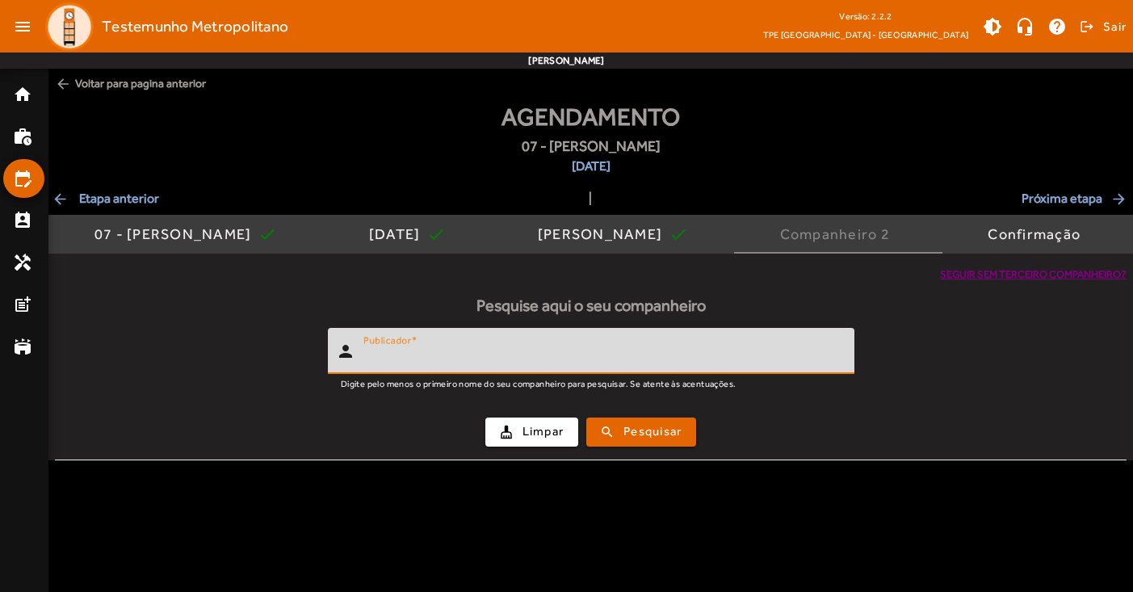
click at [581, 348] on input "Publicador" at bounding box center [602, 357] width 478 height 19
drag, startPoint x: 581, startPoint y: 348, endPoint x: 473, endPoint y: 358, distance: 108.6
click at [473, 358] on input "*****" at bounding box center [602, 357] width 478 height 19
type input "*"
type input "******"
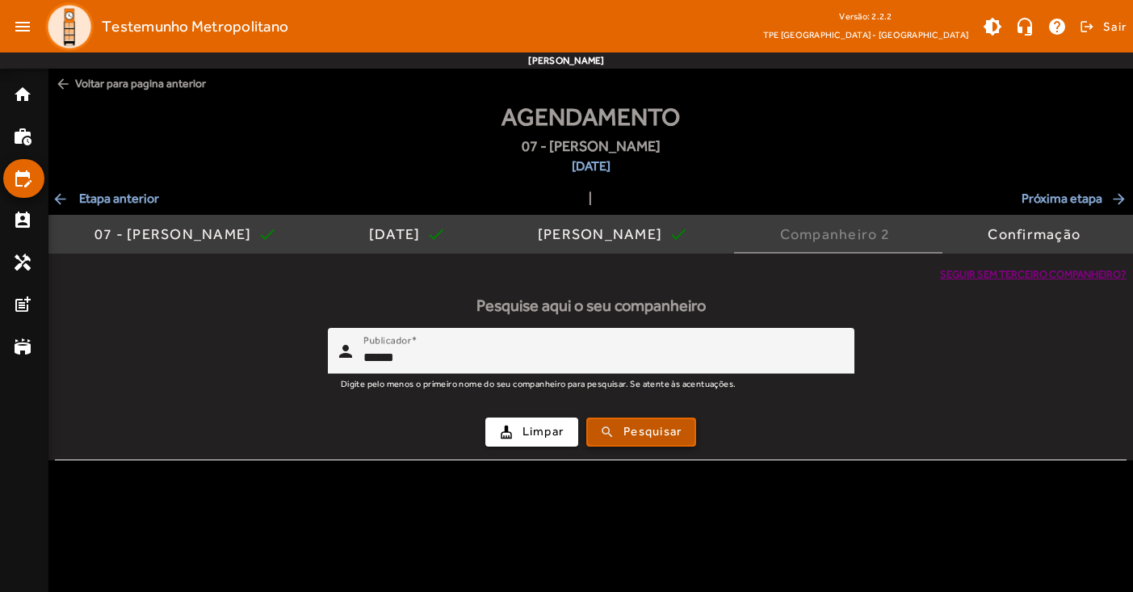
click at [658, 429] on span "Pesquisar" at bounding box center [652, 431] width 58 height 19
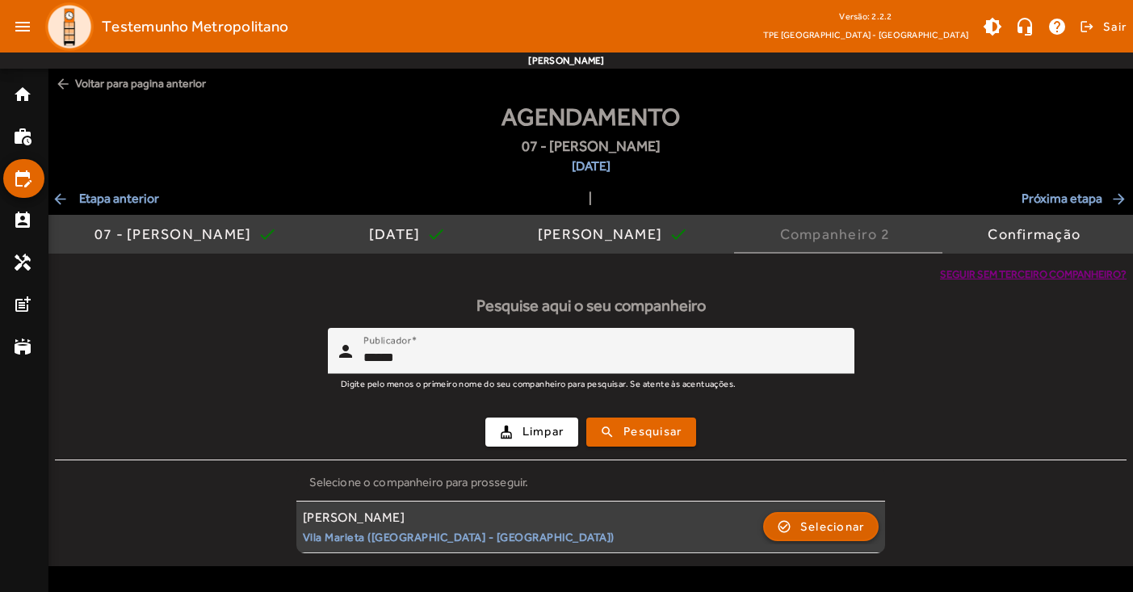
click at [824, 528] on span "Selecionar" at bounding box center [832, 526] width 65 height 19
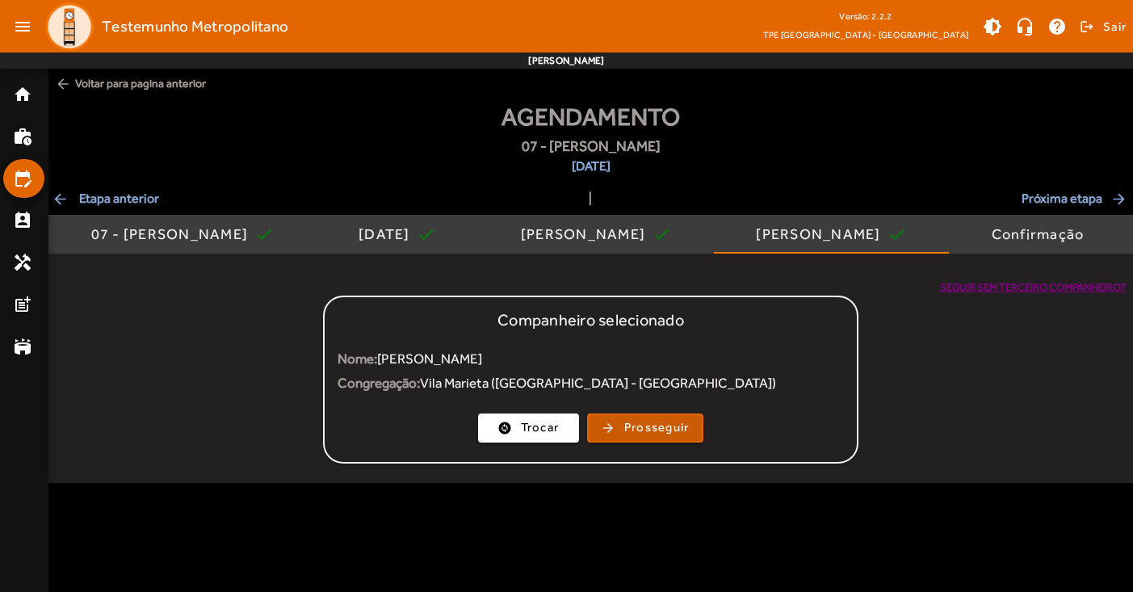
drag, startPoint x: 660, startPoint y: 433, endPoint x: 652, endPoint y: 416, distance: 18.8
click at [660, 432] on span "Prosseguir" at bounding box center [656, 427] width 65 height 19
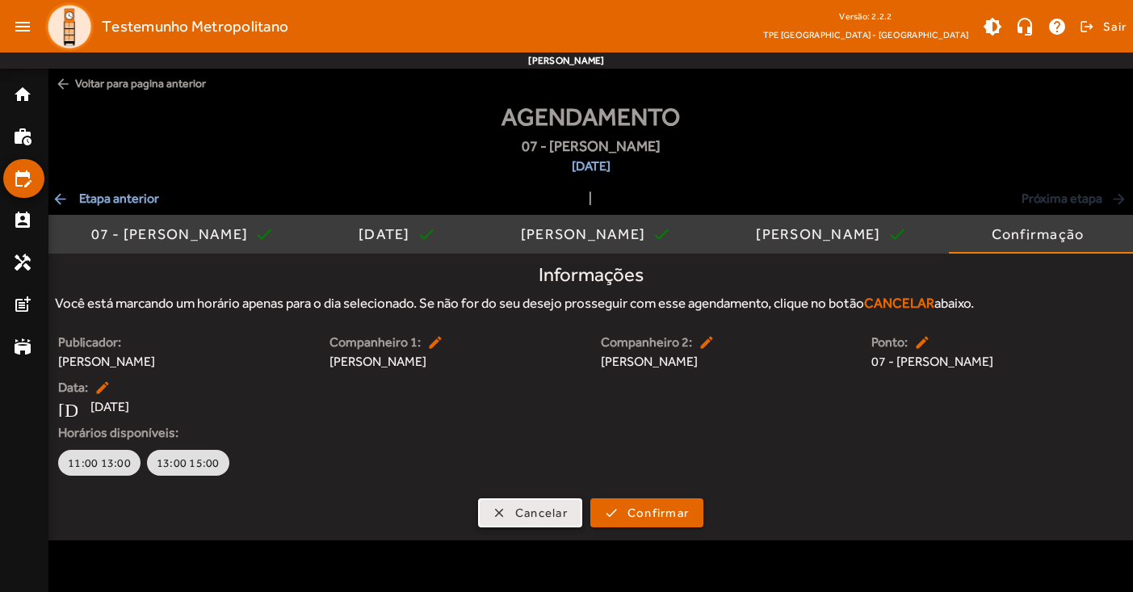
click at [539, 515] on span "Cancelar" at bounding box center [541, 513] width 52 height 19
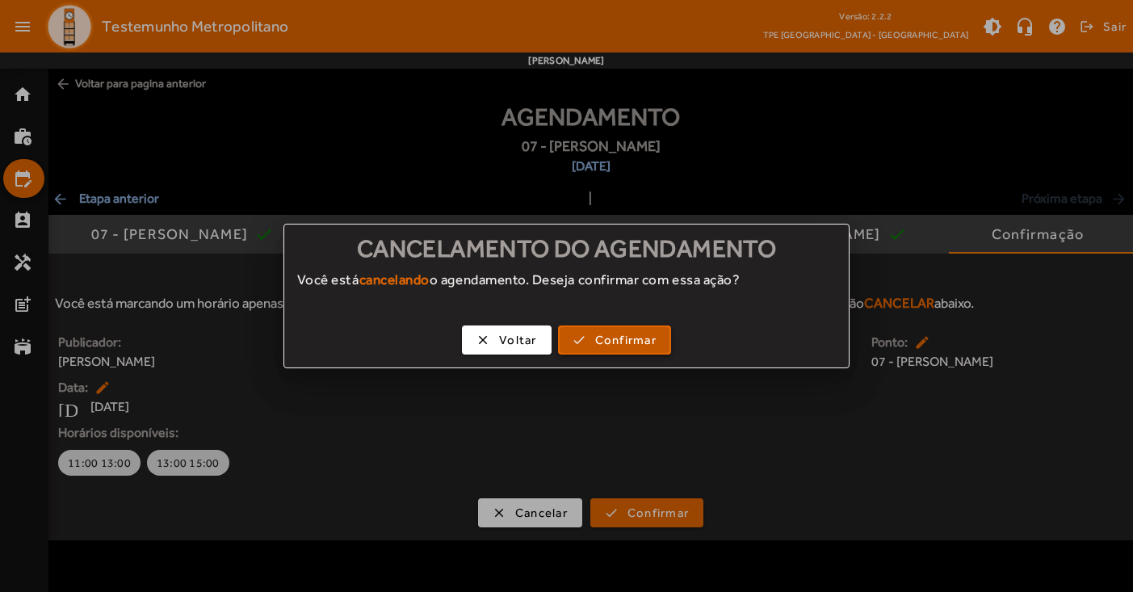
click at [606, 338] on span "Confirmar" at bounding box center [625, 340] width 61 height 19
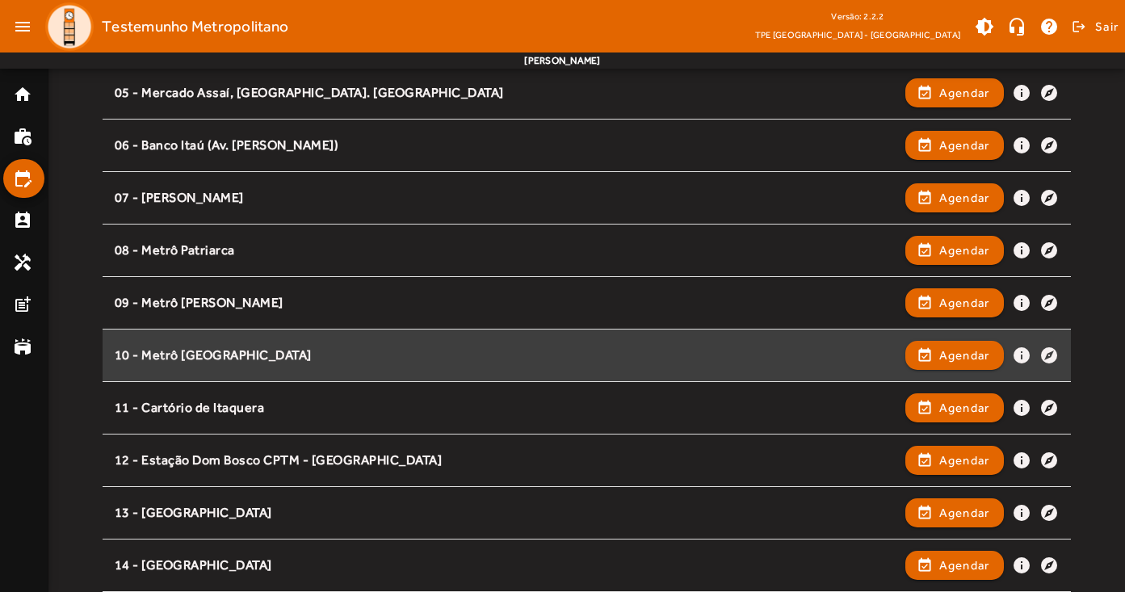
scroll to position [413, 0]
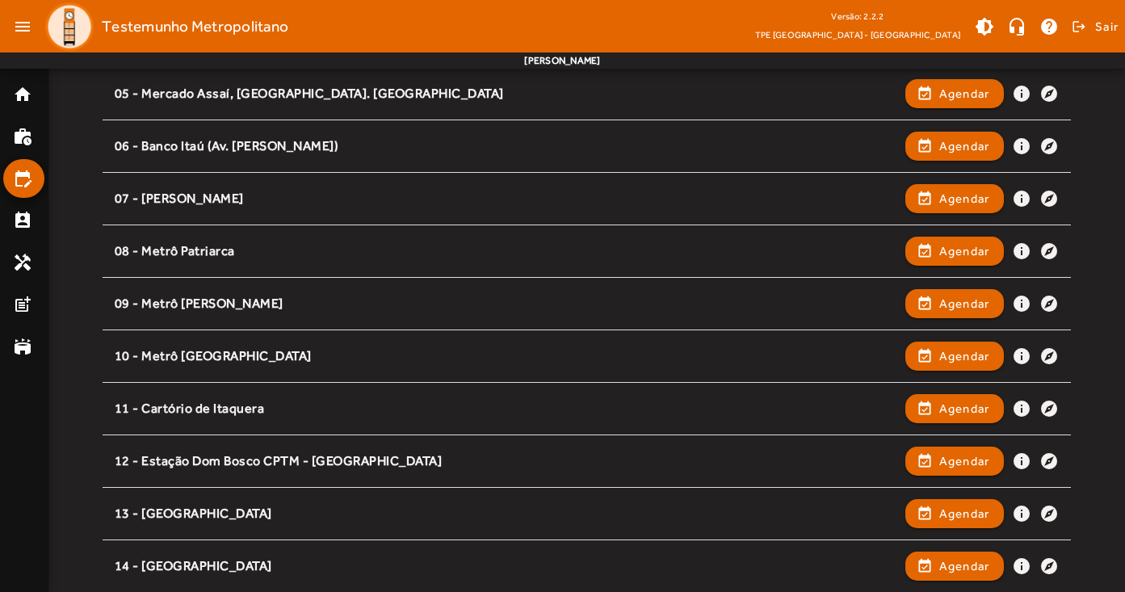
click at [961, 357] on span "Agendar" at bounding box center [964, 355] width 51 height 19
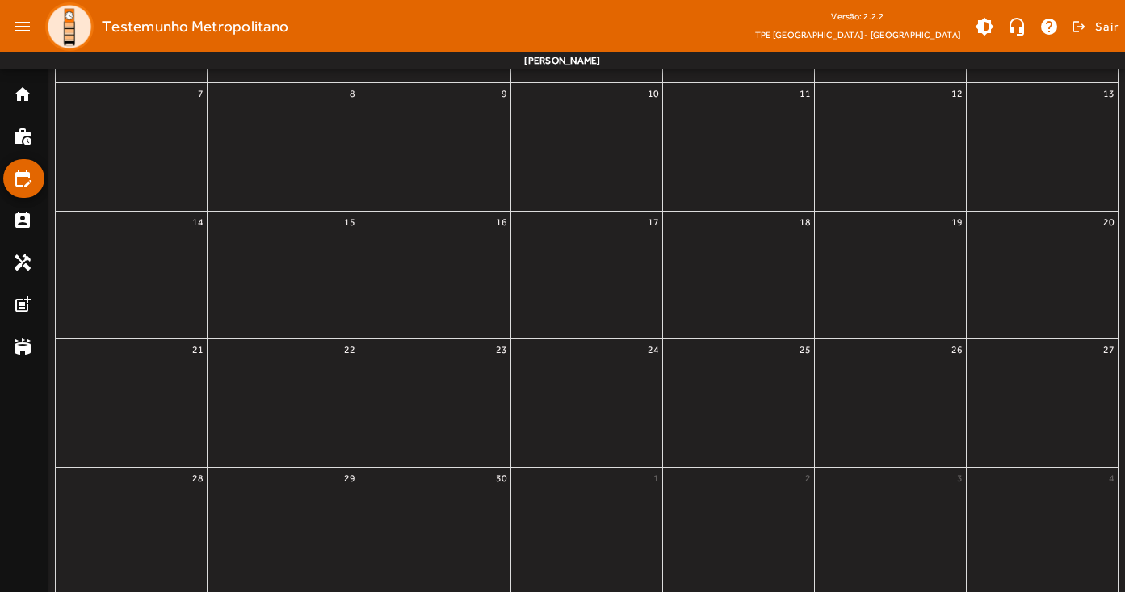
scroll to position [0, 0]
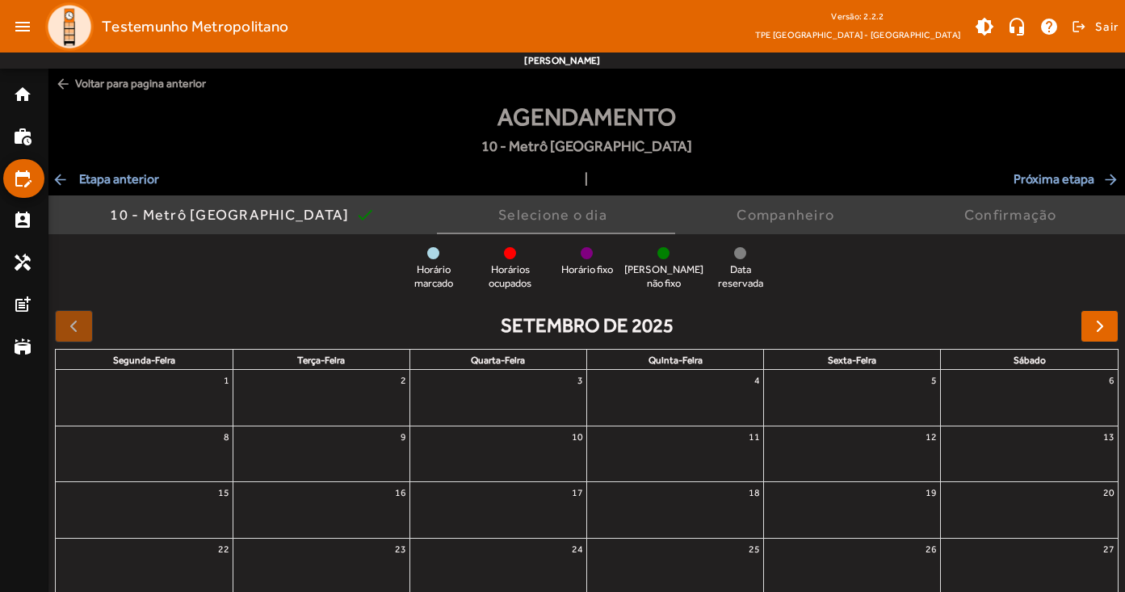
click at [1105, 328] on span "button" at bounding box center [1099, 325] width 19 height 19
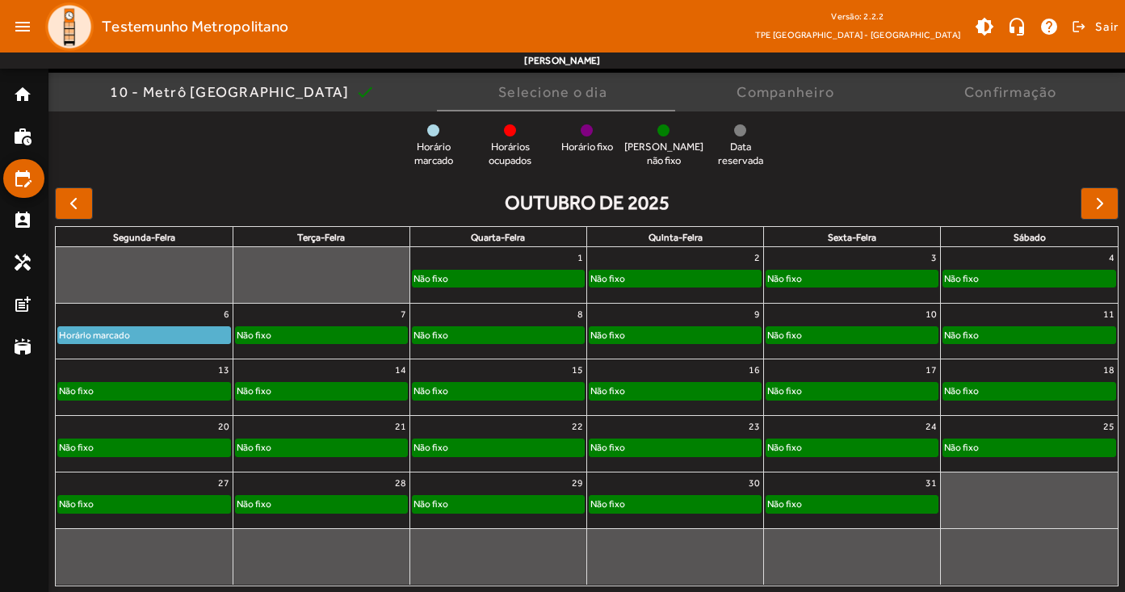
scroll to position [122, 0]
click at [170, 375] on div "13" at bounding box center [144, 370] width 177 height 21
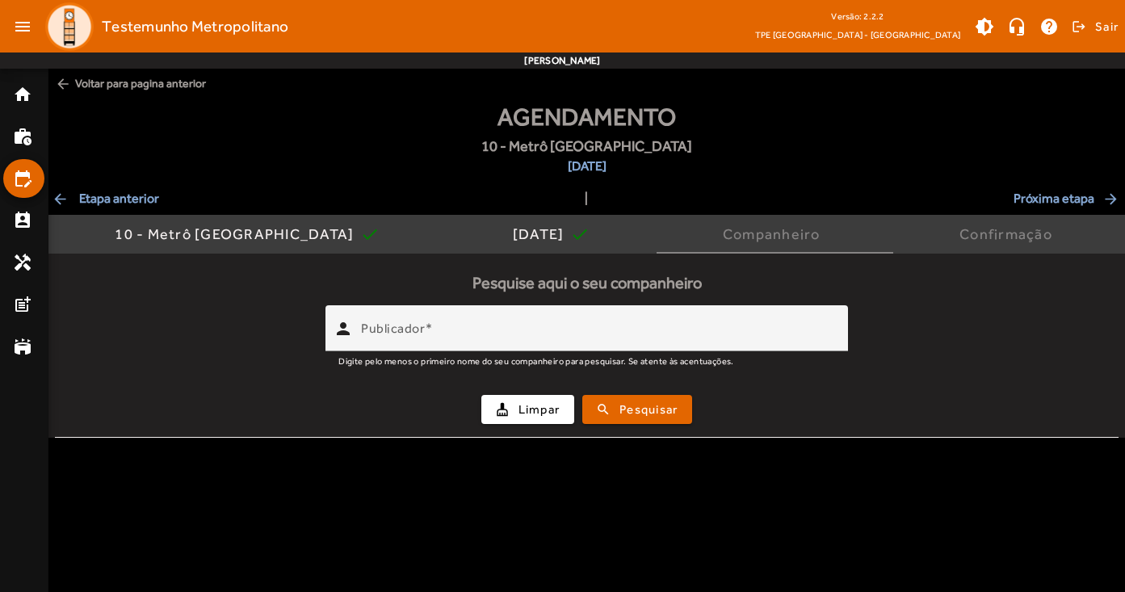
scroll to position [0, 0]
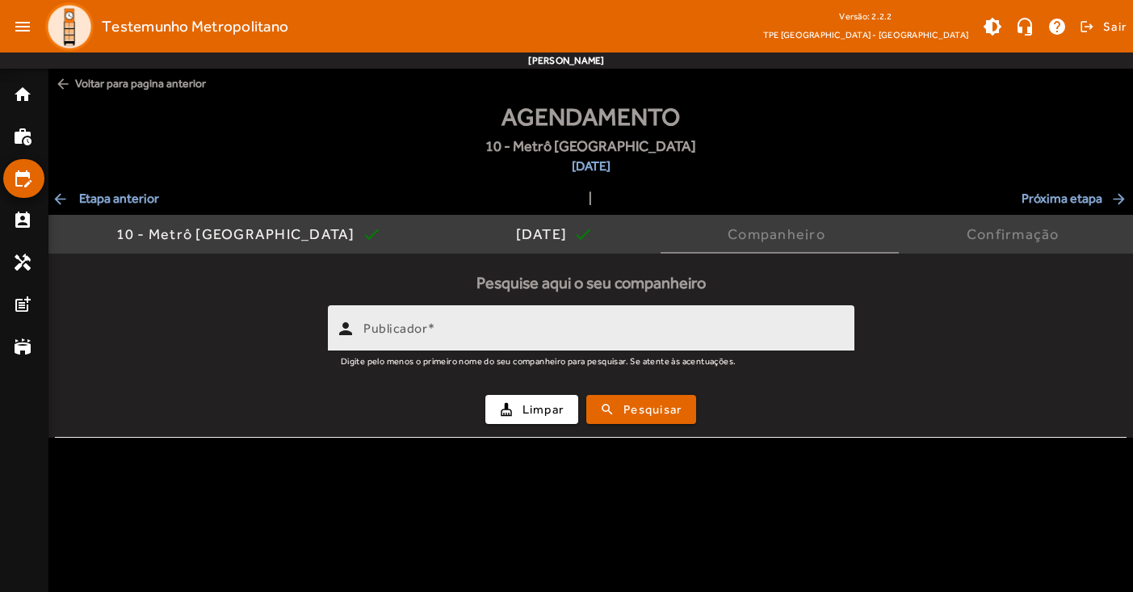
click at [531, 321] on div "Publicador" at bounding box center [602, 328] width 478 height 46
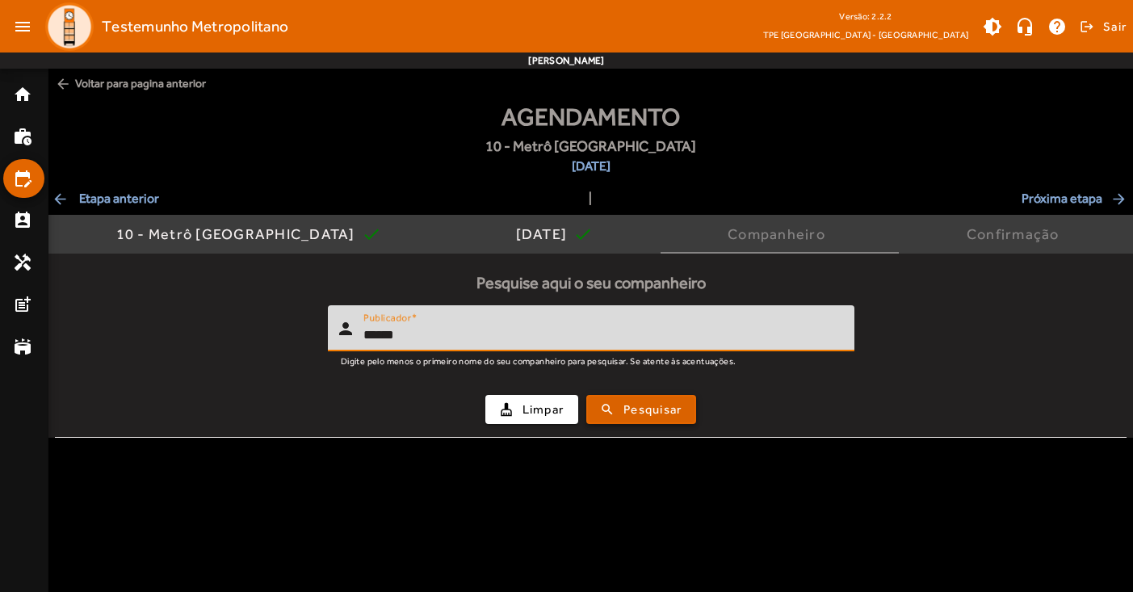
type input "******"
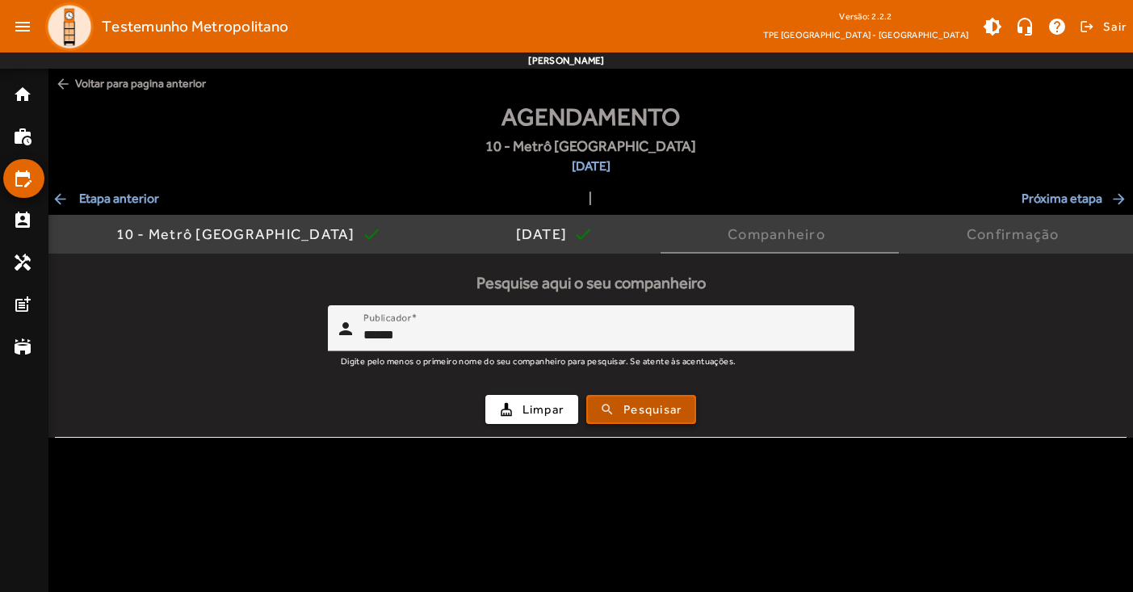
click at [671, 405] on span "Pesquisar" at bounding box center [652, 409] width 58 height 19
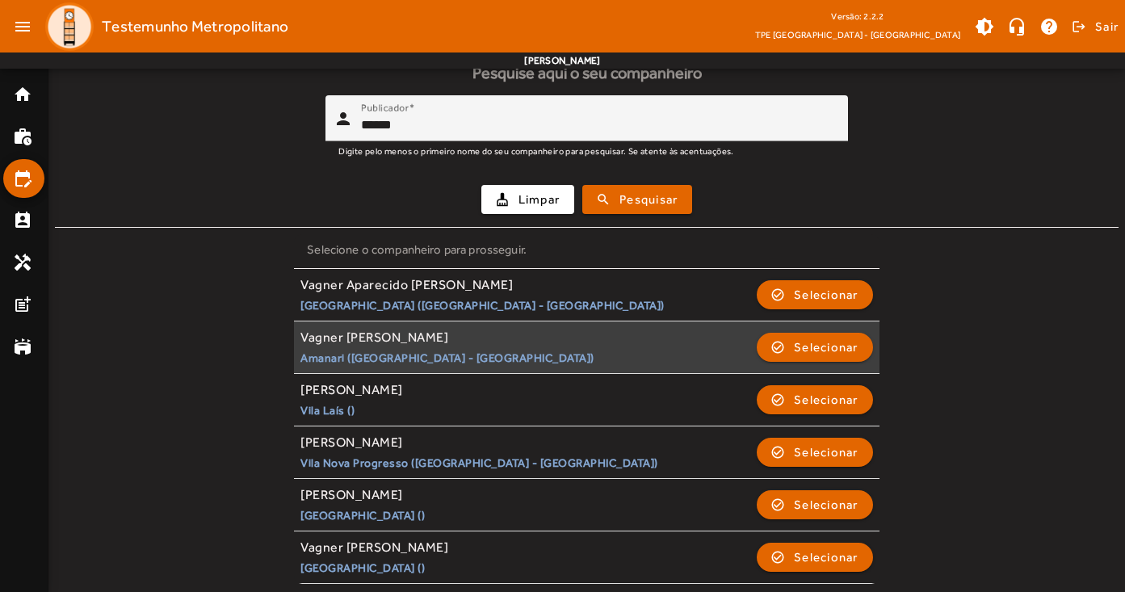
scroll to position [209, 0]
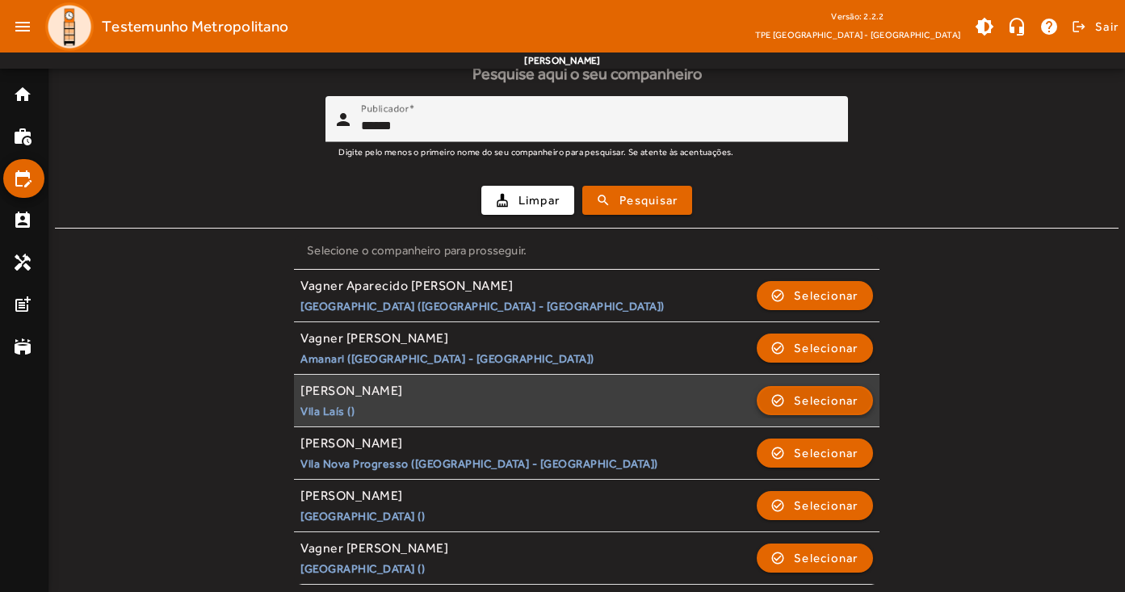
click at [821, 397] on span "Selecionar" at bounding box center [826, 400] width 65 height 19
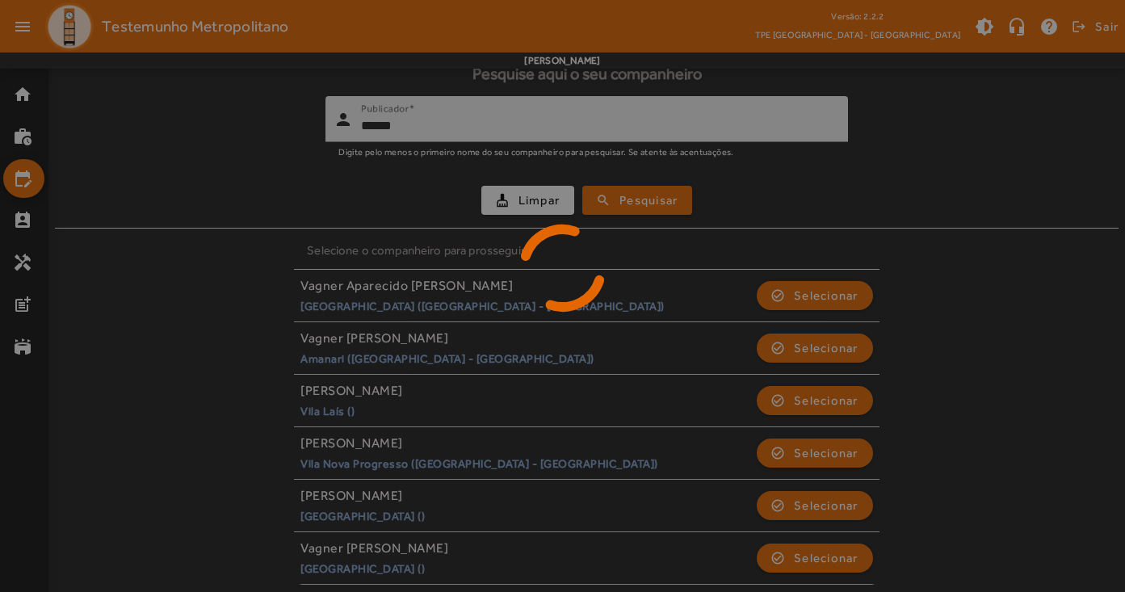
scroll to position [0, 0]
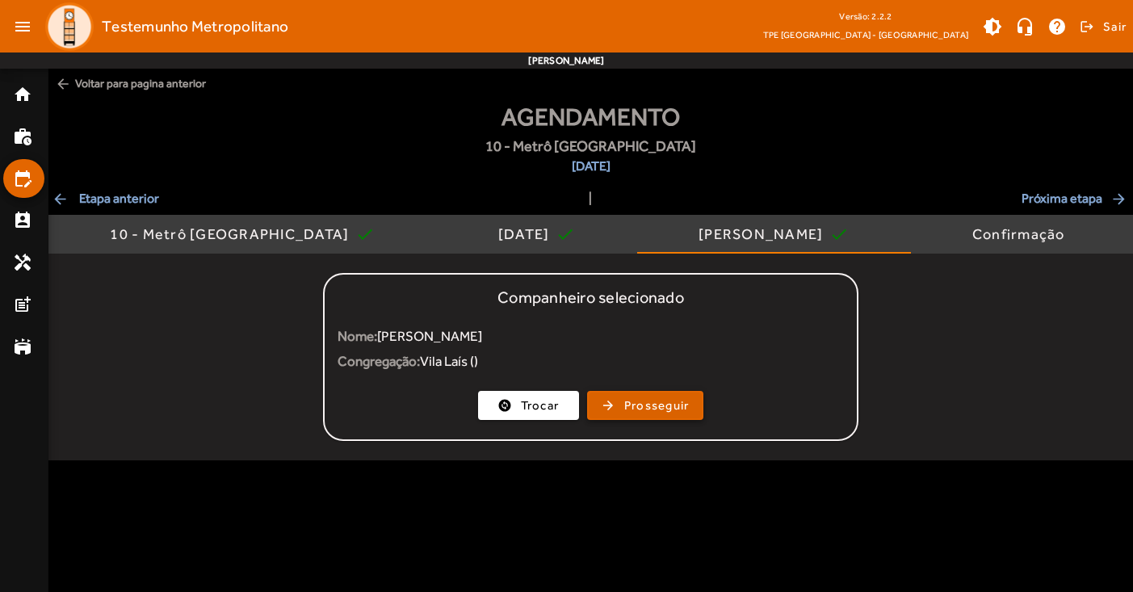
click at [649, 403] on span "Prosseguir" at bounding box center [656, 405] width 65 height 19
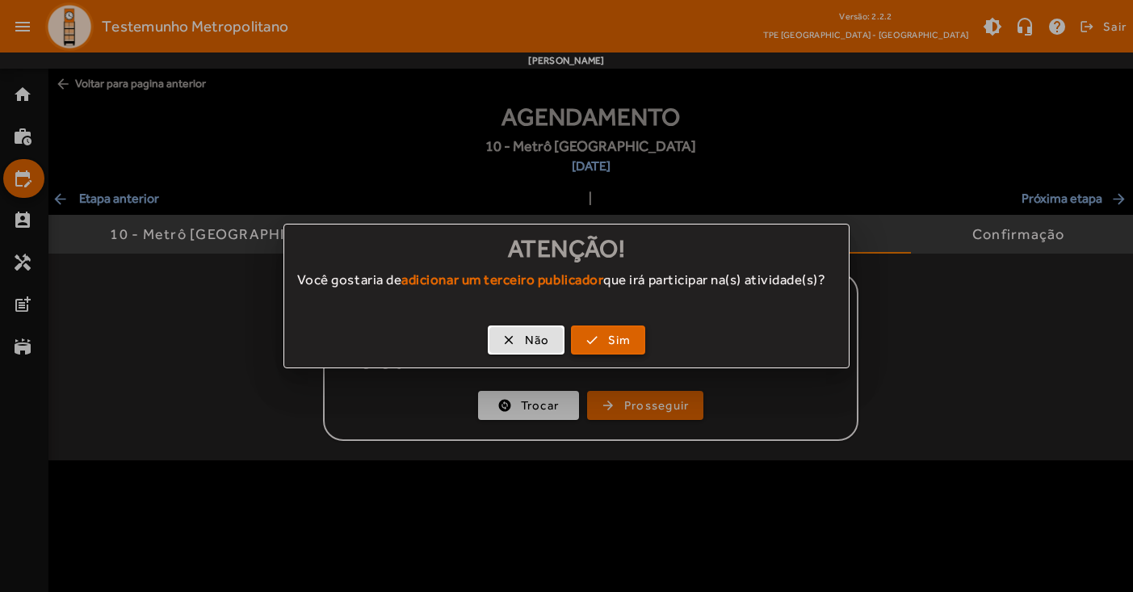
click at [610, 350] on span "Sim" at bounding box center [619, 340] width 23 height 19
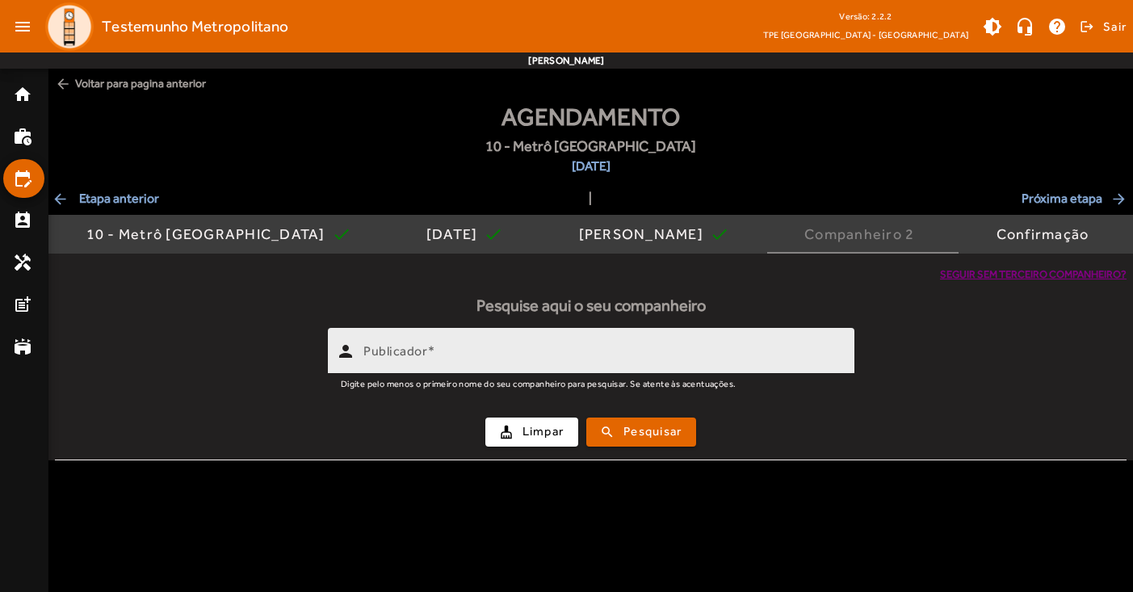
click at [521, 349] on input "Publicador" at bounding box center [602, 357] width 478 height 19
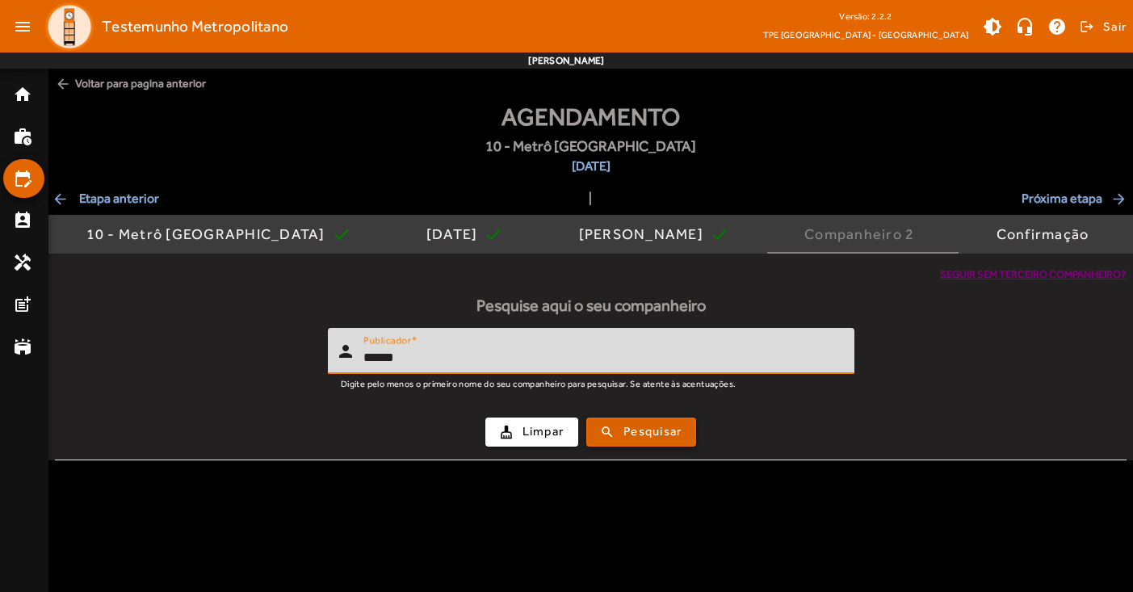
type input "******"
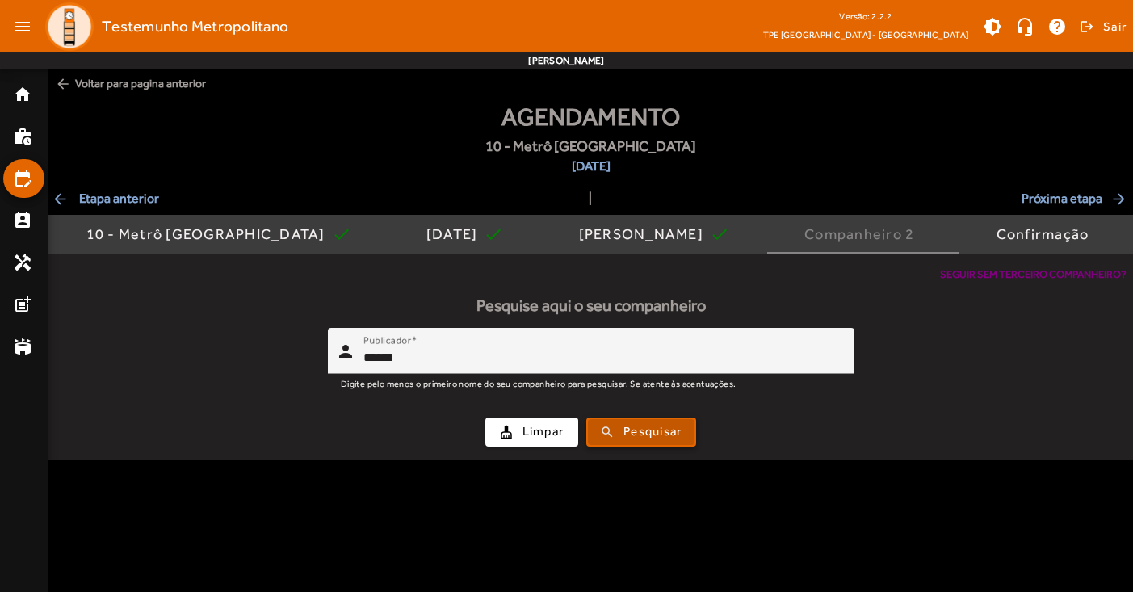
click at [660, 434] on span "Pesquisar" at bounding box center [652, 431] width 58 height 19
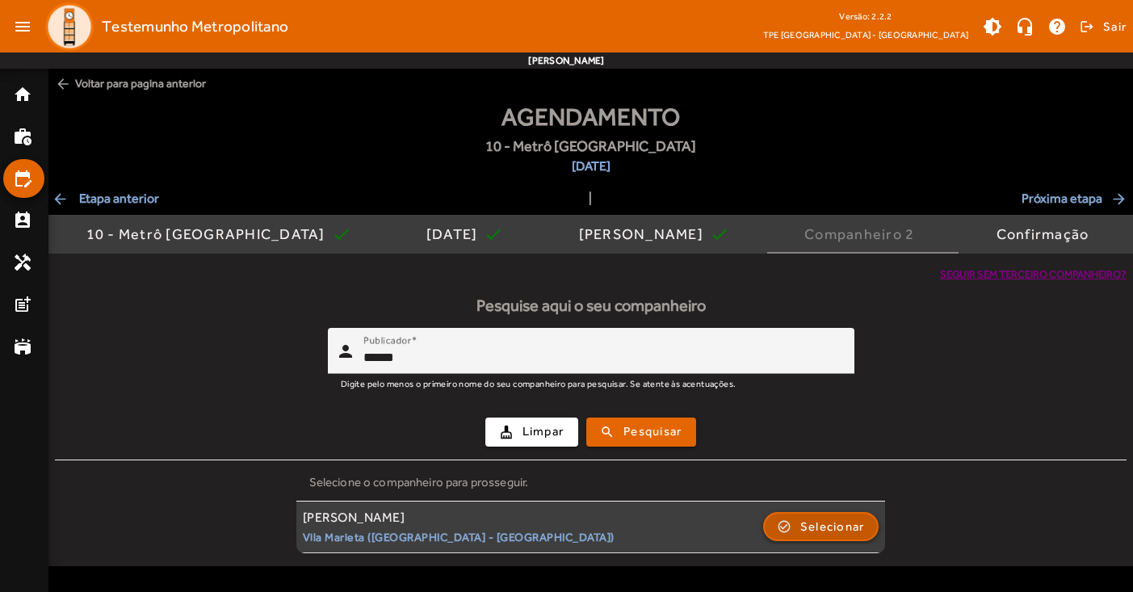
drag, startPoint x: 837, startPoint y: 529, endPoint x: 806, endPoint y: 511, distance: 36.2
click at [836, 528] on span "Selecionar" at bounding box center [832, 526] width 65 height 19
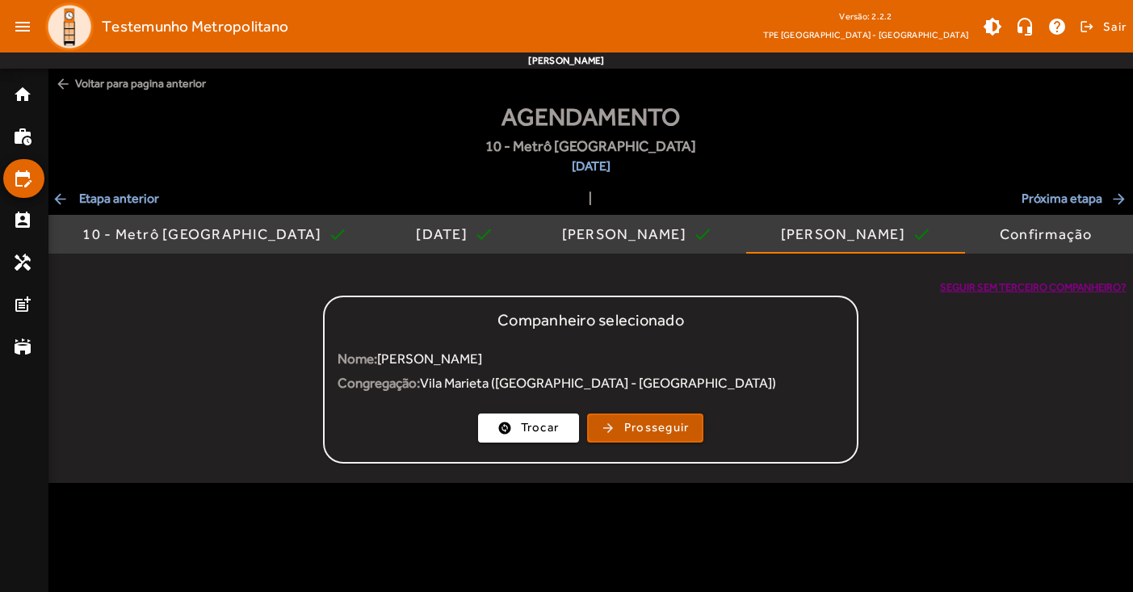
drag, startPoint x: 656, startPoint y: 428, endPoint x: 641, endPoint y: 413, distance: 20.6
click at [656, 428] on span "Prosseguir" at bounding box center [656, 427] width 65 height 19
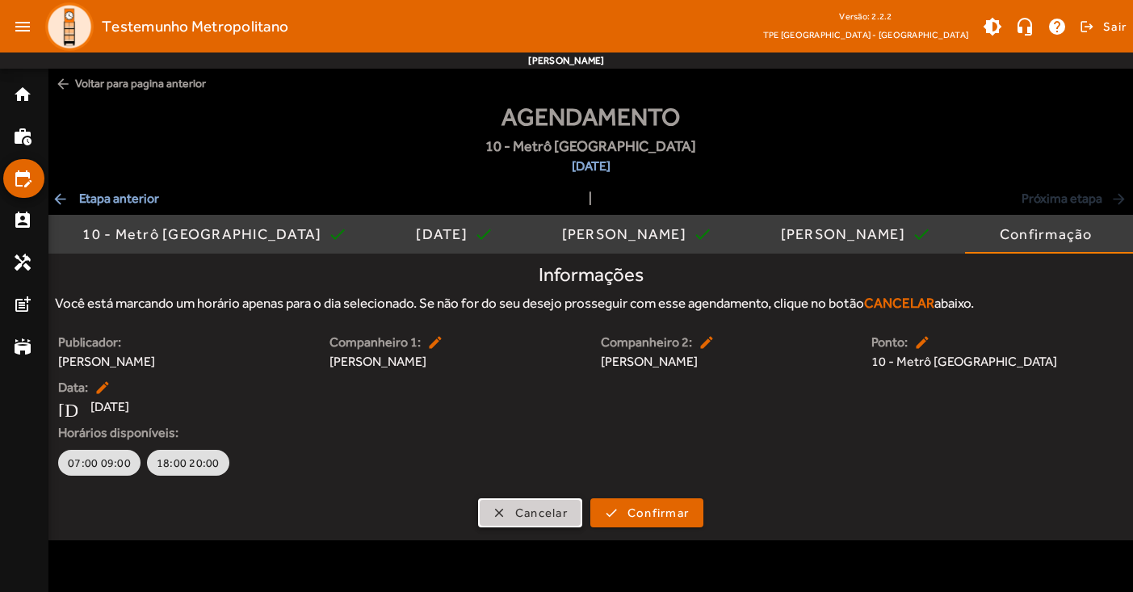
click at [543, 516] on span "Cancelar" at bounding box center [541, 513] width 52 height 19
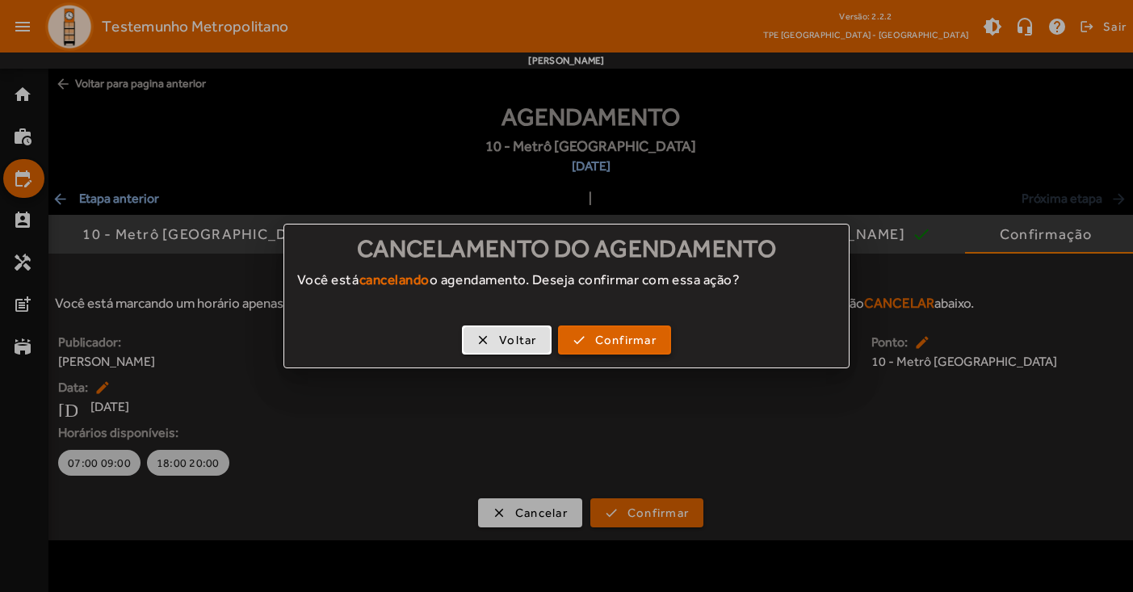
click at [613, 345] on span "Confirmar" at bounding box center [625, 340] width 61 height 19
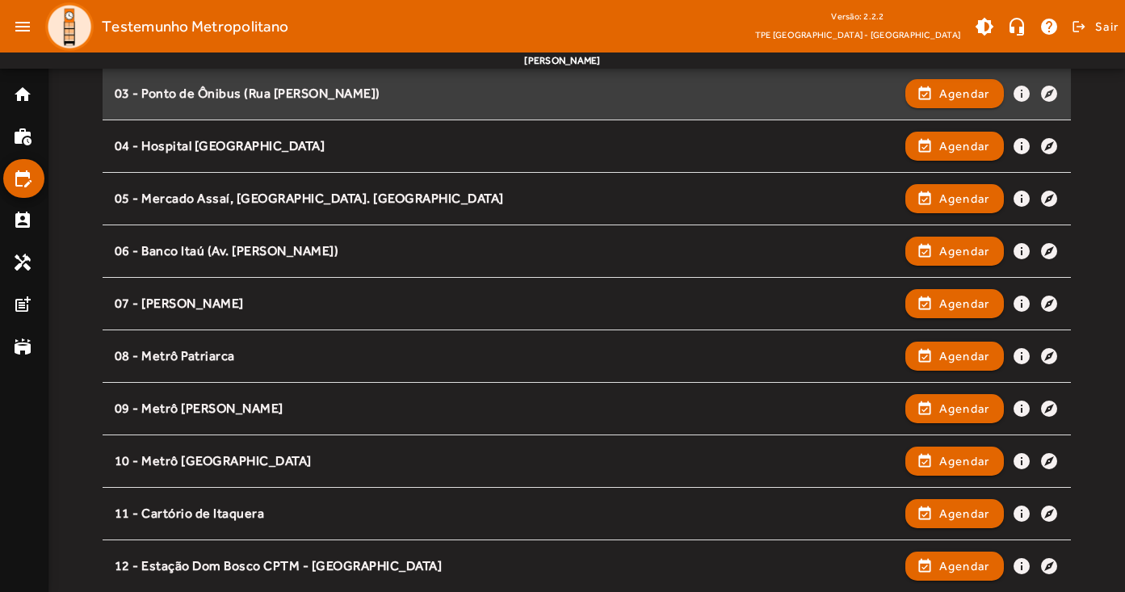
scroll to position [325, 0]
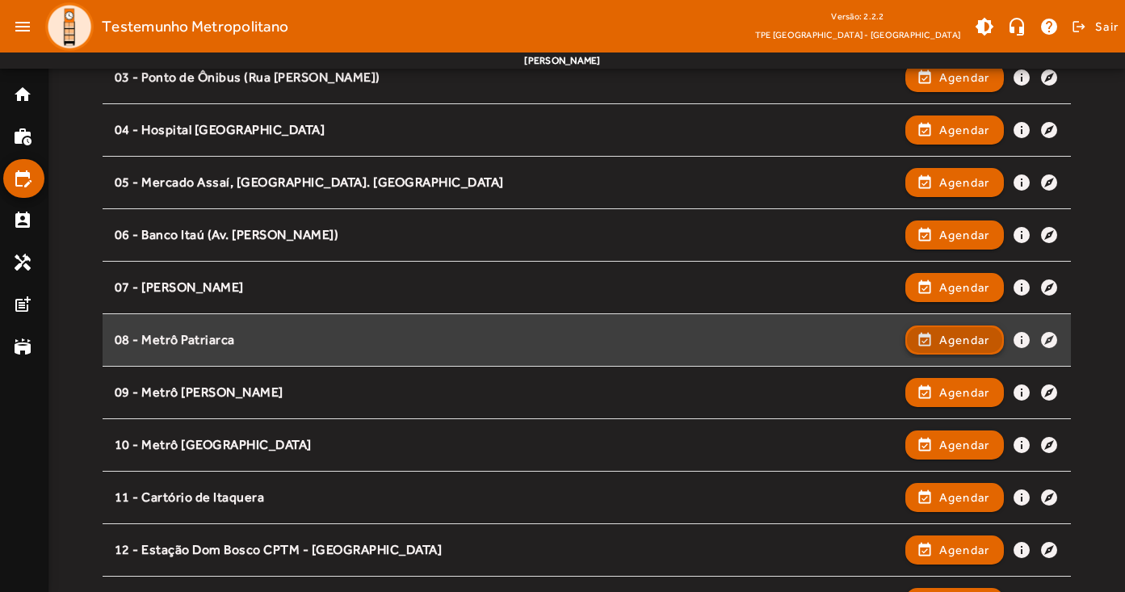
click at [963, 340] on span "Agendar" at bounding box center [964, 339] width 51 height 19
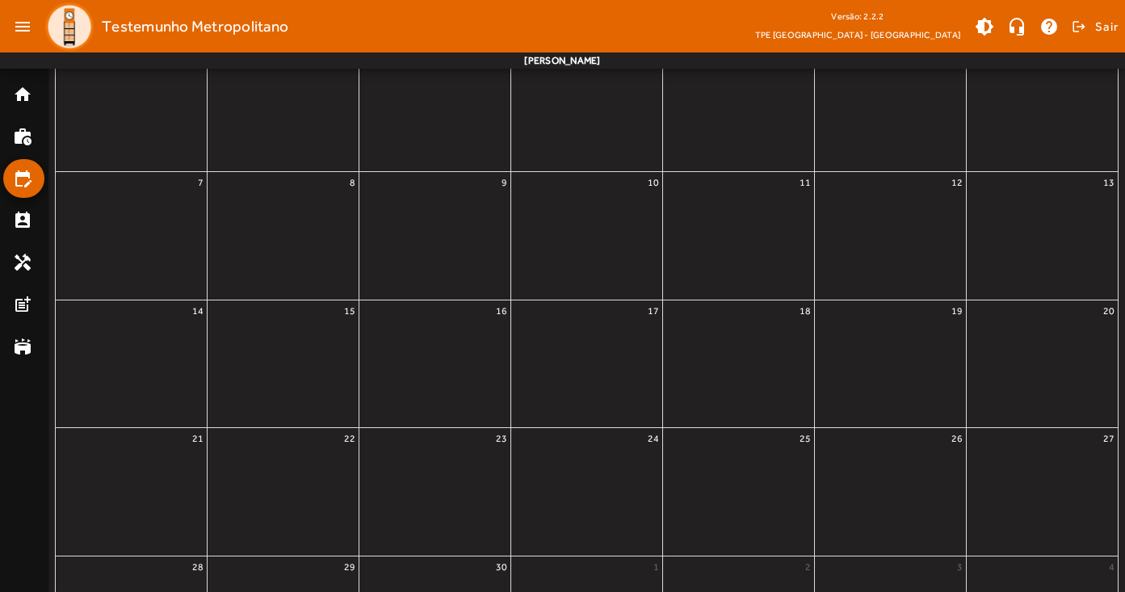
scroll to position [0, 0]
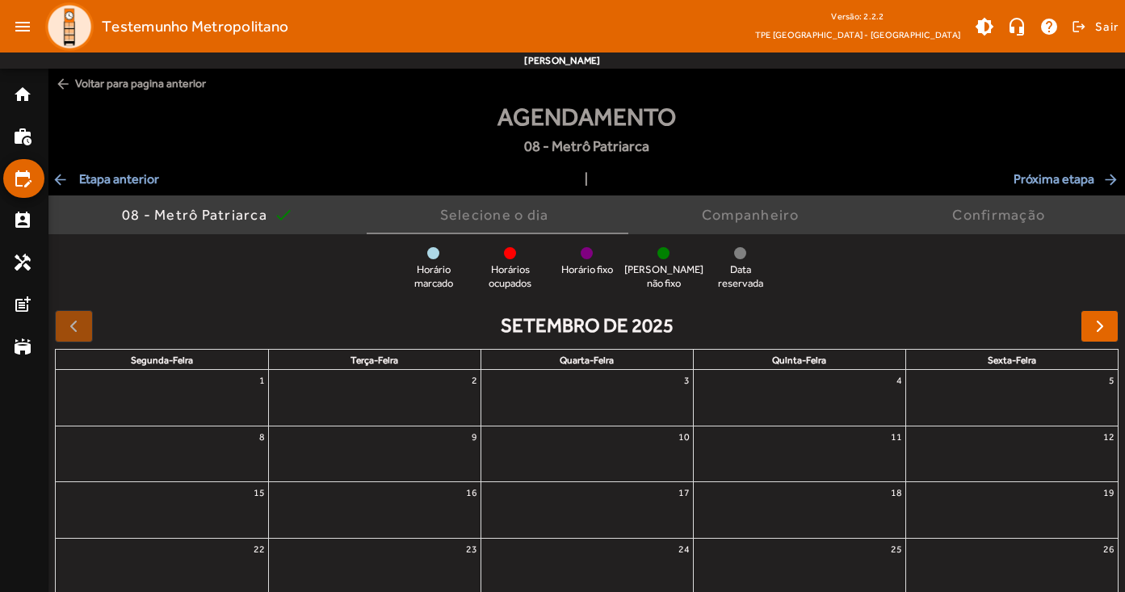
click at [1091, 325] on span "button" at bounding box center [1099, 325] width 19 height 19
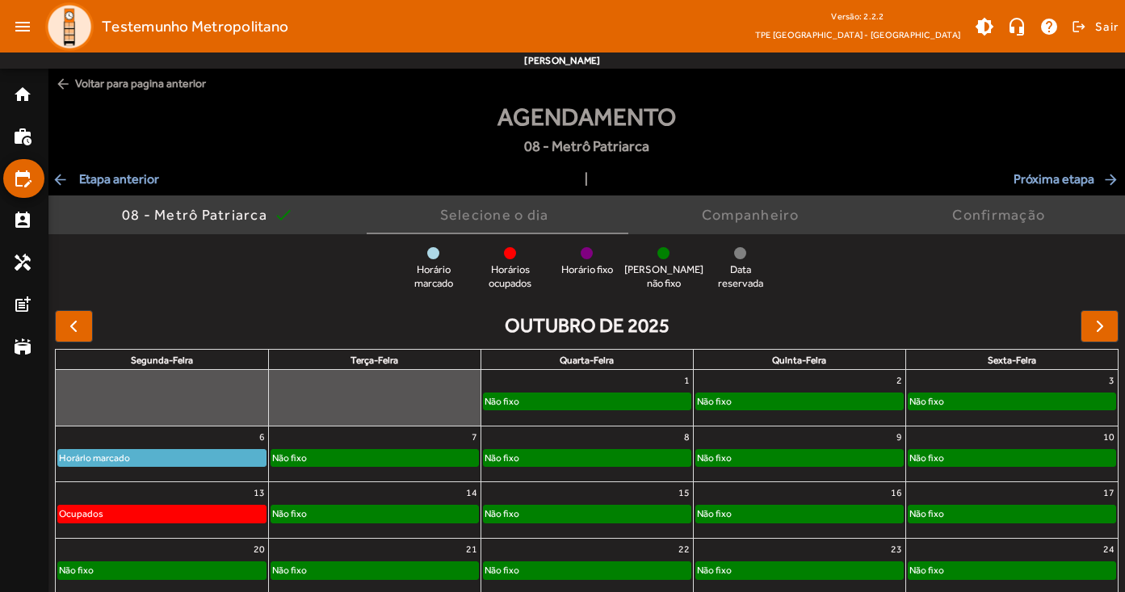
click at [106, 180] on span "arrow_back Etapa anterior" at bounding box center [105, 179] width 107 height 19
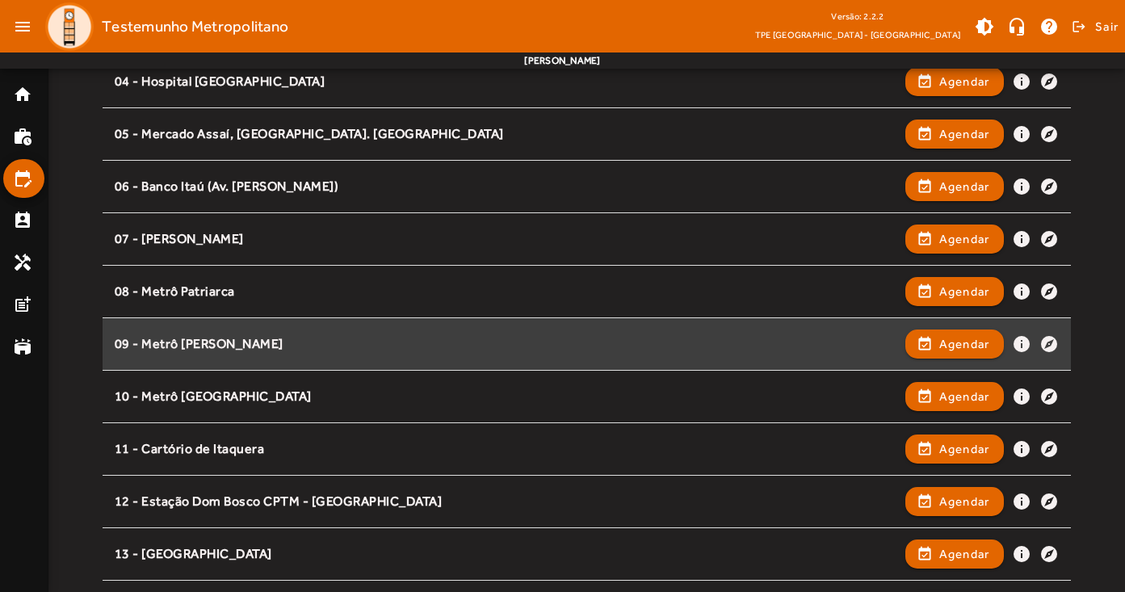
scroll to position [396, 0]
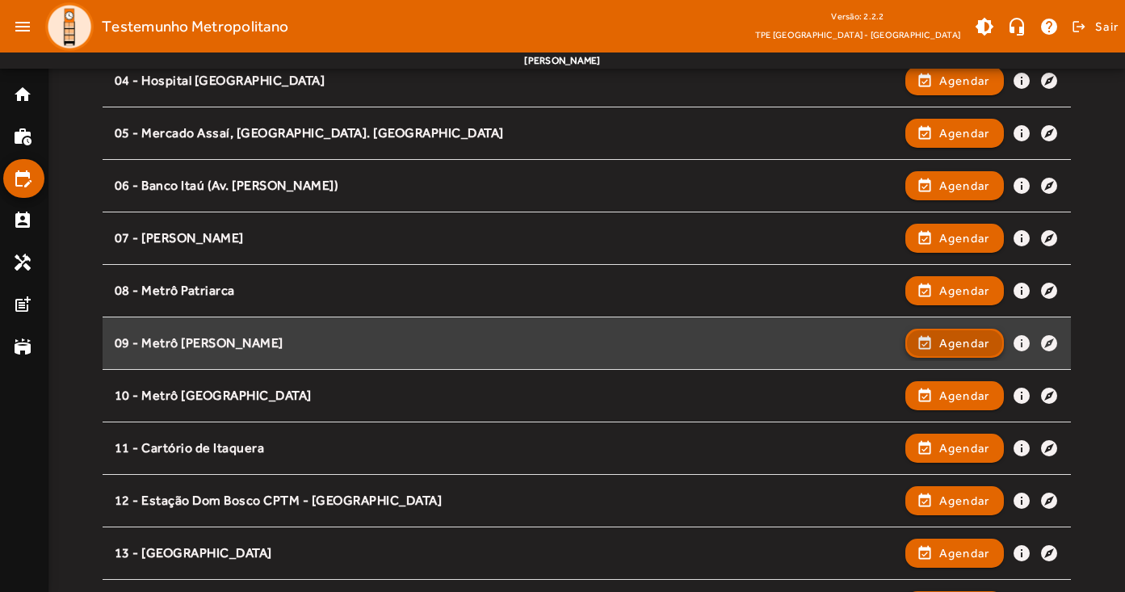
click at [974, 339] on span "Agendar" at bounding box center [964, 342] width 51 height 19
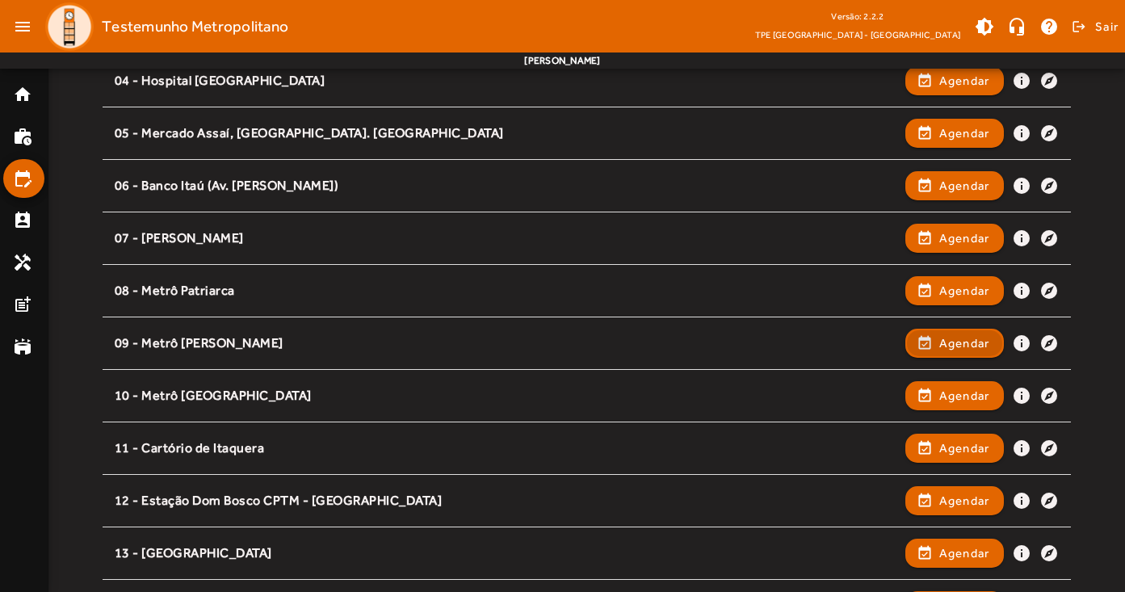
scroll to position [0, 0]
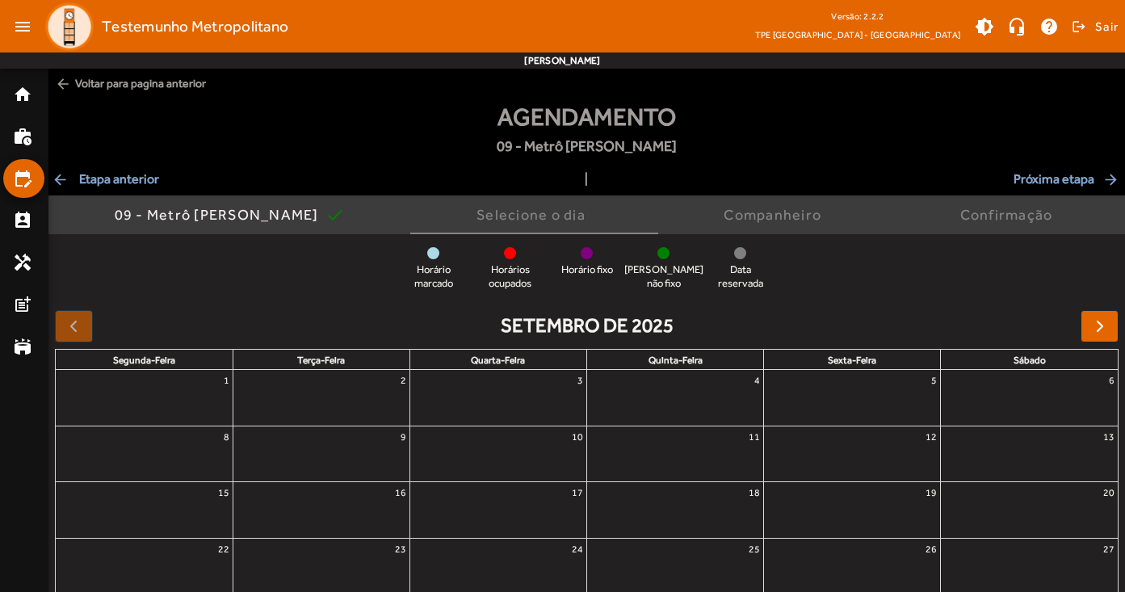
click at [1094, 323] on span "button" at bounding box center [1099, 325] width 19 height 19
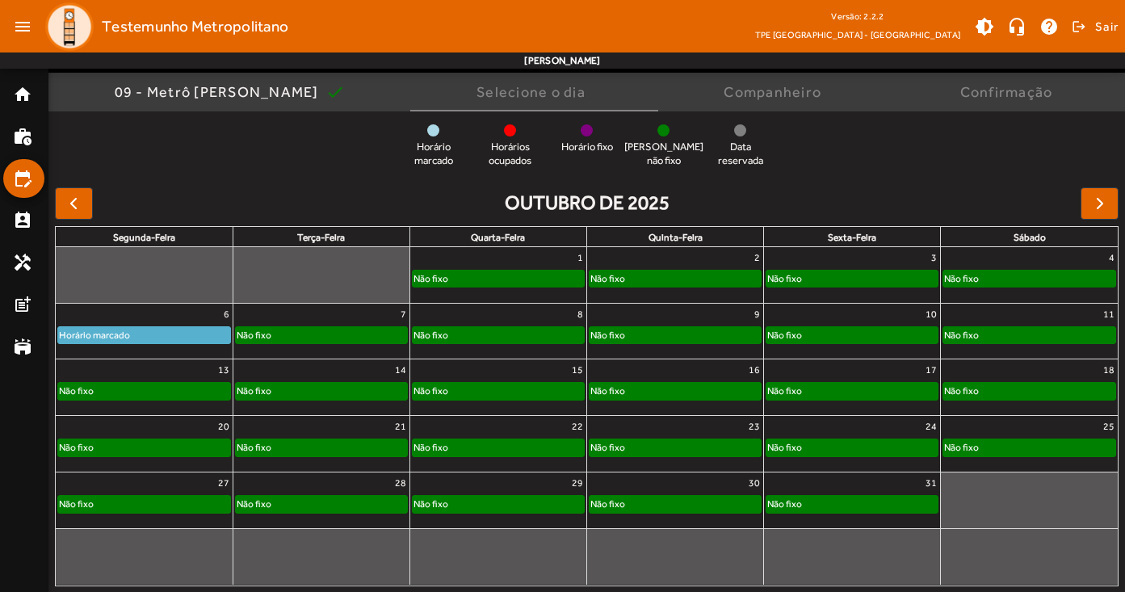
scroll to position [122, 0]
click at [167, 373] on div "13" at bounding box center [144, 370] width 177 height 21
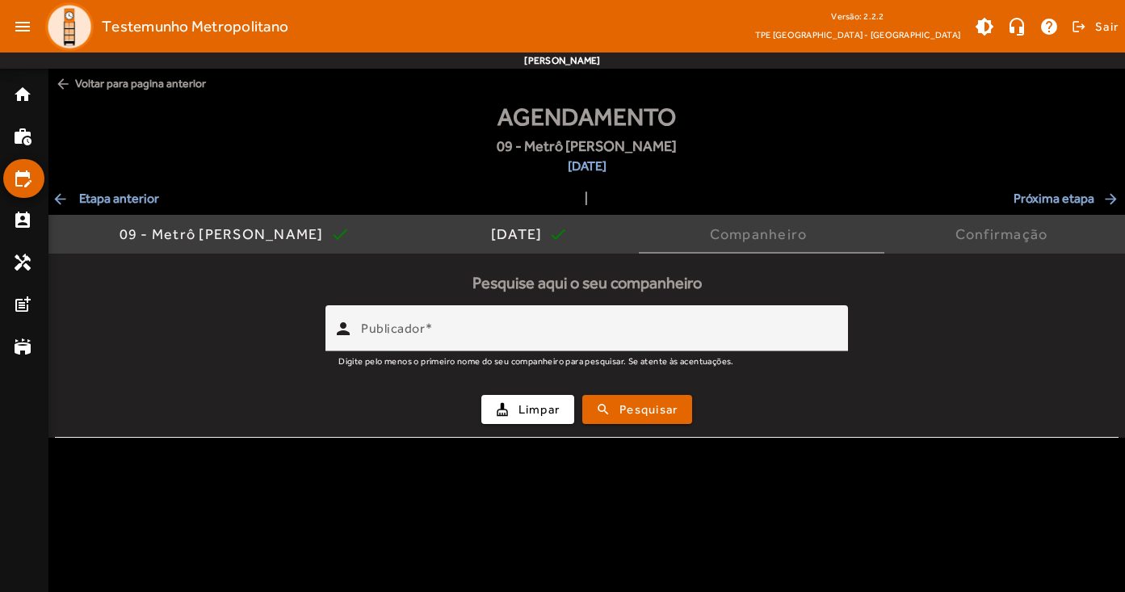
scroll to position [0, 0]
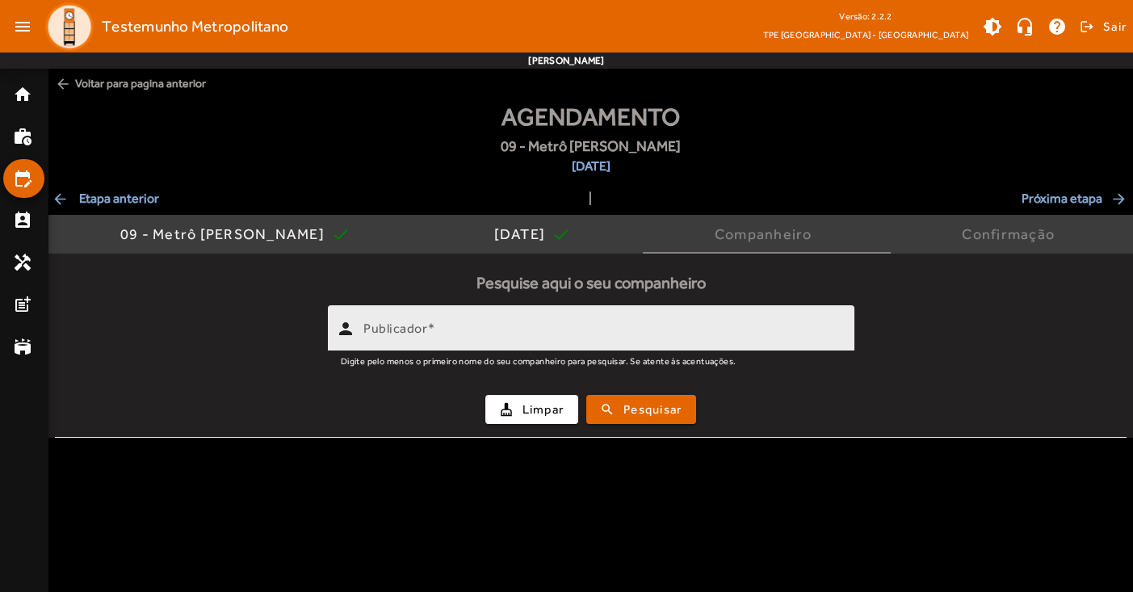
click at [508, 326] on input "Publicador" at bounding box center [602, 334] width 478 height 19
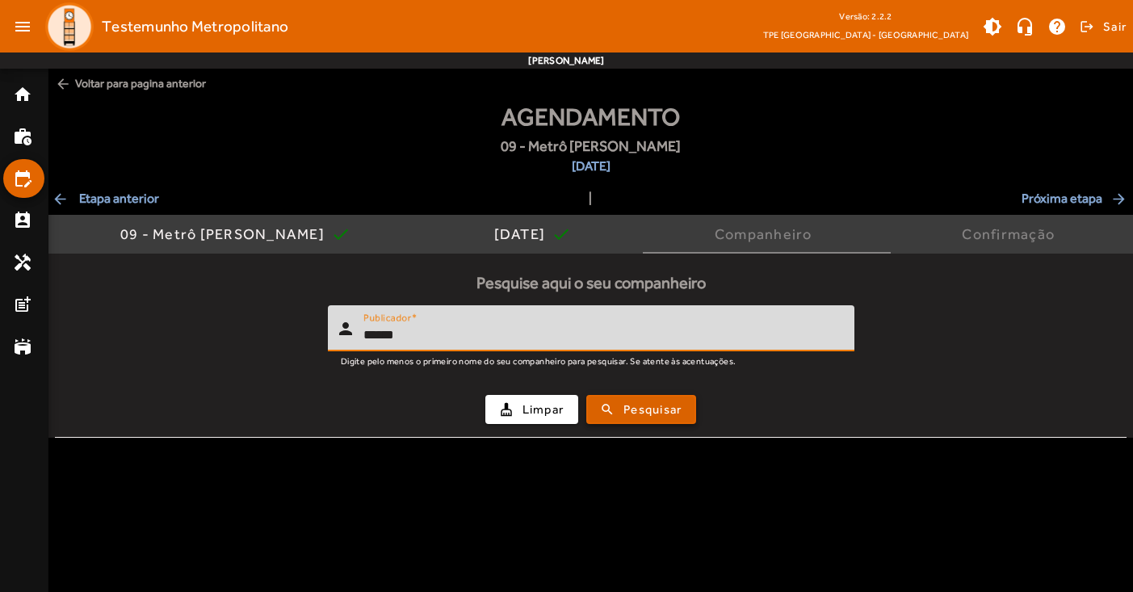
type input "******"
click at [660, 410] on span "Pesquisar" at bounding box center [652, 409] width 58 height 19
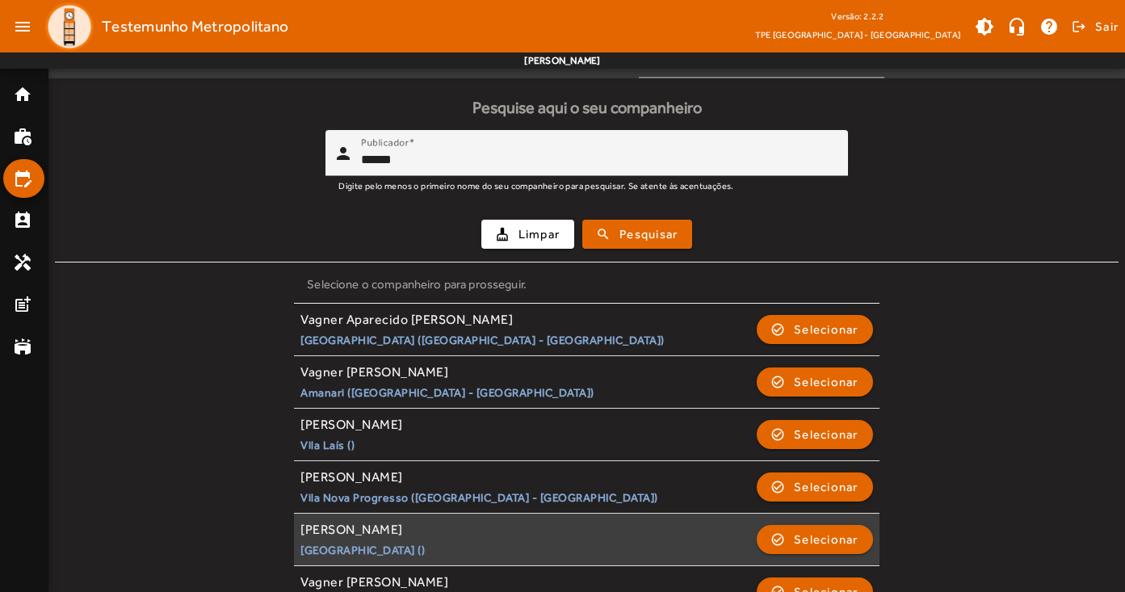
scroll to position [194, 0]
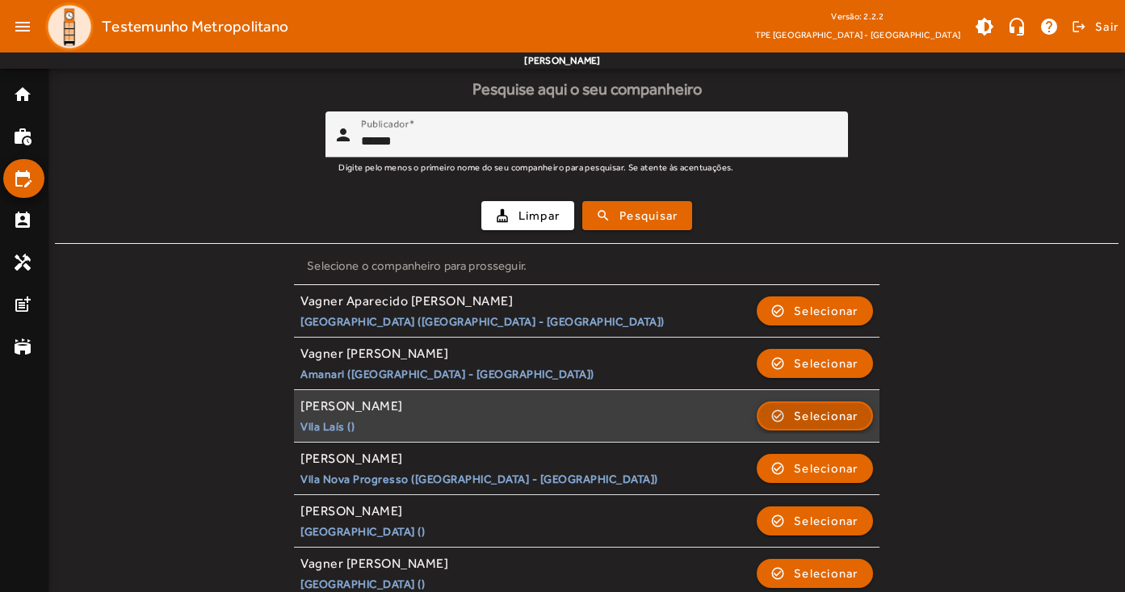
click at [794, 414] on span "Selecionar" at bounding box center [826, 415] width 65 height 19
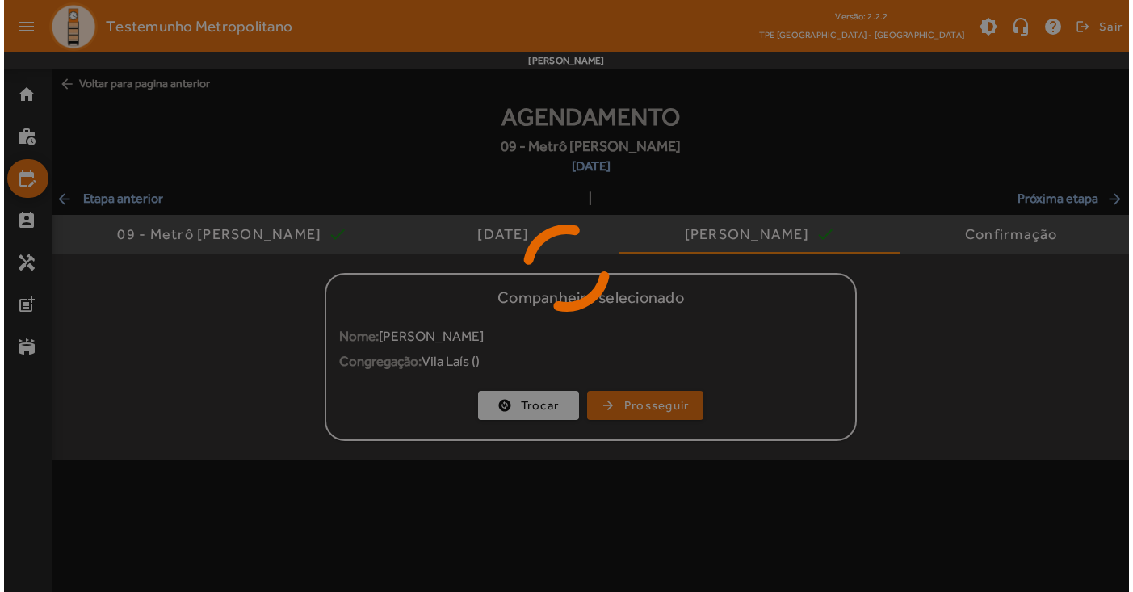
scroll to position [0, 0]
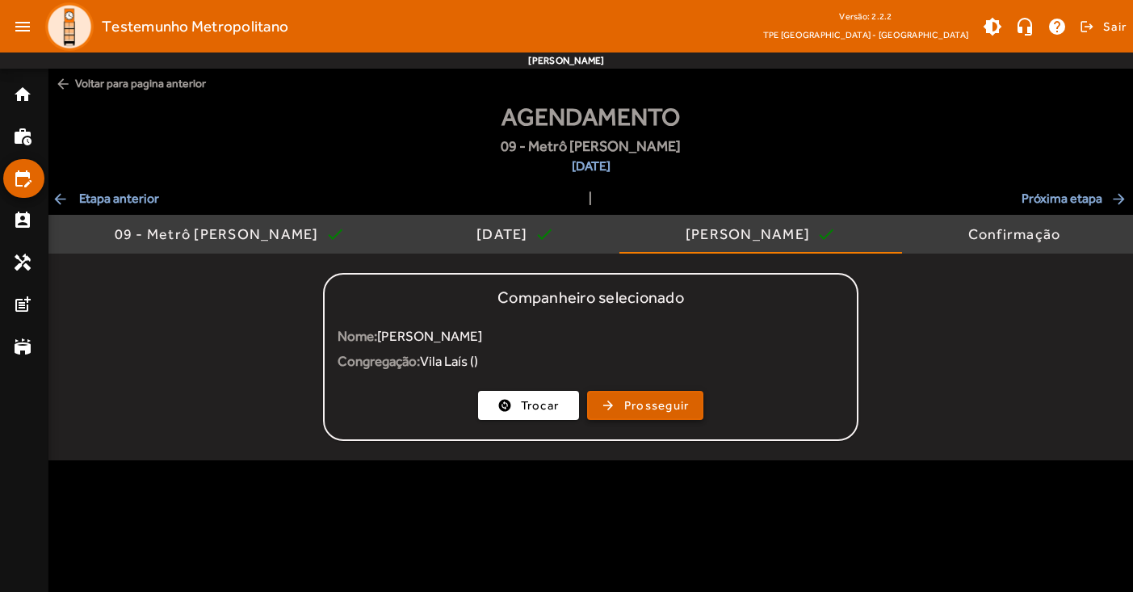
click at [648, 404] on span "Prosseguir" at bounding box center [656, 405] width 65 height 19
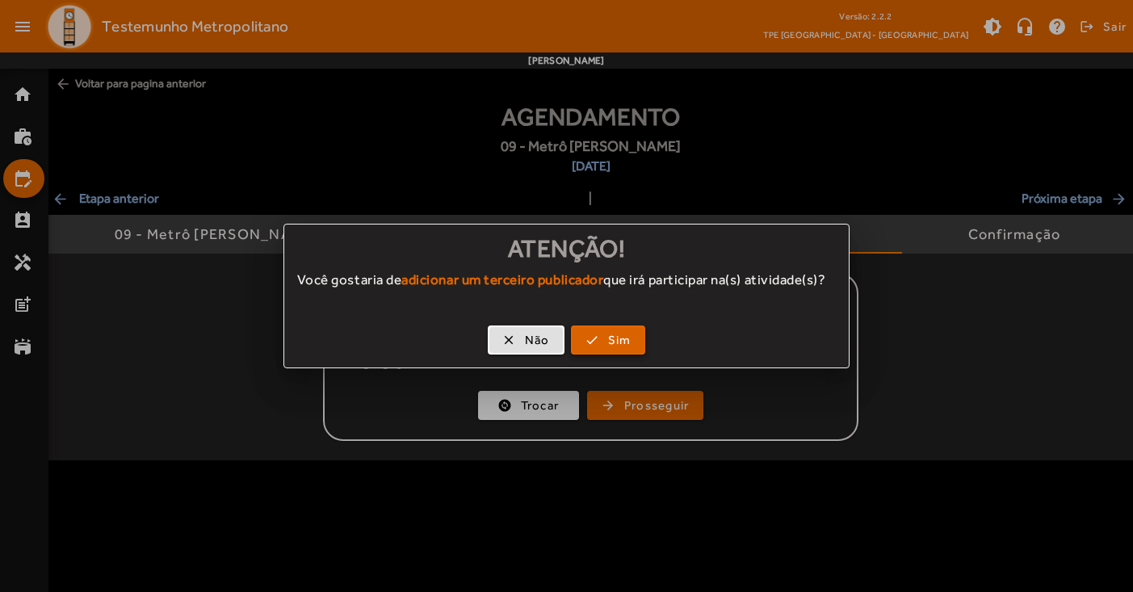
click at [610, 342] on span "Sim" at bounding box center [619, 340] width 23 height 19
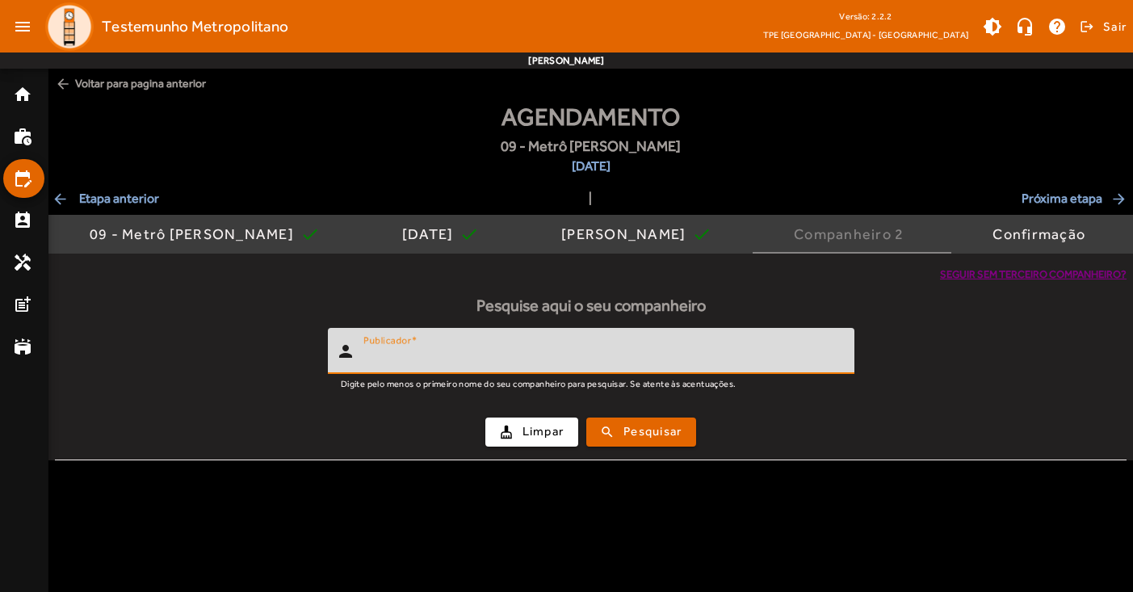
click at [544, 348] on input "Publicador" at bounding box center [602, 357] width 478 height 19
type input "******"
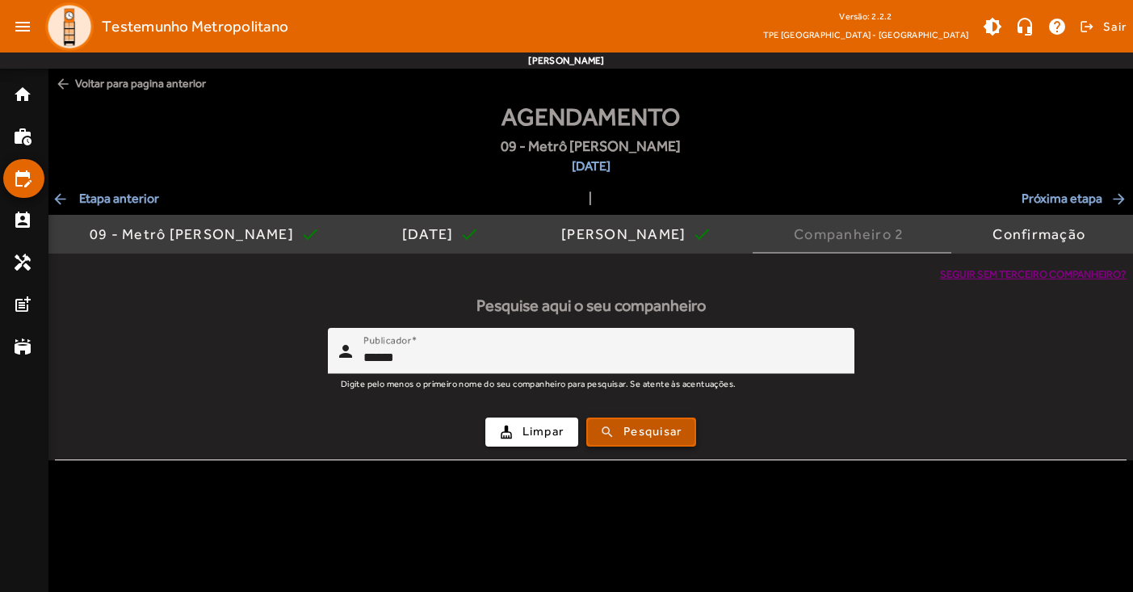
click at [658, 436] on span "Pesquisar" at bounding box center [652, 431] width 58 height 19
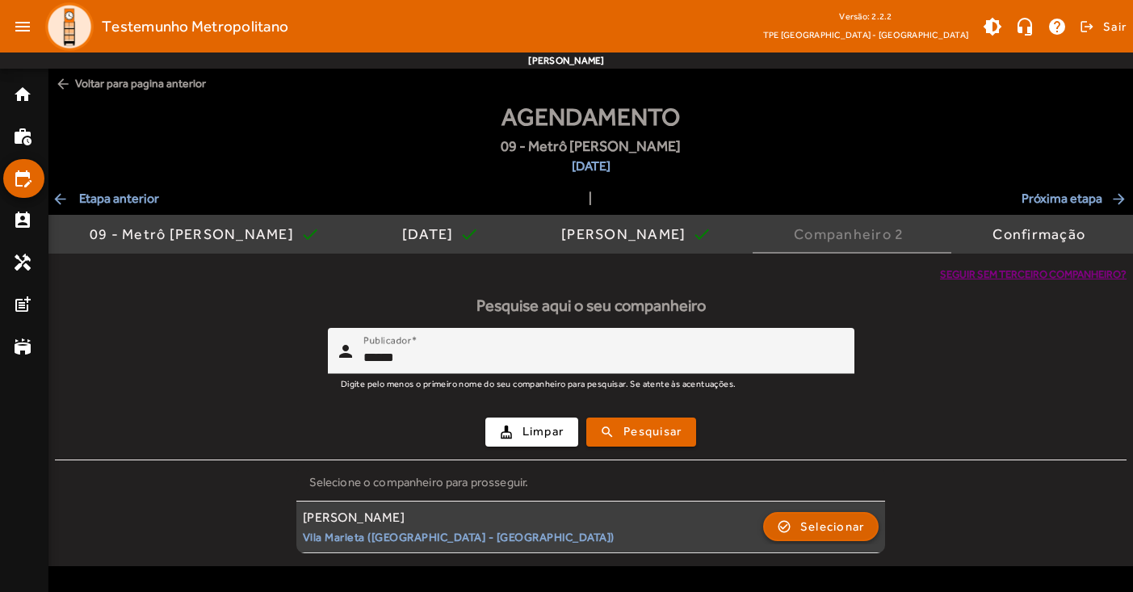
click at [818, 520] on span "Selecionar" at bounding box center [832, 526] width 65 height 19
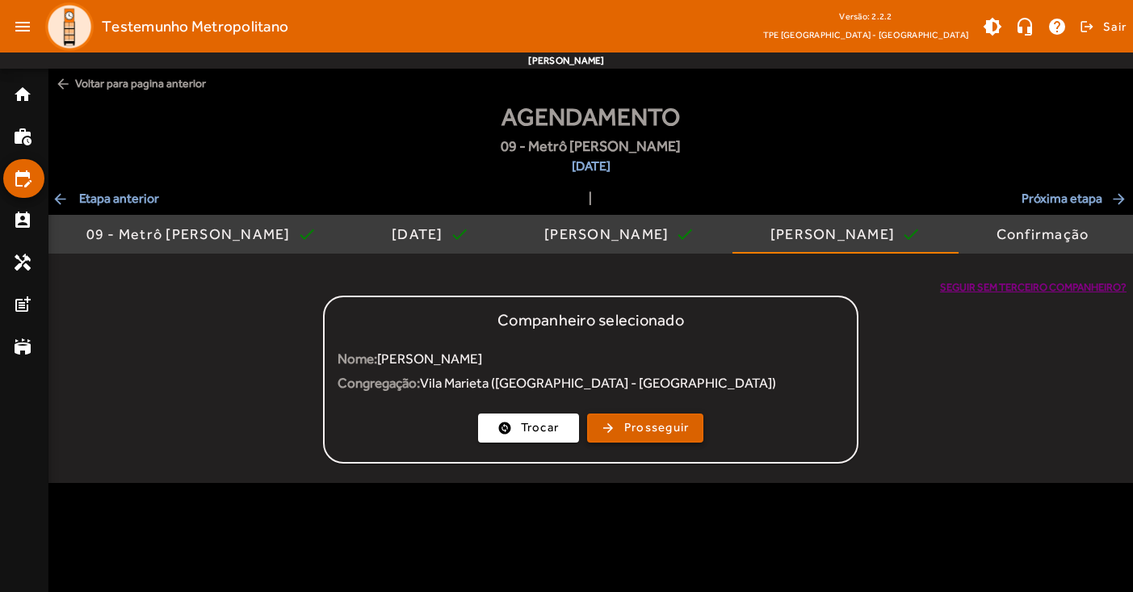
click at [673, 427] on span "Prosseguir" at bounding box center [656, 427] width 65 height 19
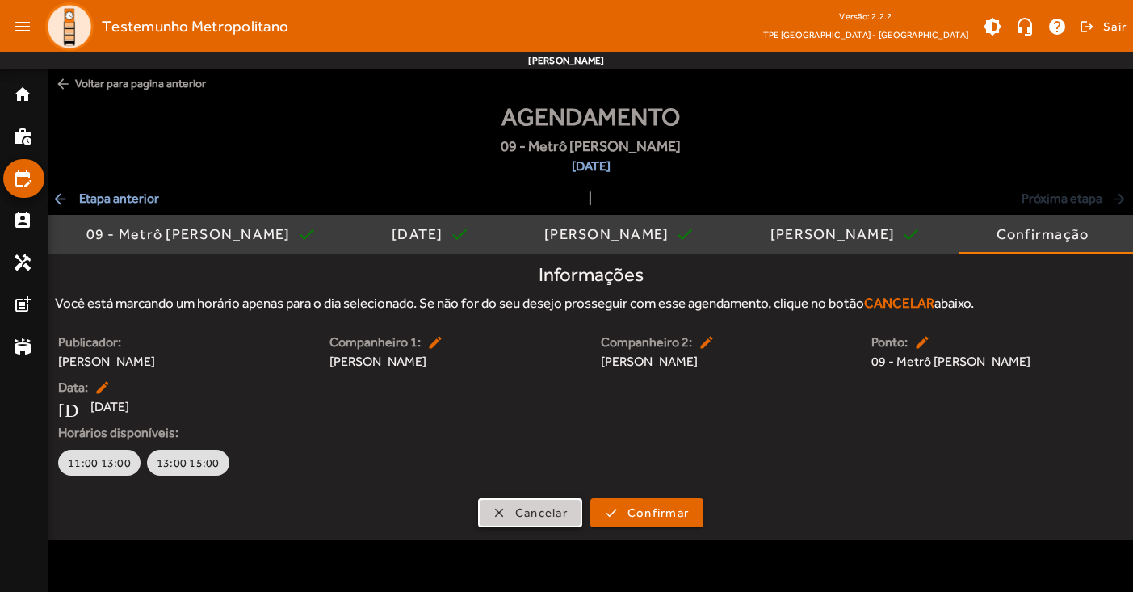
click at [538, 513] on span "Cancelar" at bounding box center [541, 513] width 52 height 19
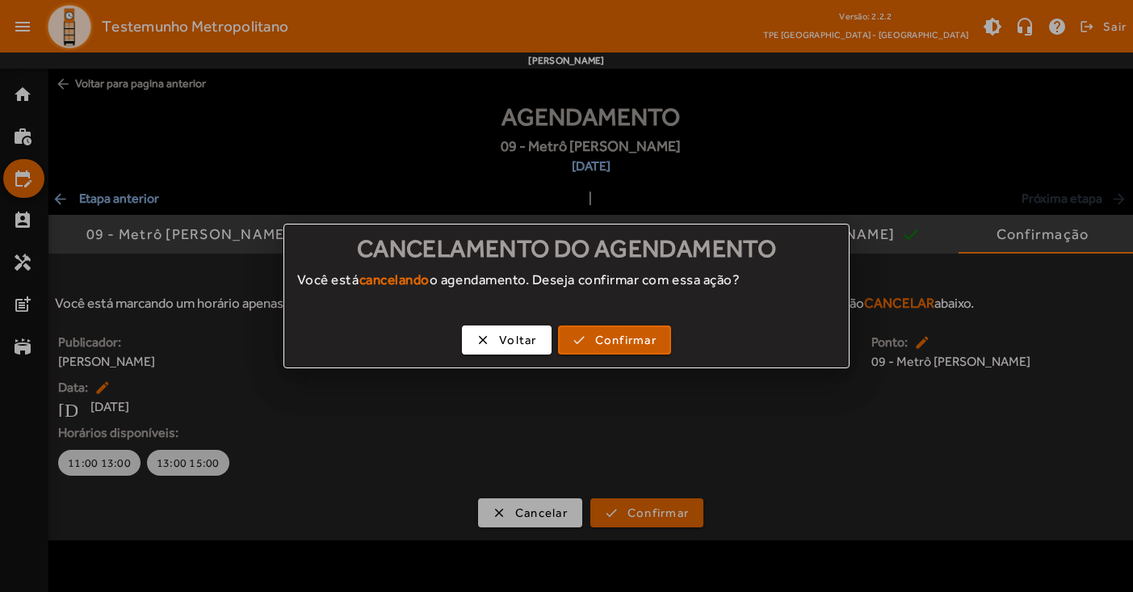
click at [609, 338] on span "Confirmar" at bounding box center [625, 340] width 61 height 19
